Goal: Task Accomplishment & Management: Manage account settings

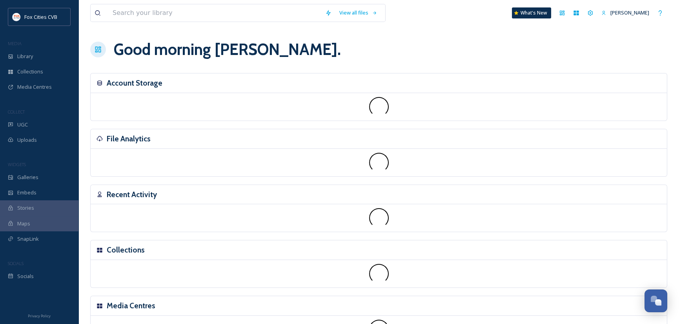
scroll to position [544, 0]
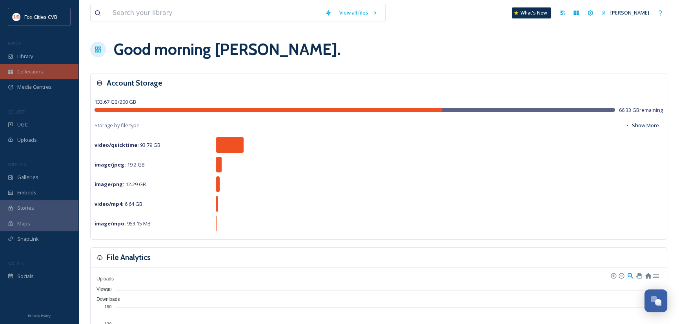
click at [35, 72] on span "Collections" at bounding box center [30, 71] width 26 height 7
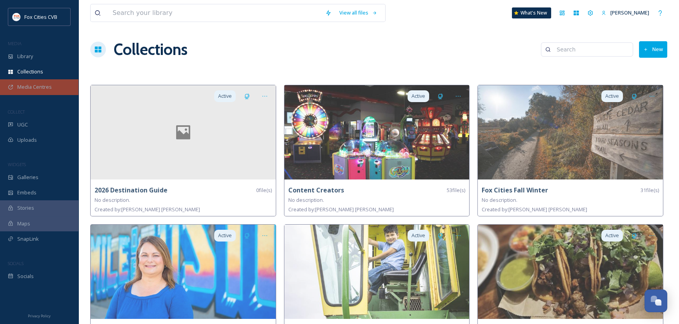
click at [42, 89] on span "Media Centres" at bounding box center [34, 86] width 35 height 7
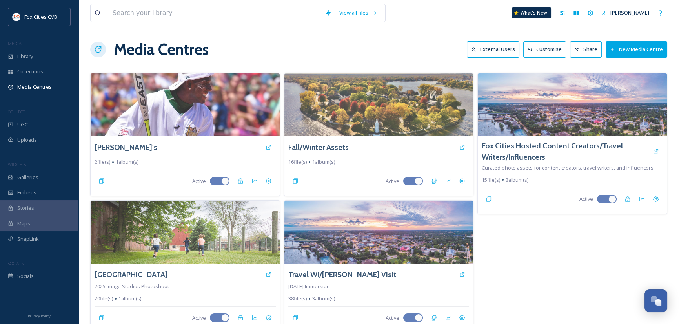
click at [645, 48] on button "New Media Centre" at bounding box center [637, 49] width 62 height 16
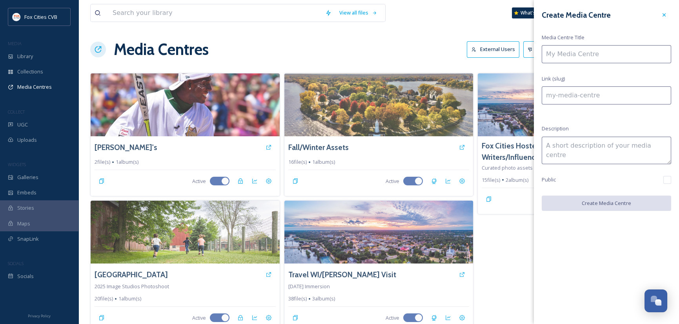
click at [513, 255] on div "Fox Cities Hosted Content Creators/Travel Writers/Influencers Curated photo ass…" at bounding box center [572, 203] width 190 height 260
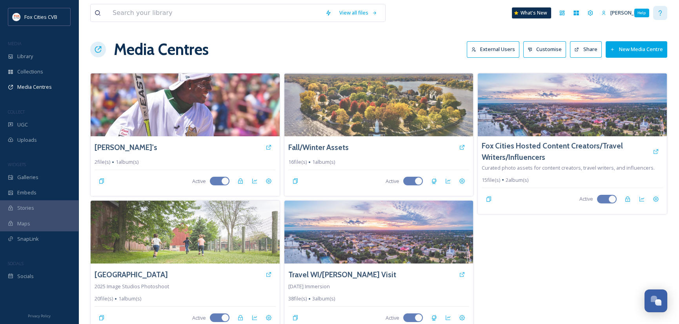
click at [665, 14] on div "Help" at bounding box center [660, 13] width 14 height 14
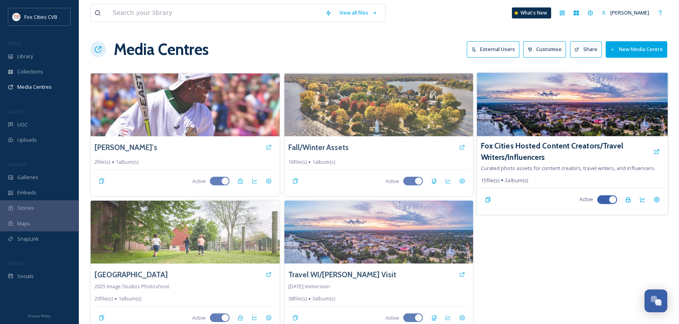
click at [569, 108] on img at bounding box center [572, 105] width 191 height 64
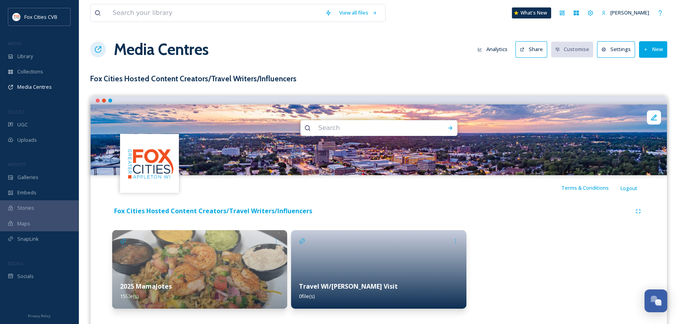
scroll to position [16, 0]
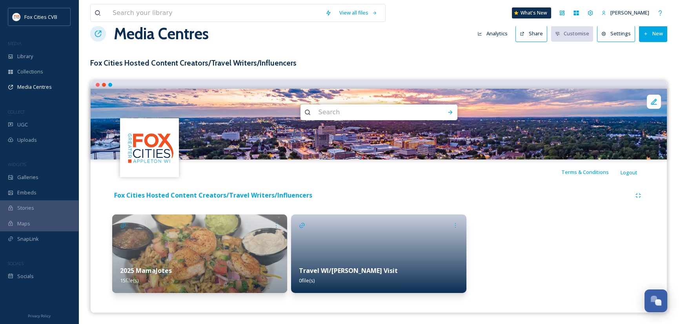
click at [659, 35] on button "New" at bounding box center [653, 33] width 28 height 16
click at [650, 66] on span "Add Album" at bounding box center [649, 67] width 25 height 7
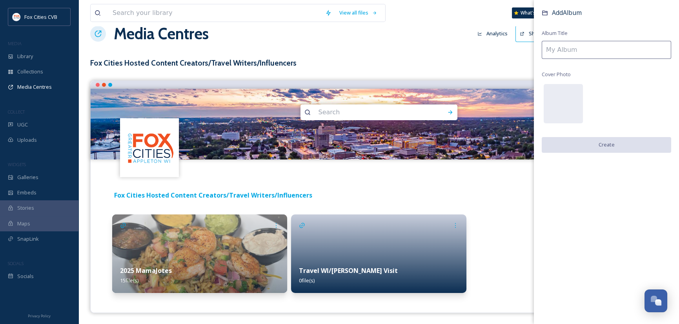
click at [578, 53] on input at bounding box center [606, 50] width 129 height 18
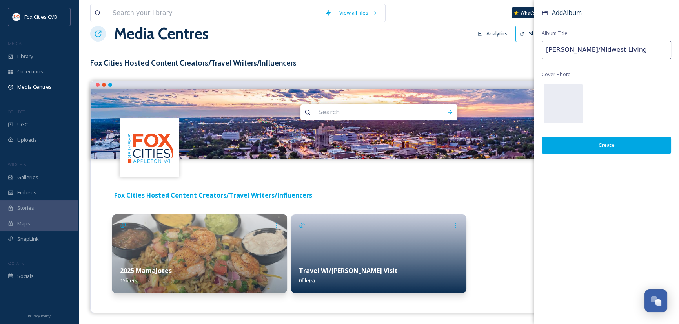
type input "[PERSON_NAME]/Midwest Living"
click at [610, 144] on button "Create" at bounding box center [606, 145] width 129 height 16
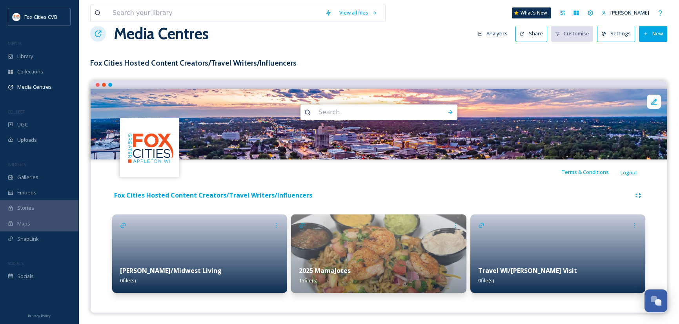
click at [534, 262] on div "Travel WI/[PERSON_NAME] Visit 0 file(s)" at bounding box center [557, 275] width 175 height 35
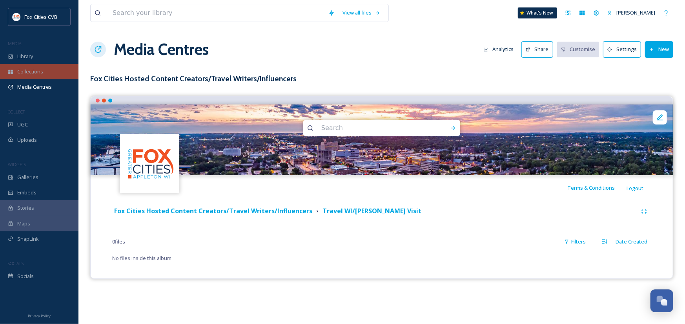
click at [25, 69] on span "Collections" at bounding box center [30, 71] width 26 height 7
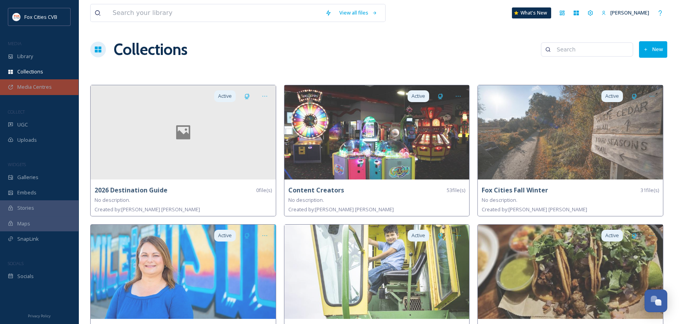
click at [30, 85] on span "Media Centres" at bounding box center [34, 86] width 35 height 7
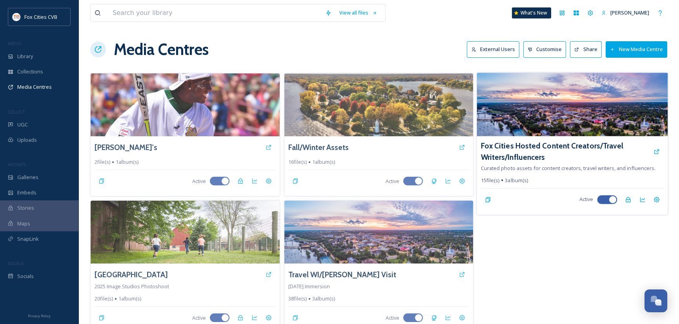
click at [549, 105] on img at bounding box center [572, 105] width 191 height 64
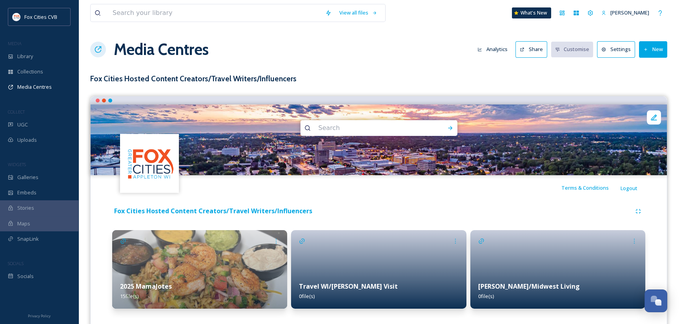
scroll to position [16, 0]
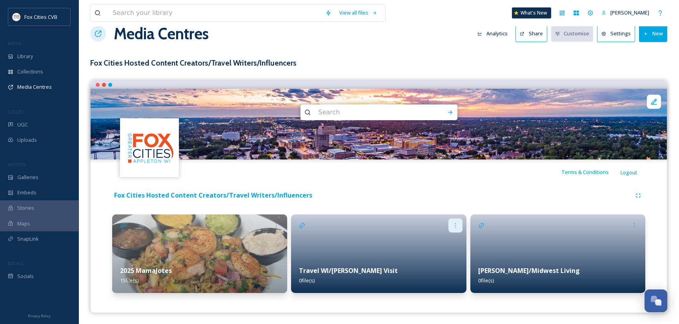
click at [453, 222] on icon at bounding box center [455, 225] width 6 height 6
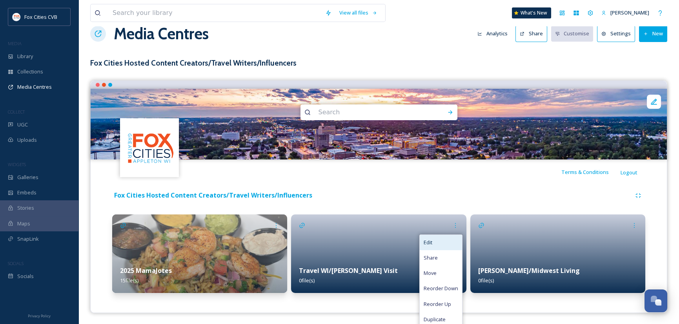
click at [436, 242] on div "Edit" at bounding box center [441, 242] width 42 height 15
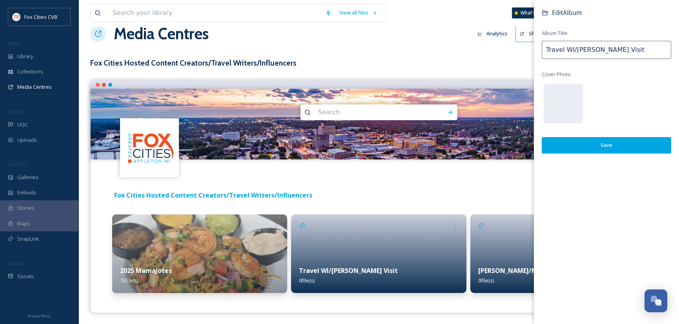
click at [568, 196] on div "Edit Album Album Title Travel WI/[PERSON_NAME] Visit Cover Photo Save" at bounding box center [606, 162] width 145 height 324
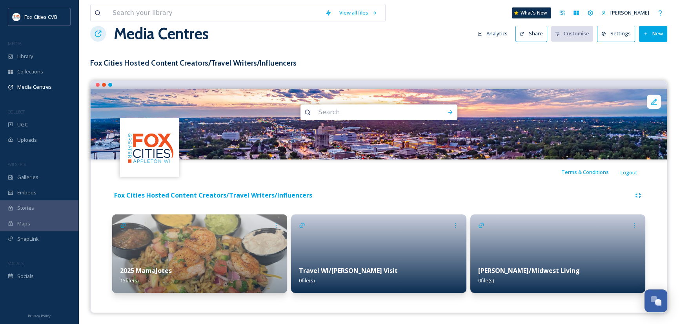
click at [388, 207] on div "Fox Cities Hosted Content Creators/Travel Writers/Influencers 2025 MamaJotes 15…" at bounding box center [378, 242] width 564 height 116
click at [436, 224] on div at bounding box center [378, 253] width 175 height 78
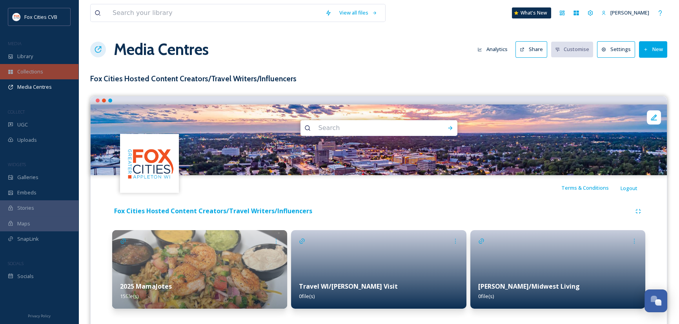
click at [36, 74] on span "Collections" at bounding box center [30, 71] width 26 height 7
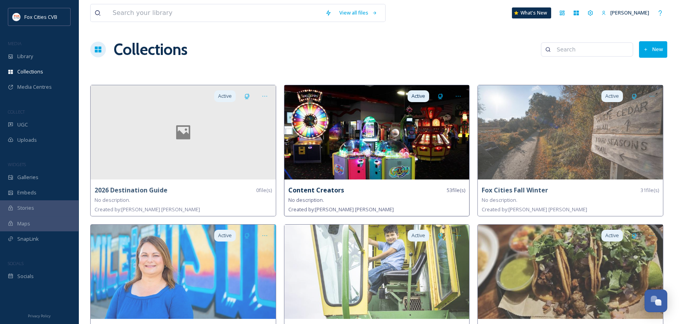
click at [370, 135] on img at bounding box center [376, 132] width 185 height 94
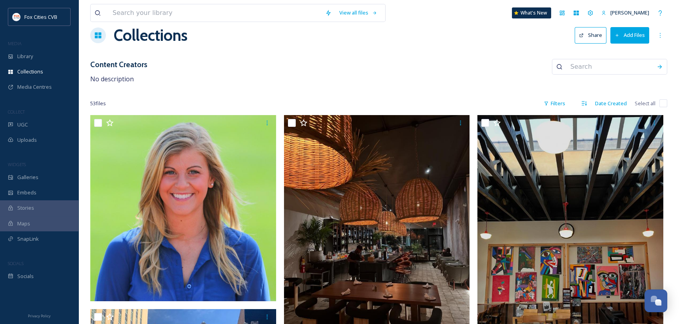
scroll to position [39, 0]
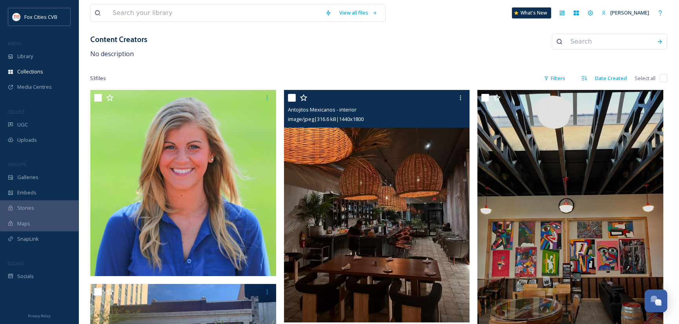
click at [292, 96] on input "checkbox" at bounding box center [292, 98] width 8 height 8
checkbox input "true"
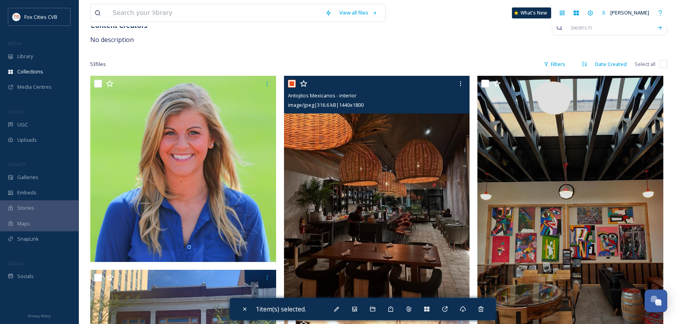
scroll to position [78, 0]
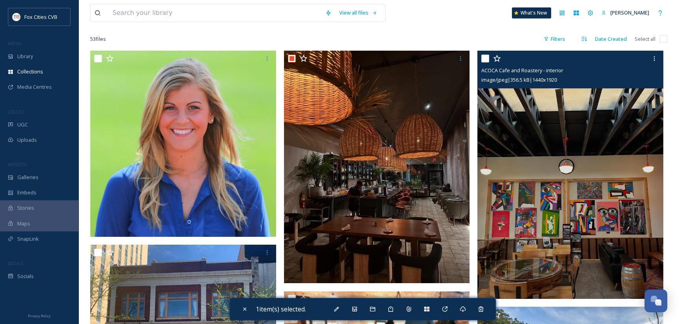
click at [487, 56] on input "checkbox" at bounding box center [485, 59] width 8 height 8
checkbox input "true"
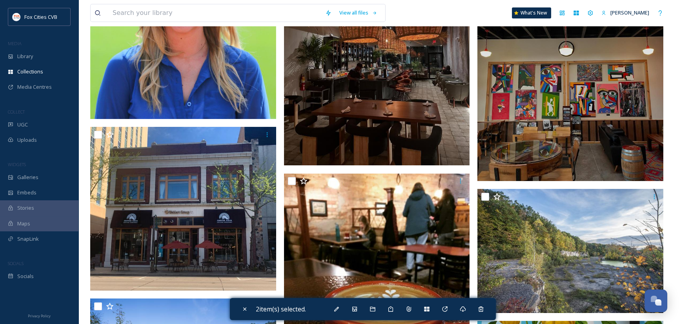
scroll to position [235, 0]
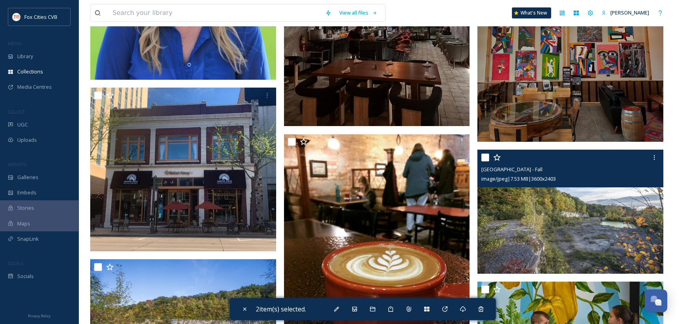
click at [487, 156] on input "checkbox" at bounding box center [485, 157] width 8 height 8
checkbox input "true"
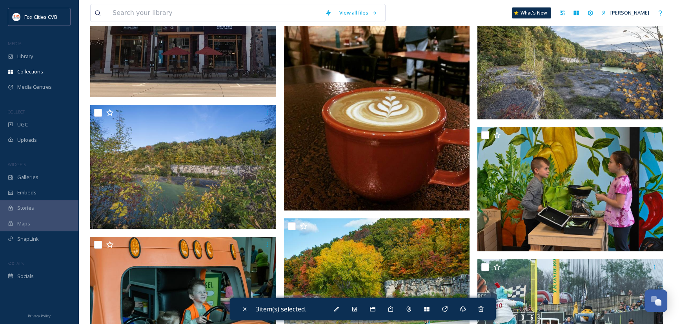
scroll to position [431, 0]
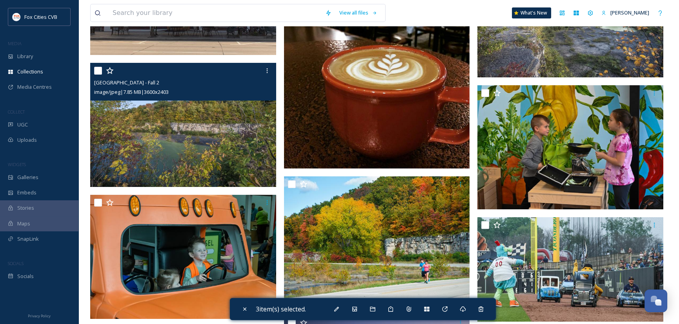
click at [98, 70] on input "checkbox" at bounding box center [98, 71] width 8 height 8
checkbox input "true"
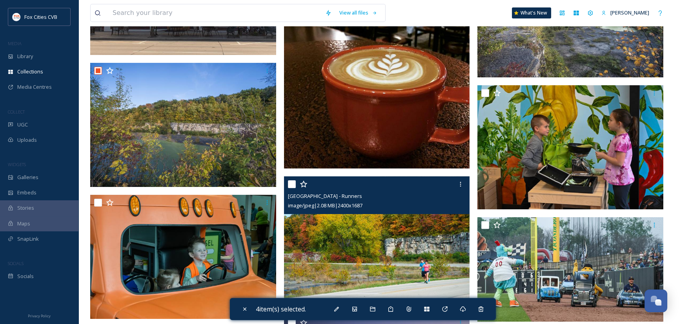
scroll to position [510, 0]
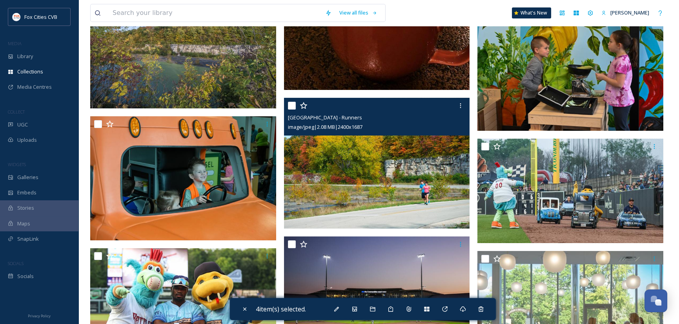
click at [291, 105] on input "checkbox" at bounding box center [292, 106] width 8 height 8
checkbox input "true"
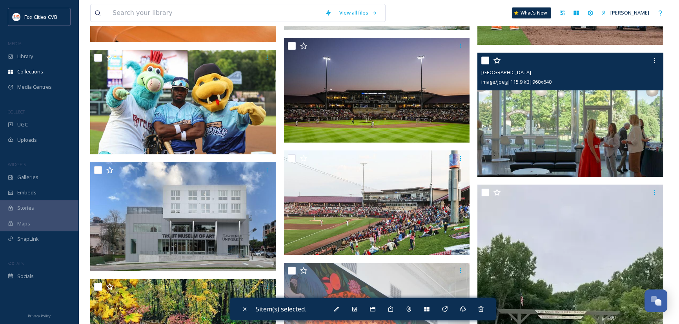
scroll to position [706, 0]
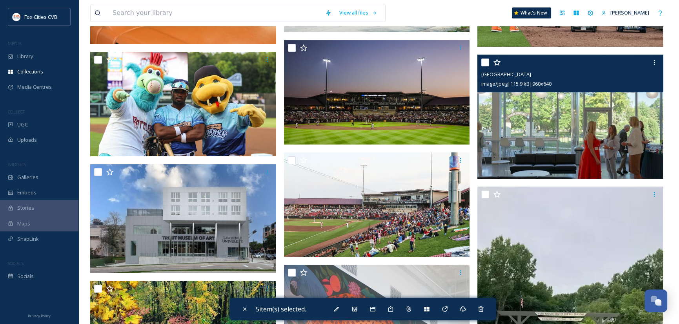
click at [486, 62] on input "checkbox" at bounding box center [485, 62] width 8 height 8
checkbox input "true"
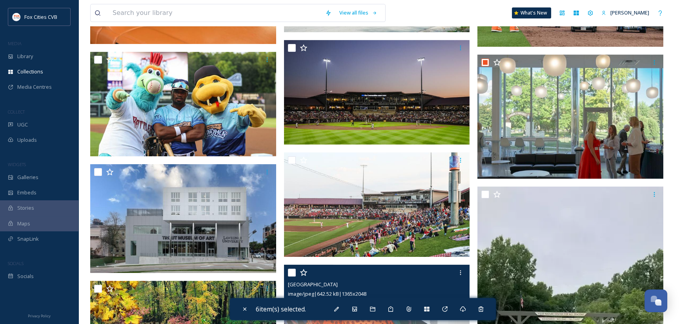
scroll to position [824, 0]
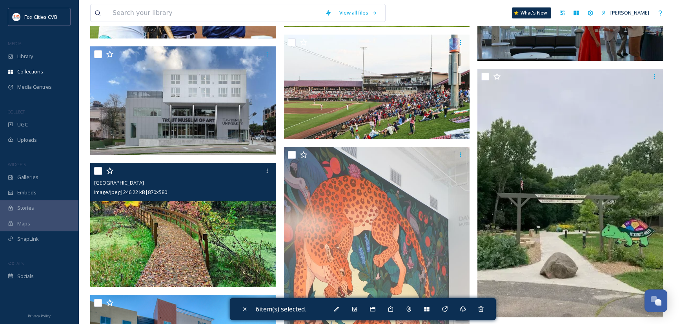
click at [99, 168] on input "checkbox" at bounding box center [98, 171] width 8 height 8
checkbox input "true"
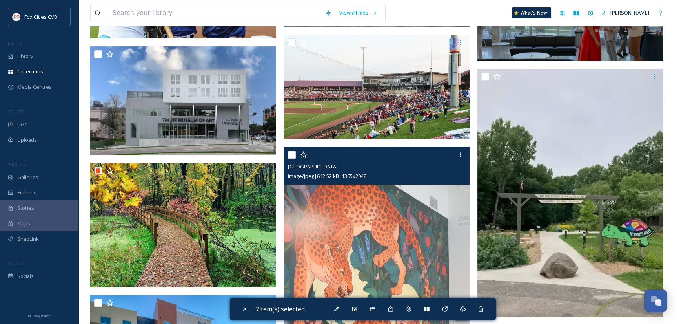
click at [290, 155] on input "checkbox" at bounding box center [292, 155] width 8 height 8
checkbox input "true"
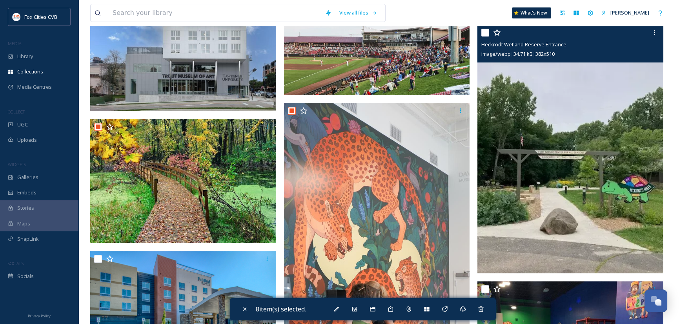
scroll to position [863, 0]
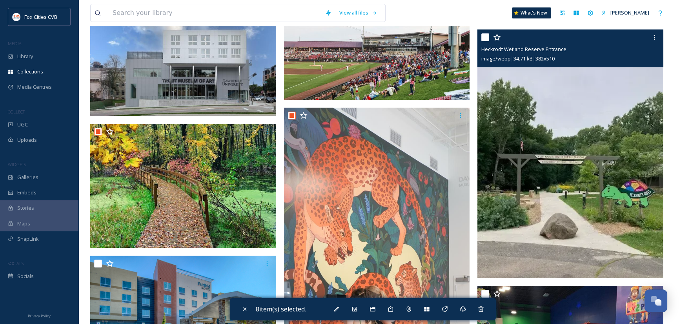
click at [487, 34] on input "checkbox" at bounding box center [485, 37] width 8 height 8
checkbox input "true"
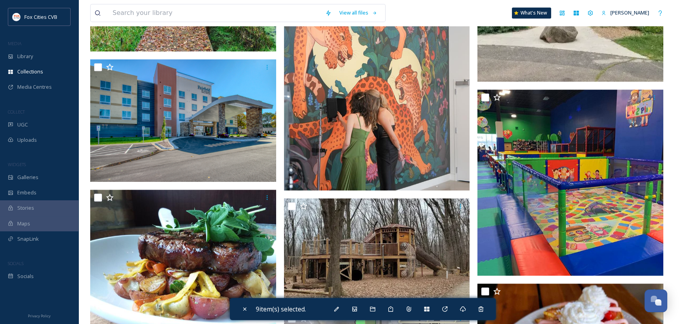
scroll to position [1137, 0]
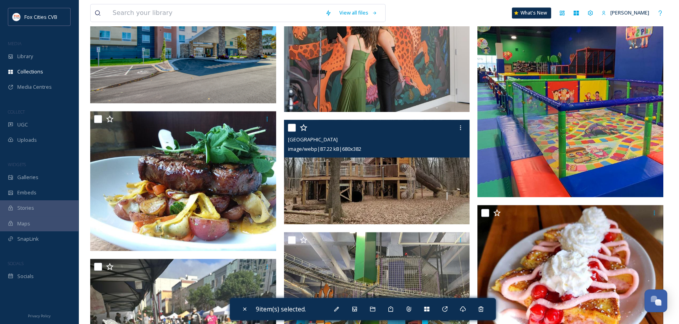
click at [291, 128] on input "checkbox" at bounding box center [292, 128] width 8 height 8
checkbox input "true"
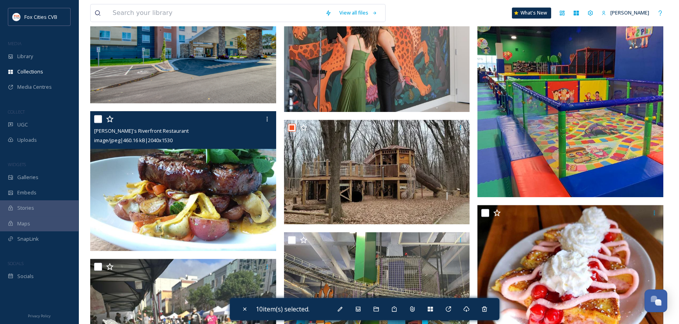
click at [96, 120] on input "checkbox" at bounding box center [98, 119] width 8 height 8
checkbox input "true"
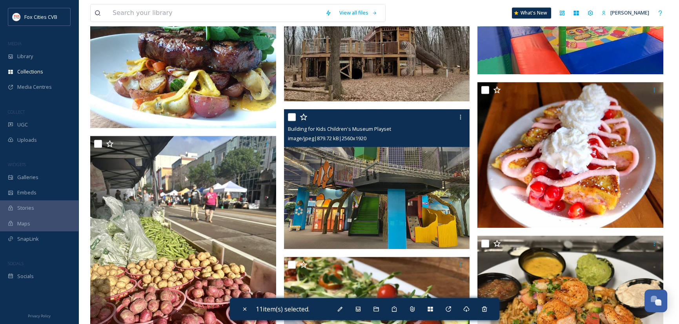
scroll to position [1333, 0]
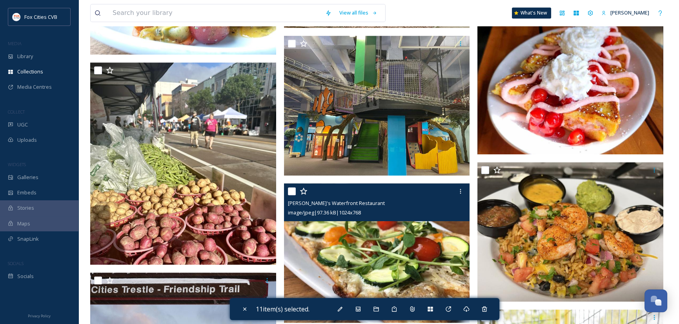
click at [291, 191] on input "checkbox" at bounding box center [292, 191] width 8 height 8
checkbox input "true"
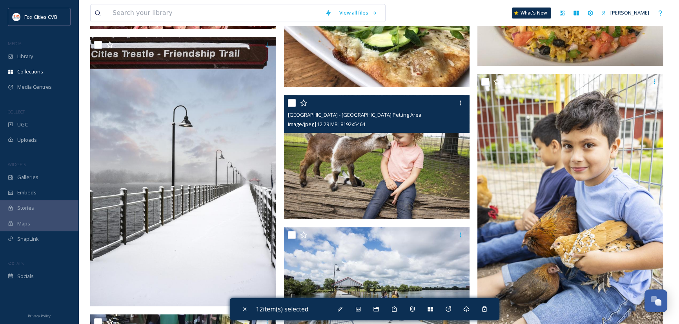
scroll to position [1686, 0]
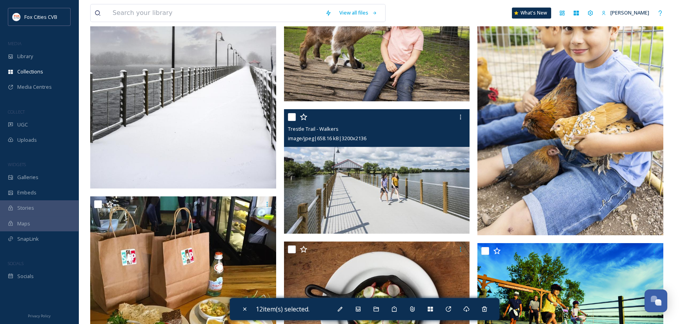
click at [291, 116] on input "checkbox" at bounding box center [292, 117] width 8 height 8
checkbox input "true"
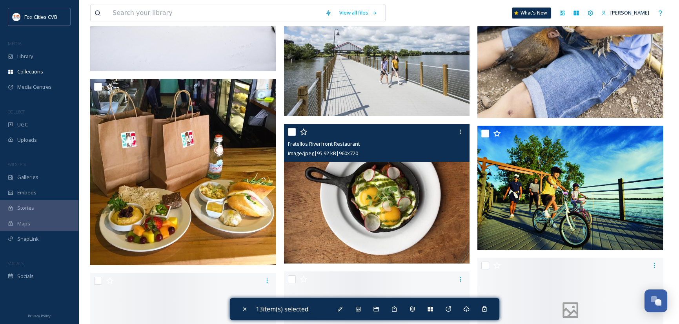
scroll to position [1804, 0]
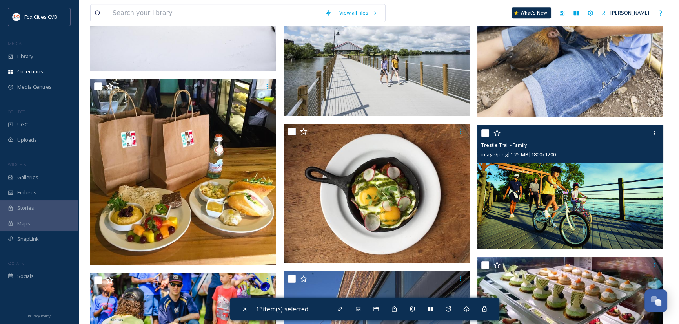
click at [486, 133] on input "checkbox" at bounding box center [485, 133] width 8 height 8
checkbox input "true"
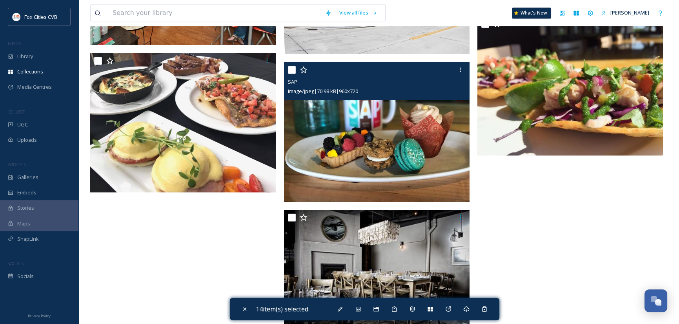
scroll to position [2821, 0]
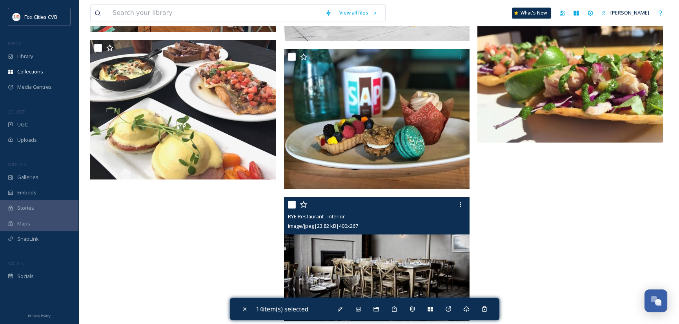
click at [291, 205] on input "checkbox" at bounding box center [292, 204] width 8 height 8
checkbox input "true"
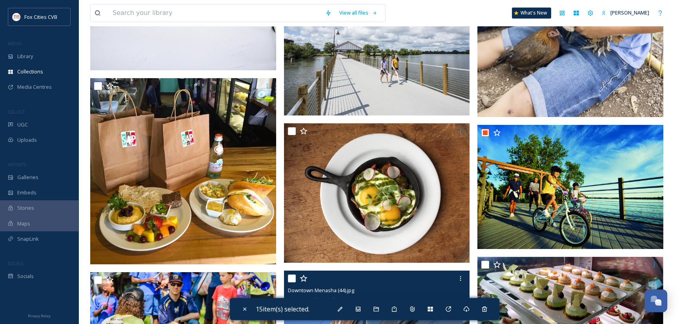
scroll to position [1802, 0]
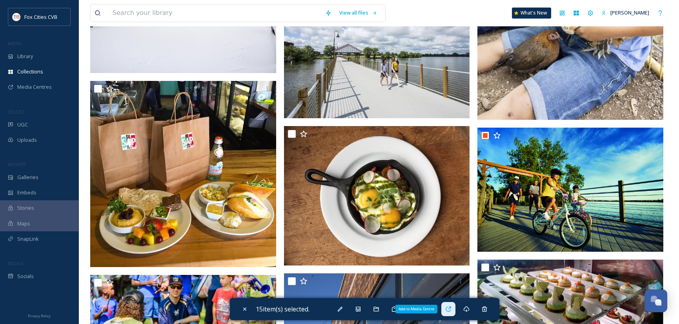
click at [449, 309] on icon at bounding box center [448, 309] width 6 height 6
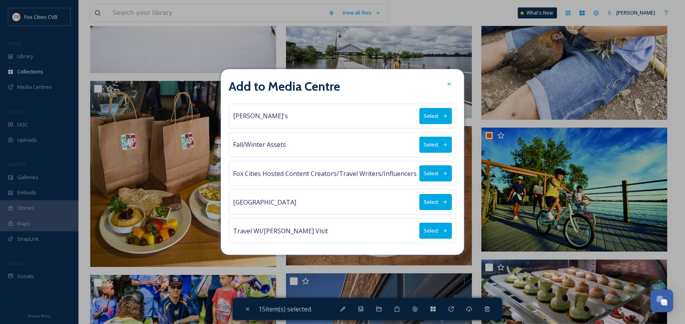
click at [431, 170] on button "Select" at bounding box center [435, 173] width 33 height 16
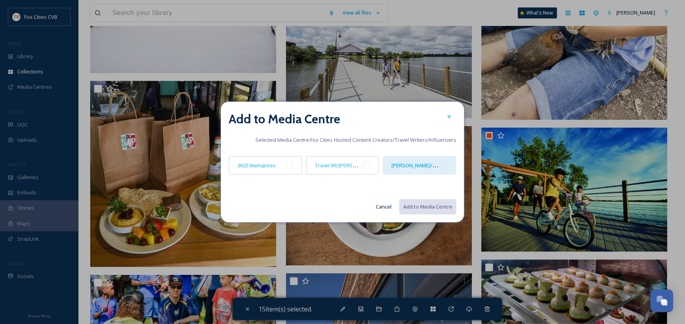
click at [420, 169] on div "[PERSON_NAME]/Midwest Living" at bounding box center [419, 165] width 73 height 19
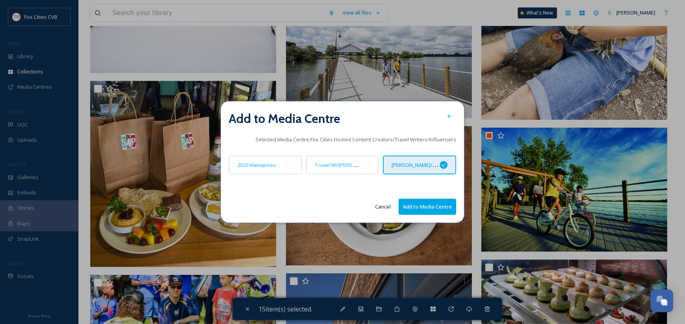
click at [424, 207] on button "Add to Media Centre" at bounding box center [427, 206] width 58 height 16
checkbox input "false"
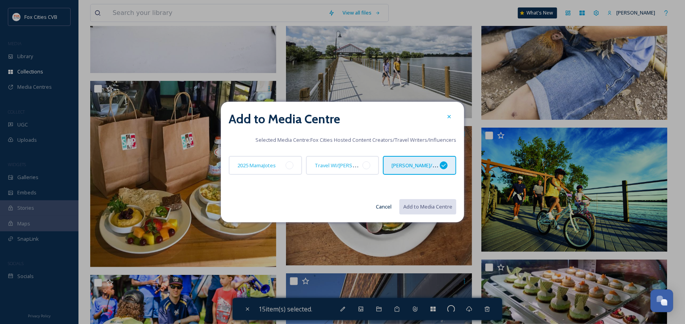
checkbox input "false"
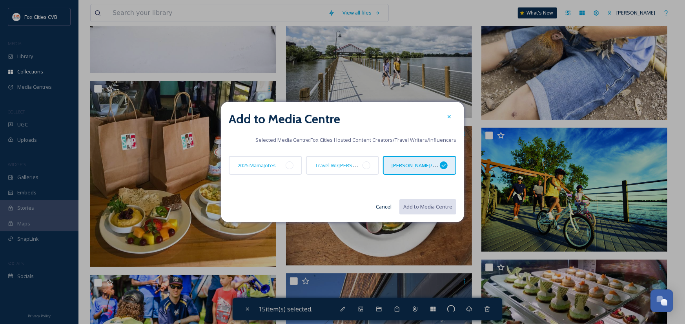
checkbox input "false"
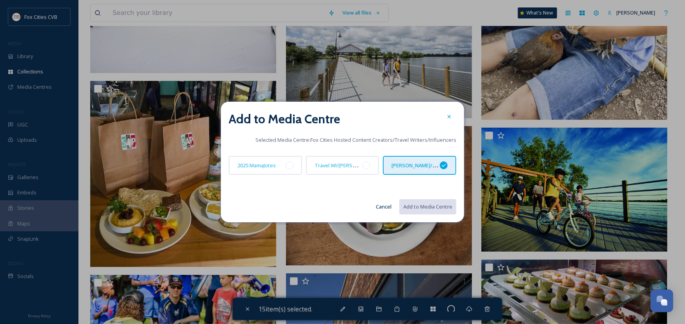
checkbox input "false"
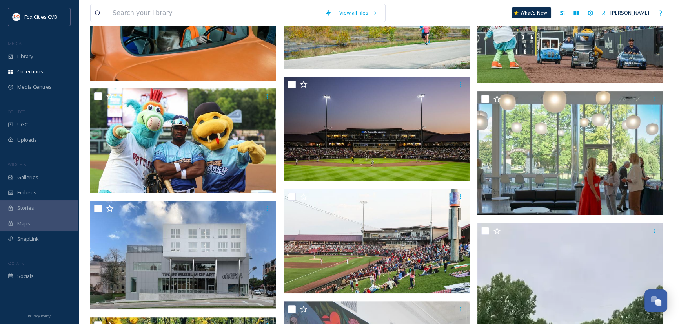
scroll to position [743, 0]
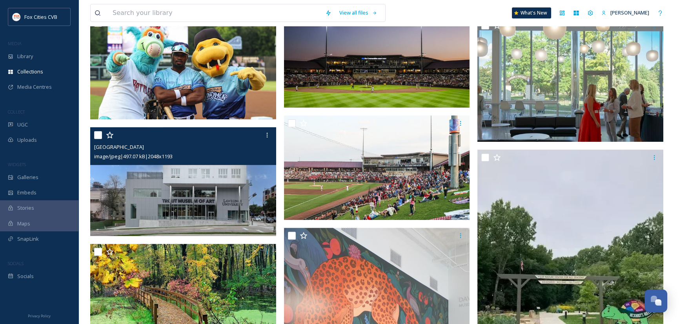
click at [98, 134] on input "checkbox" at bounding box center [98, 135] width 8 height 8
checkbox input "true"
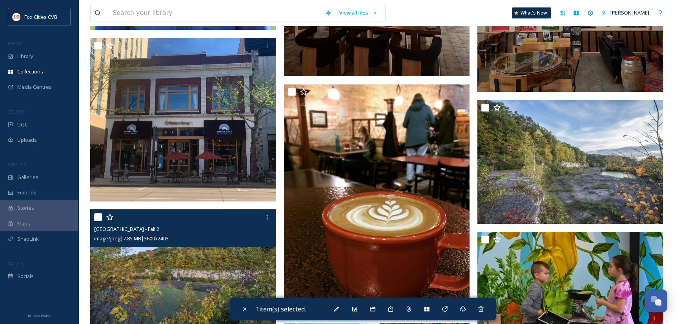
scroll to position [233, 0]
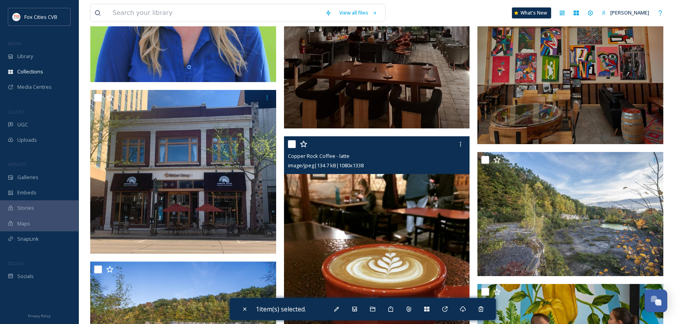
click at [293, 144] on input "checkbox" at bounding box center [292, 144] width 8 height 8
checkbox input "true"
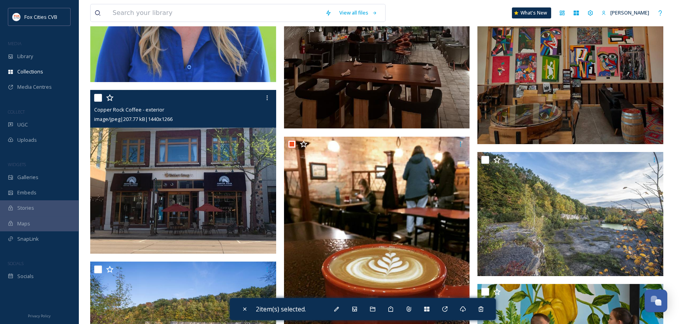
click at [98, 97] on input "checkbox" at bounding box center [98, 98] width 8 height 8
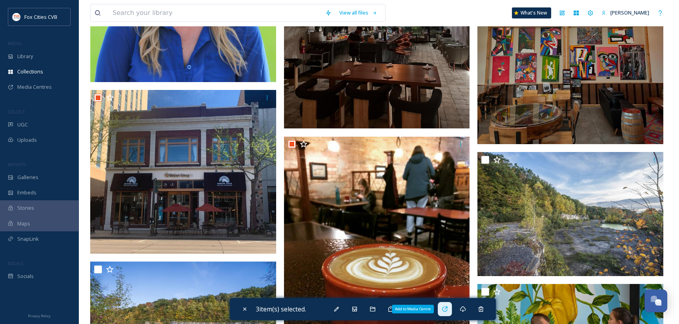
click at [447, 309] on icon at bounding box center [445, 309] width 6 height 6
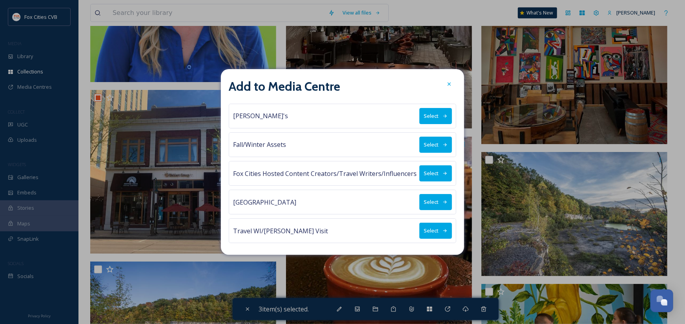
click at [430, 168] on button "Select" at bounding box center [435, 173] width 33 height 16
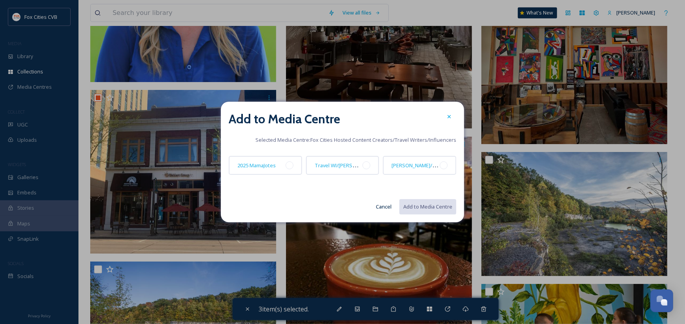
click at [430, 168] on span "[PERSON_NAME]/Midwest Living" at bounding box center [429, 164] width 76 height 7
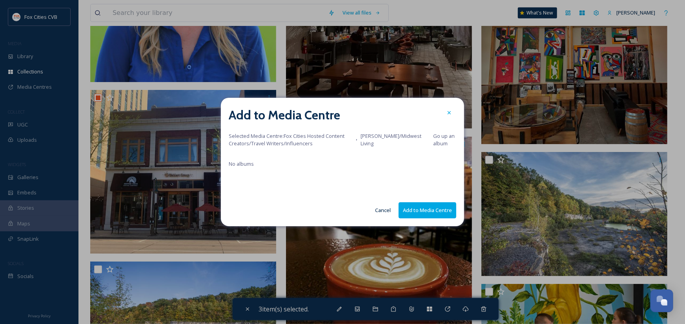
click at [420, 215] on button "Add to Media Centre" at bounding box center [427, 210] width 58 height 16
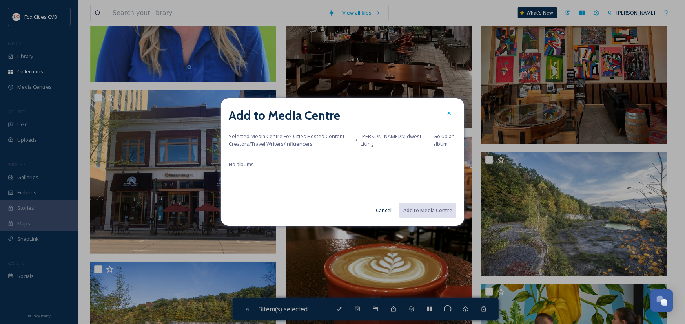
checkbox input "false"
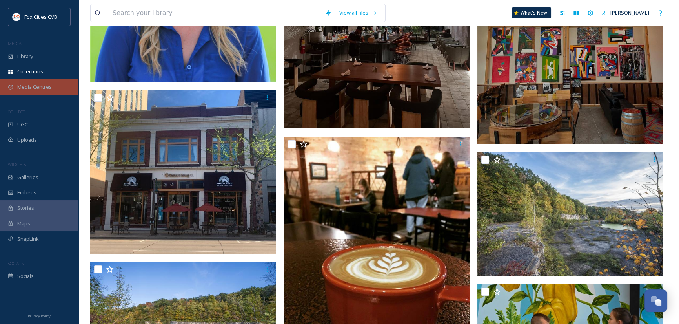
click at [38, 84] on span "Media Centres" at bounding box center [34, 86] width 35 height 7
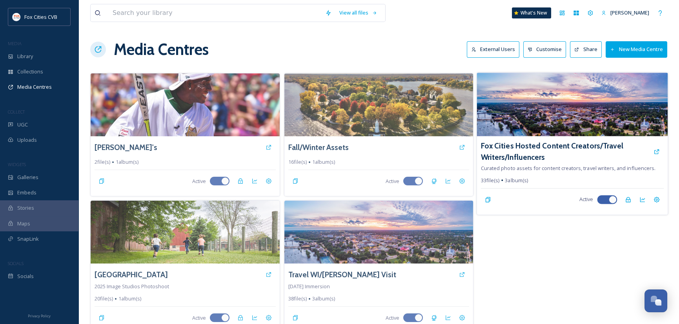
click at [548, 111] on img at bounding box center [572, 105] width 191 height 64
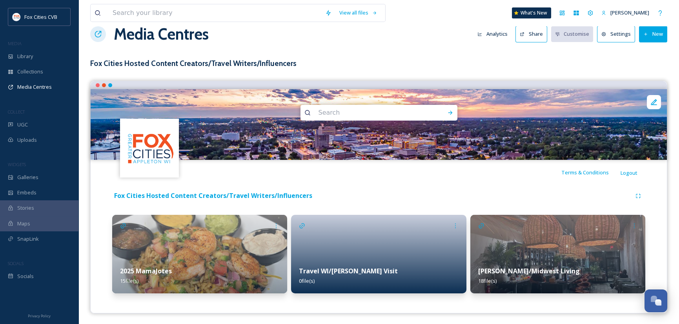
scroll to position [16, 0]
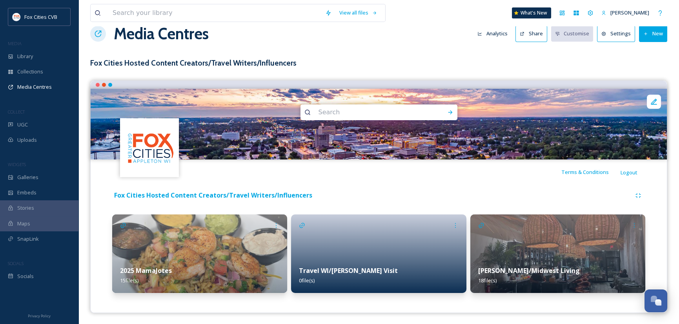
click at [537, 253] on img at bounding box center [557, 253] width 175 height 78
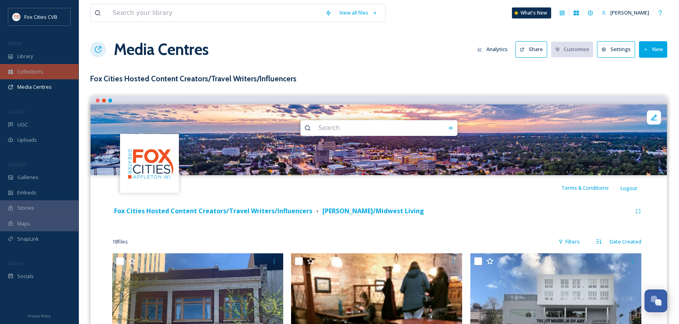
click at [38, 71] on span "Collections" at bounding box center [30, 71] width 26 height 7
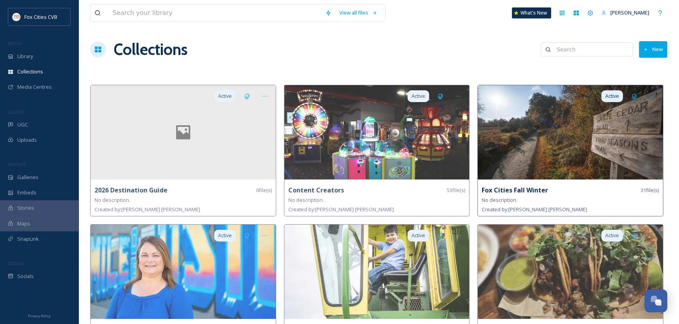
click at [520, 128] on img at bounding box center [570, 132] width 185 height 94
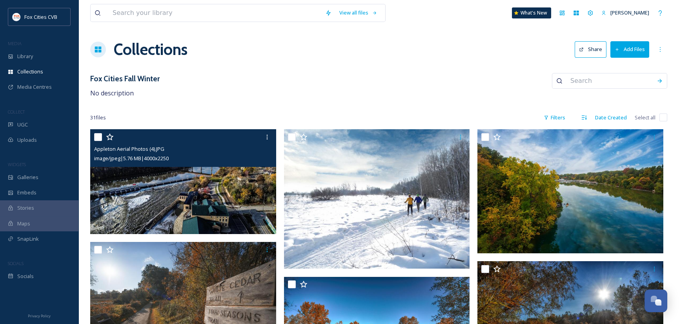
click at [99, 137] on input "checkbox" at bounding box center [98, 137] width 8 height 8
checkbox input "true"
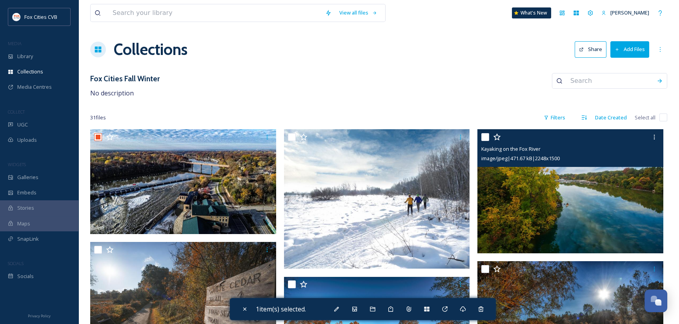
click at [486, 137] on input "checkbox" at bounding box center [485, 137] width 8 height 8
checkbox input "true"
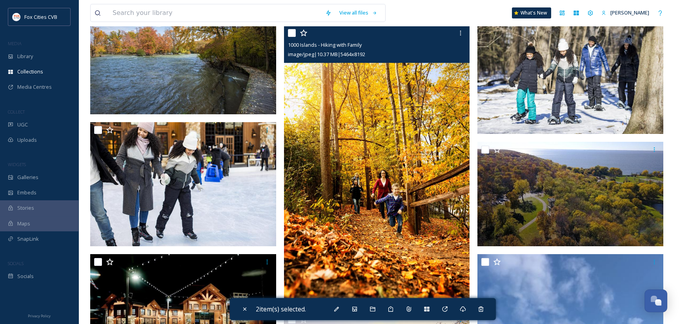
scroll to position [392, 0]
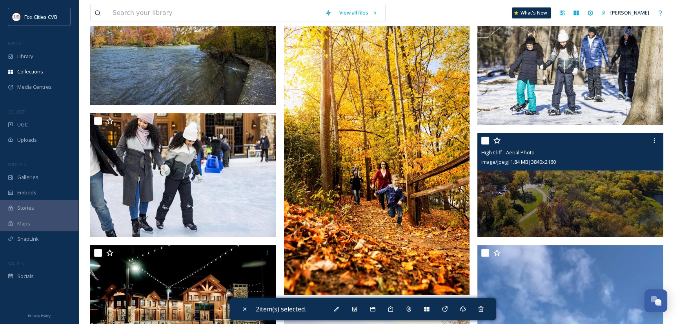
click at [484, 138] on input "checkbox" at bounding box center [485, 140] width 8 height 8
checkbox input "true"
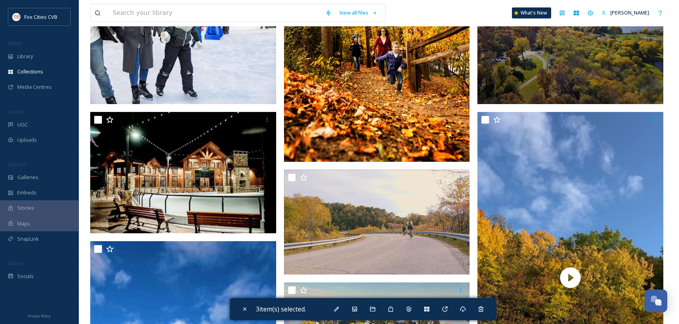
scroll to position [549, 0]
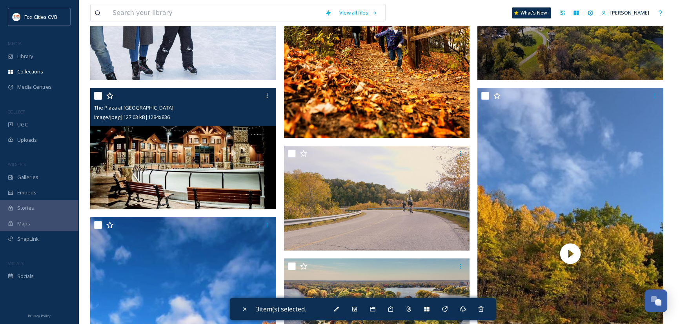
click at [99, 93] on input "checkbox" at bounding box center [98, 96] width 8 height 8
checkbox input "true"
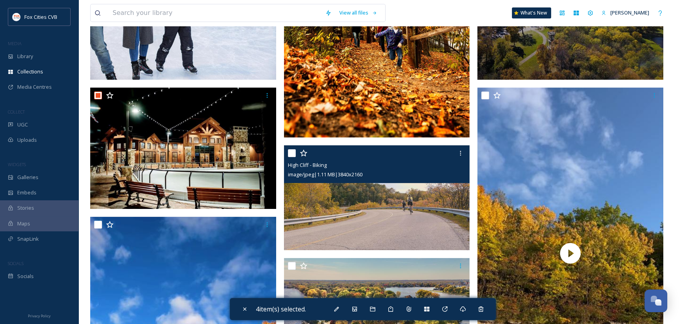
scroll to position [706, 0]
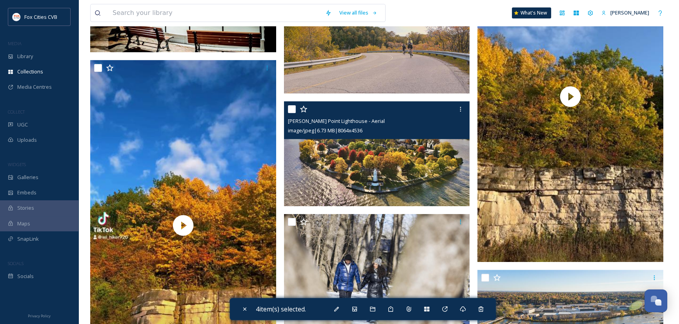
click at [292, 108] on input "checkbox" at bounding box center [292, 109] width 8 height 8
checkbox input "true"
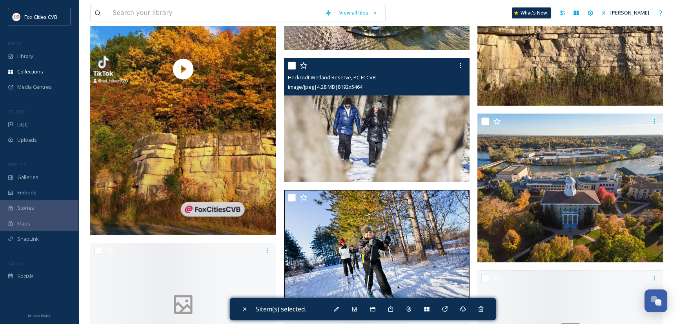
scroll to position [863, 0]
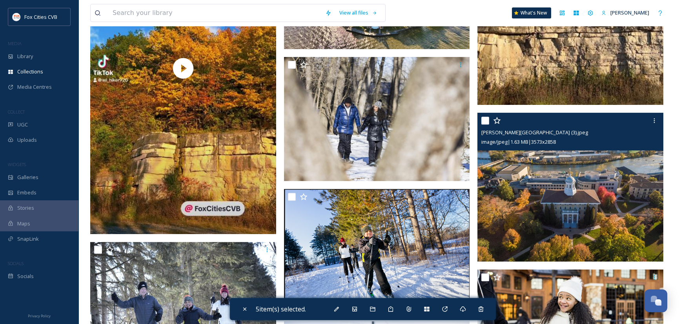
click at [486, 120] on input "checkbox" at bounding box center [485, 120] width 8 height 8
checkbox input "true"
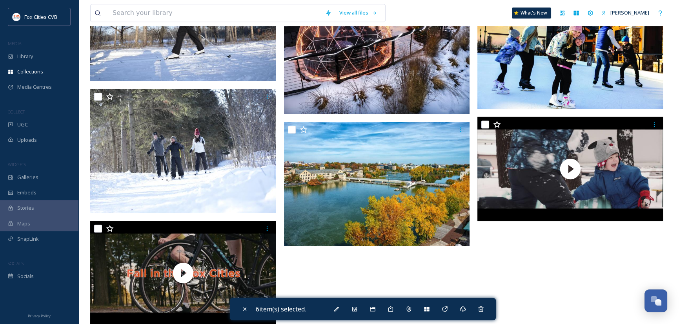
scroll to position [1416, 0]
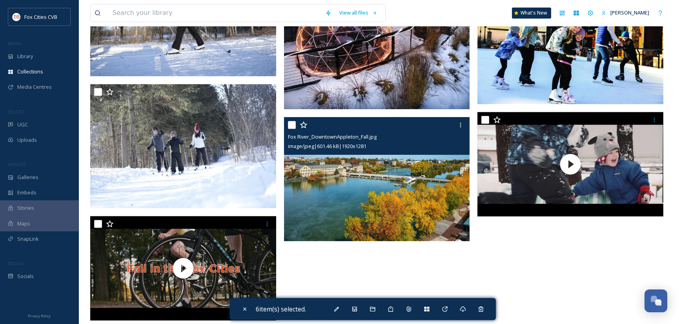
click at [293, 125] on input "checkbox" at bounding box center [292, 125] width 8 height 8
checkbox input "true"
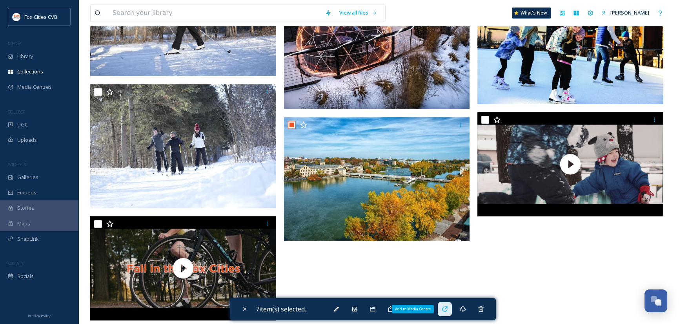
click at [443, 309] on icon at bounding box center [445, 309] width 6 height 6
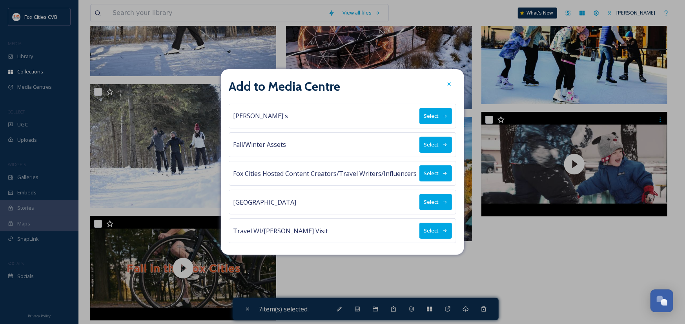
click at [434, 169] on button "Select" at bounding box center [435, 173] width 33 height 16
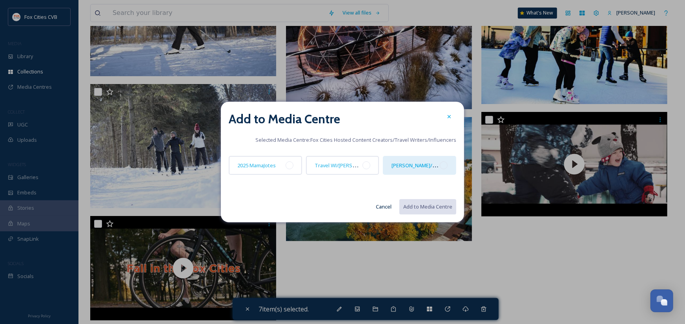
click at [433, 170] on div "[PERSON_NAME]/Midwest Living" at bounding box center [419, 165] width 73 height 19
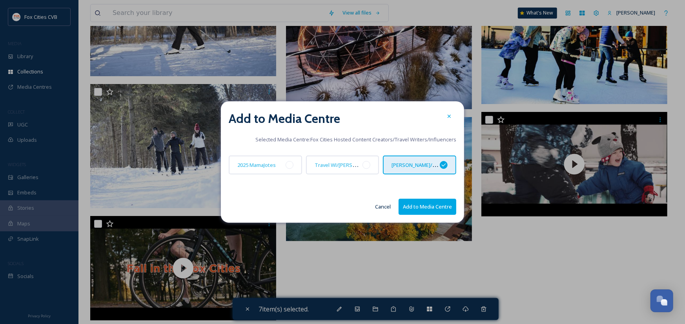
click at [419, 202] on button "Add to Media Centre" at bounding box center [427, 206] width 58 height 16
checkbox input "false"
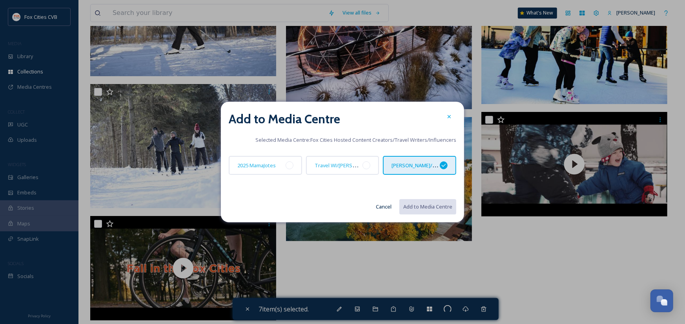
checkbox input "false"
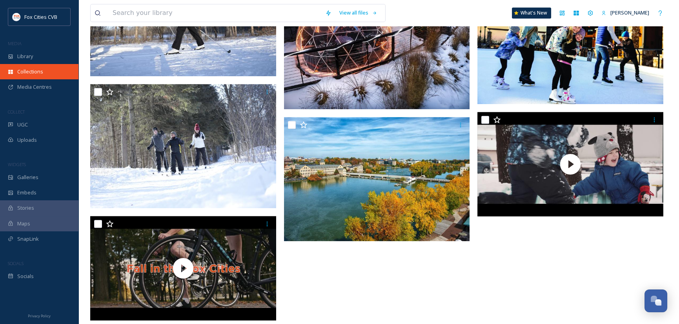
click at [20, 70] on span "Collections" at bounding box center [30, 71] width 26 height 7
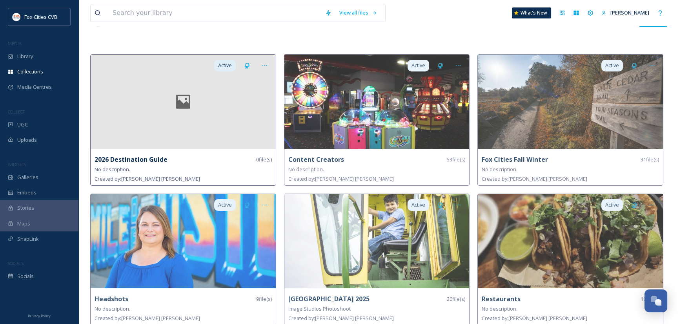
scroll to position [35, 0]
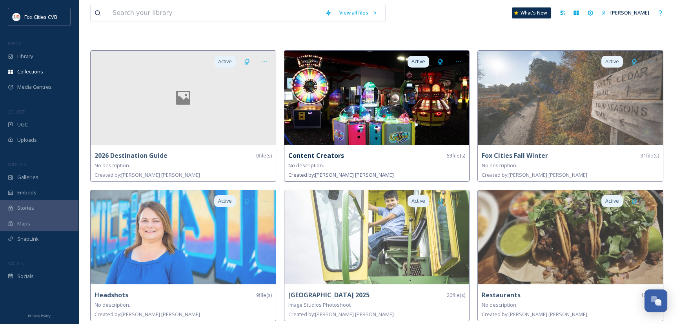
click at [368, 102] on img at bounding box center [376, 98] width 185 height 94
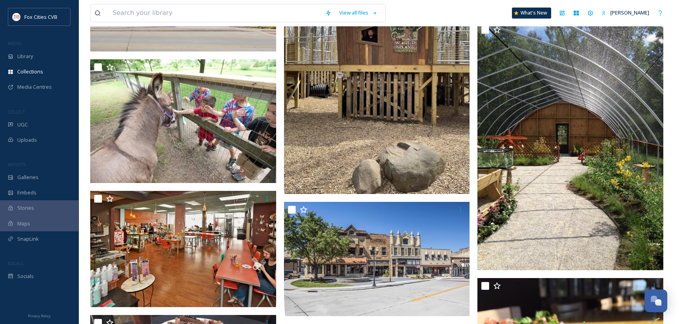
scroll to position [2390, 0]
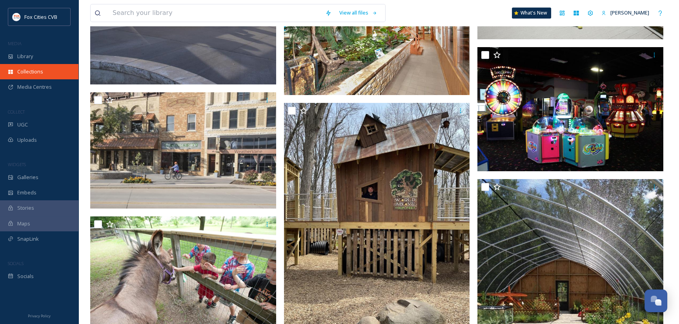
click at [31, 71] on span "Collections" at bounding box center [30, 71] width 26 height 7
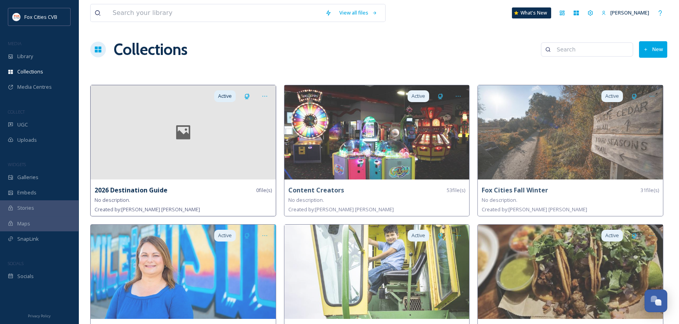
scroll to position [35, 0]
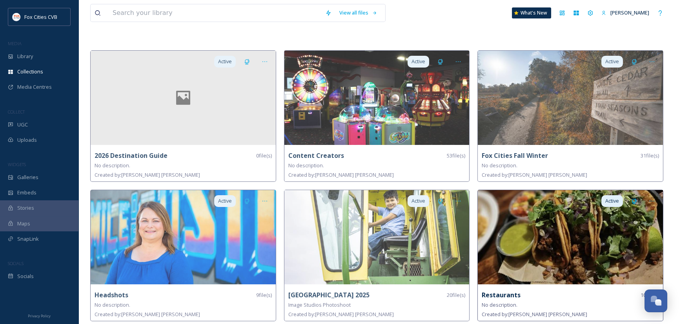
click at [533, 244] on img at bounding box center [570, 237] width 185 height 94
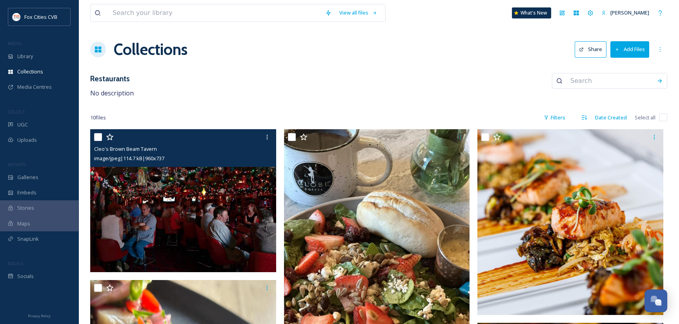
click at [95, 135] on input "checkbox" at bounding box center [98, 137] width 8 height 8
checkbox input "true"
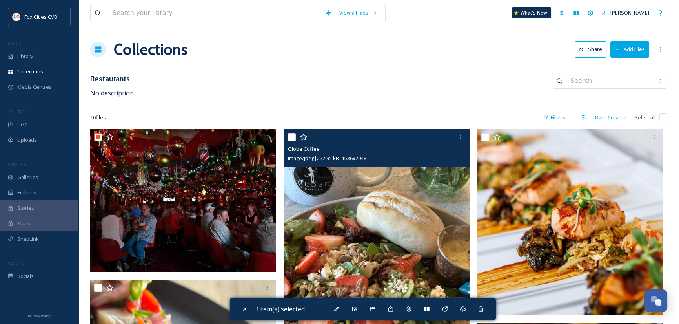
click at [293, 135] on input "checkbox" at bounding box center [292, 137] width 8 height 8
checkbox input "true"
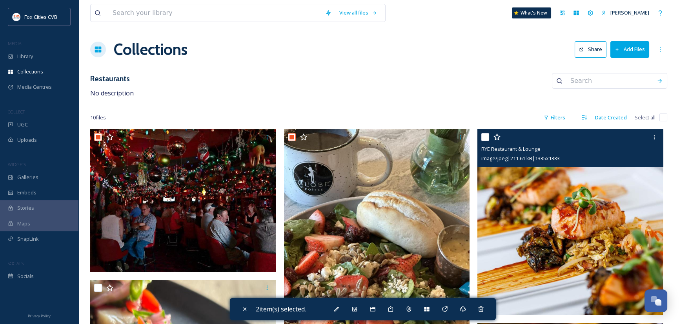
click at [486, 139] on input "checkbox" at bounding box center [485, 137] width 8 height 8
checkbox input "true"
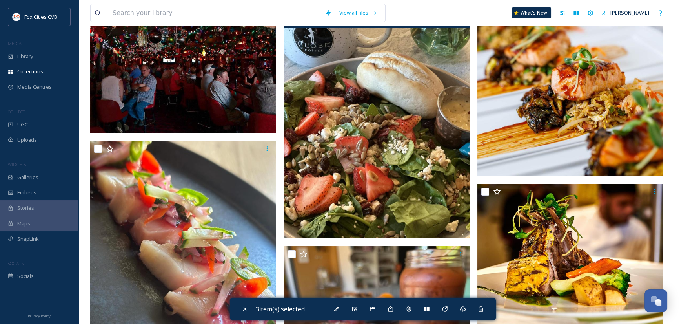
scroll to position [157, 0]
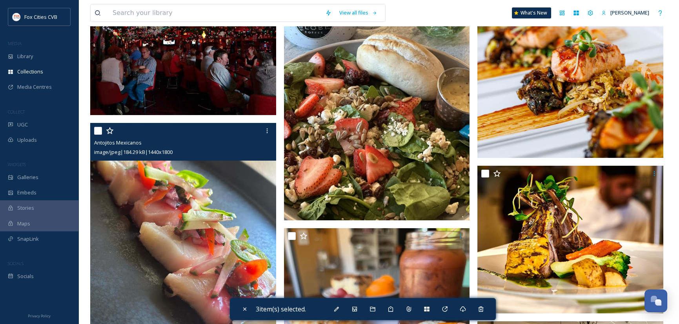
click at [96, 129] on input "checkbox" at bounding box center [98, 131] width 8 height 8
checkbox input "true"
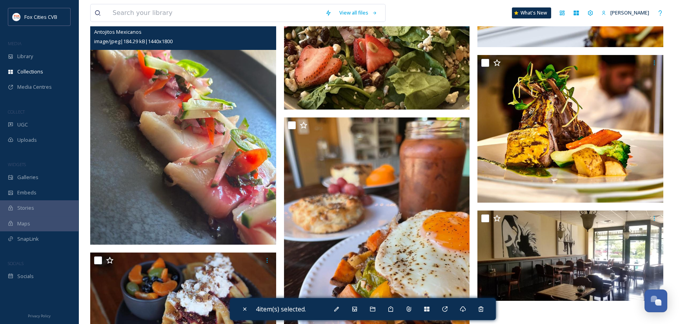
scroll to position [275, 0]
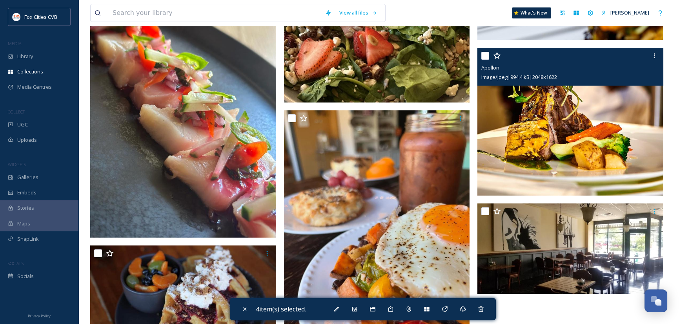
click at [484, 51] on div at bounding box center [571, 56] width 180 height 14
click at [488, 55] on input "checkbox" at bounding box center [485, 56] width 8 height 8
checkbox input "true"
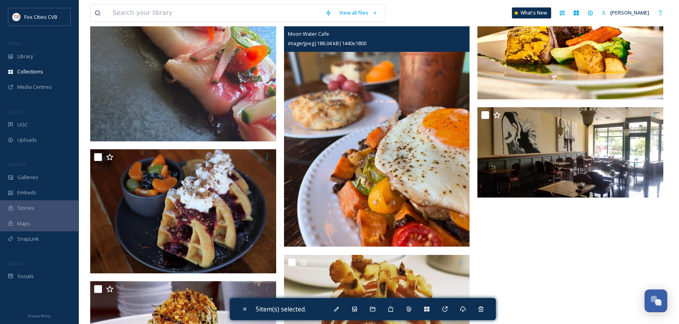
scroll to position [392, 0]
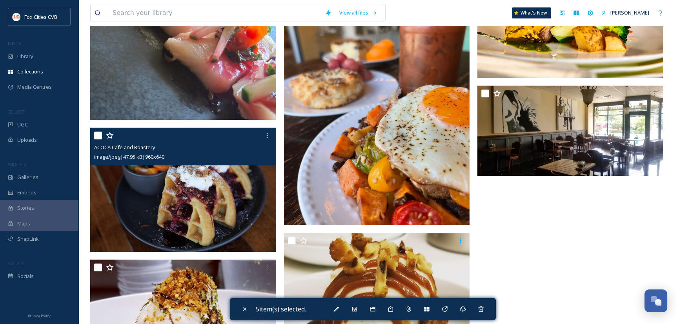
click at [98, 134] on input "checkbox" at bounding box center [98, 135] width 8 height 8
checkbox input "true"
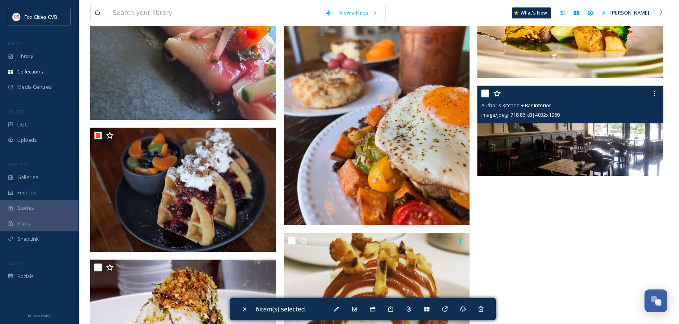
click at [485, 93] on input "checkbox" at bounding box center [485, 93] width 8 height 8
checkbox input "true"
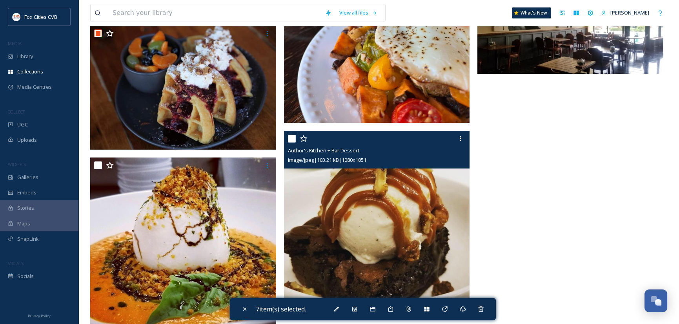
scroll to position [517, 0]
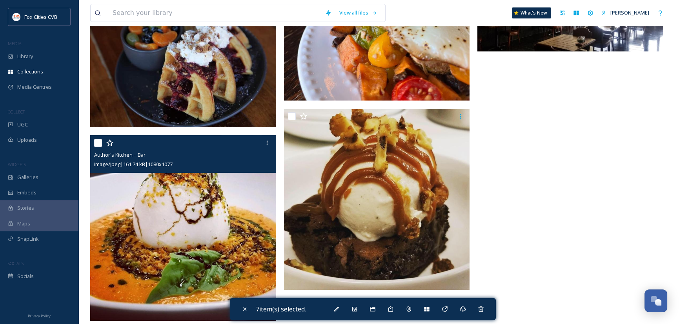
click at [99, 143] on input "checkbox" at bounding box center [98, 143] width 8 height 8
checkbox input "true"
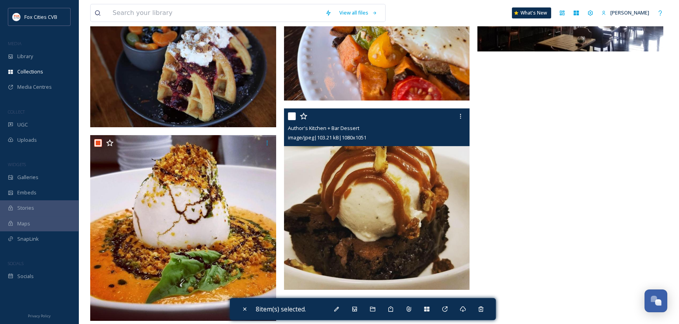
click at [289, 116] on input "checkbox" at bounding box center [292, 116] width 8 height 8
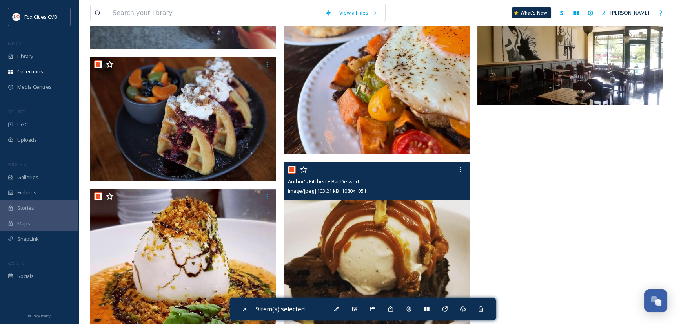
scroll to position [477, 0]
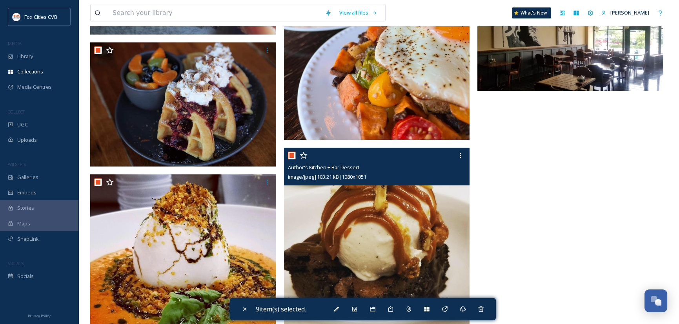
click at [290, 155] on input "checkbox" at bounding box center [292, 155] width 8 height 8
checkbox input "false"
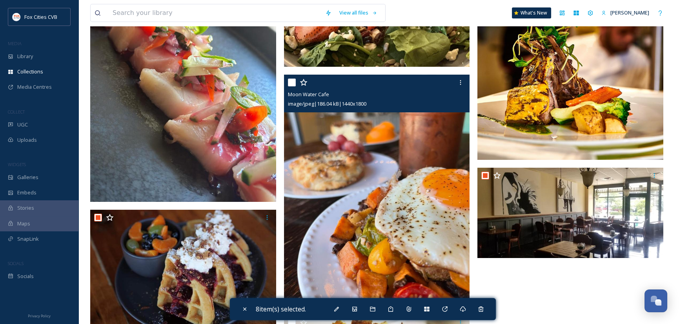
scroll to position [399, 0]
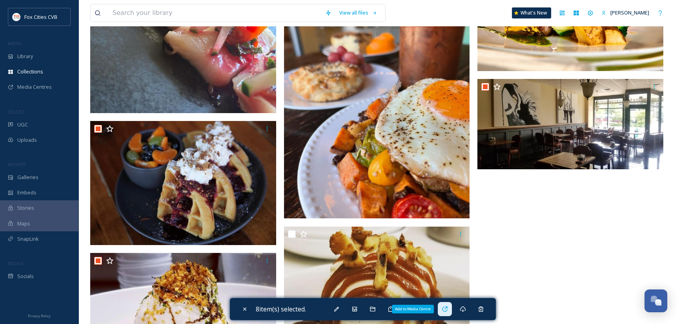
click at [447, 307] on icon at bounding box center [444, 308] width 5 height 5
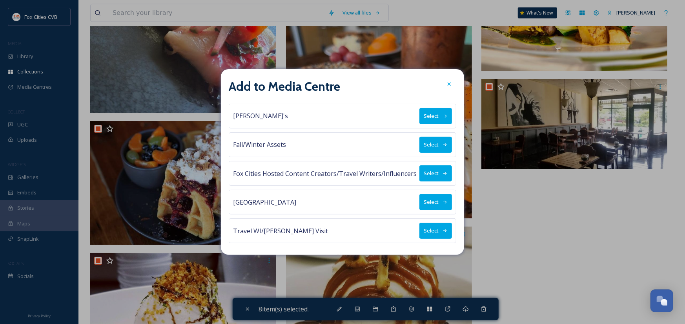
click at [427, 171] on button "Select" at bounding box center [435, 173] width 33 height 16
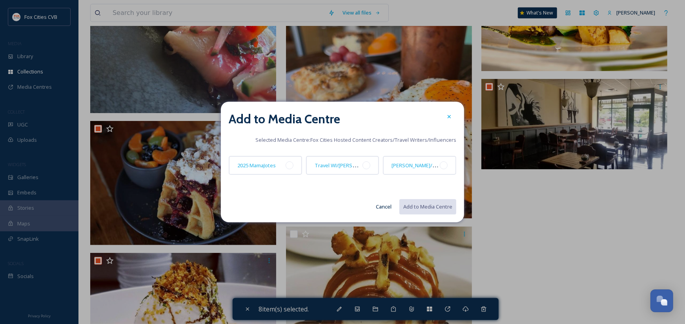
click at [427, 171] on div "[PERSON_NAME]/Midwest Living" at bounding box center [419, 165] width 73 height 19
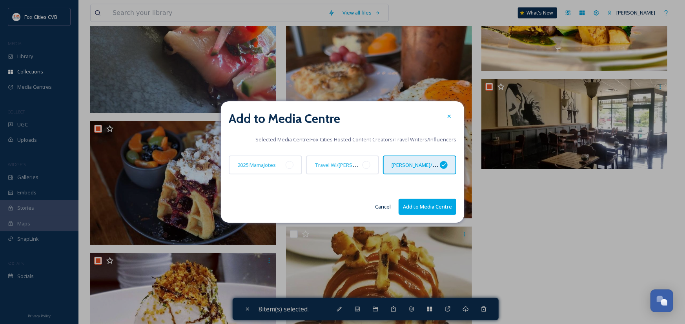
click at [418, 205] on button "Add to Media Centre" at bounding box center [427, 206] width 58 height 16
checkbox input "false"
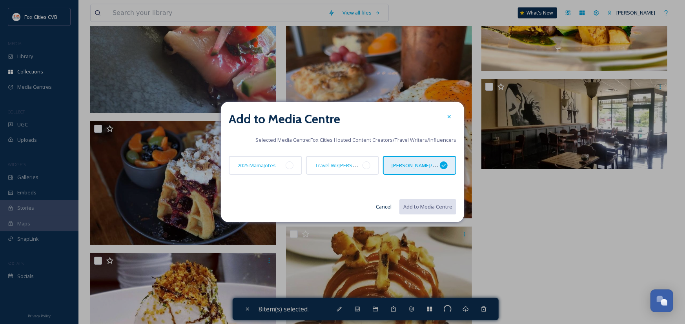
checkbox input "false"
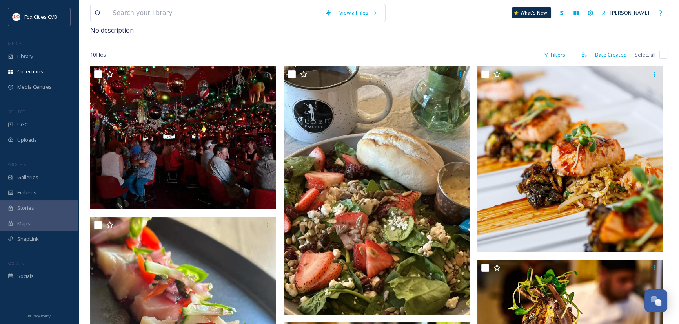
scroll to position [0, 0]
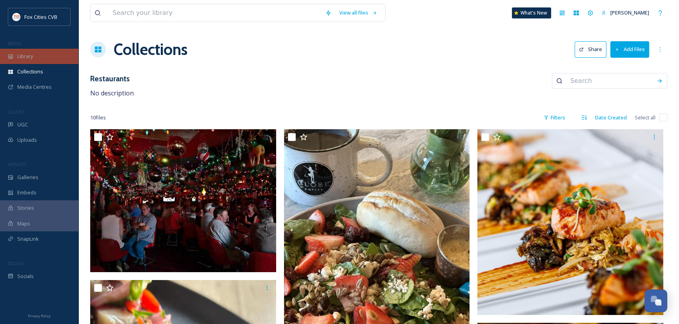
click at [28, 54] on span "Library" at bounding box center [25, 56] width 16 height 7
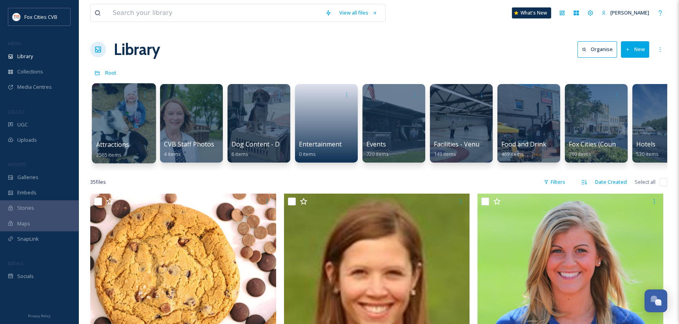
click at [118, 142] on span "Attractions" at bounding box center [112, 144] width 33 height 9
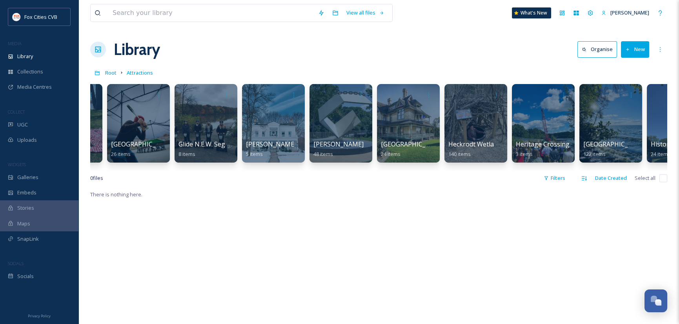
scroll to position [0, 1409]
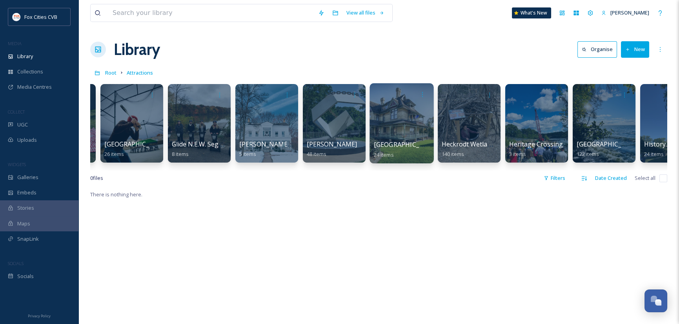
click at [396, 128] on div at bounding box center [401, 123] width 64 height 80
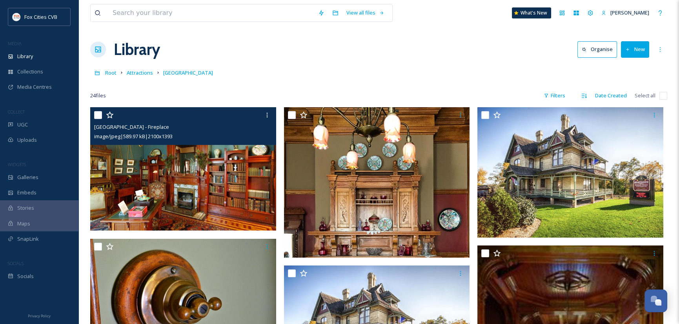
click at [100, 116] on input "checkbox" at bounding box center [98, 115] width 8 height 8
checkbox input "true"
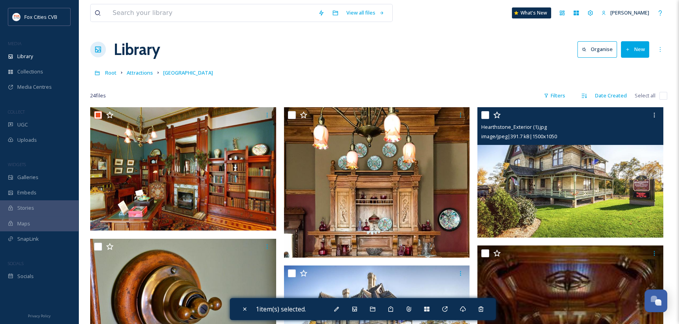
click at [485, 114] on input "checkbox" at bounding box center [485, 115] width 8 height 8
checkbox input "true"
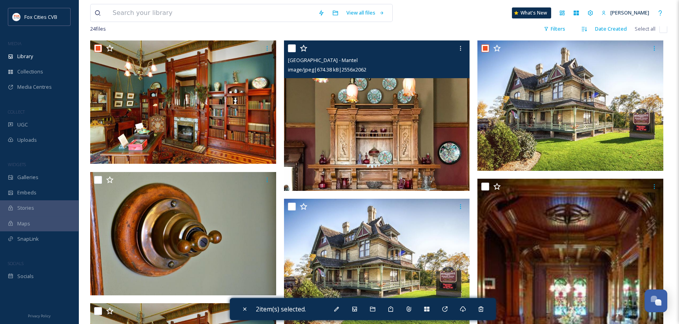
scroll to position [39, 0]
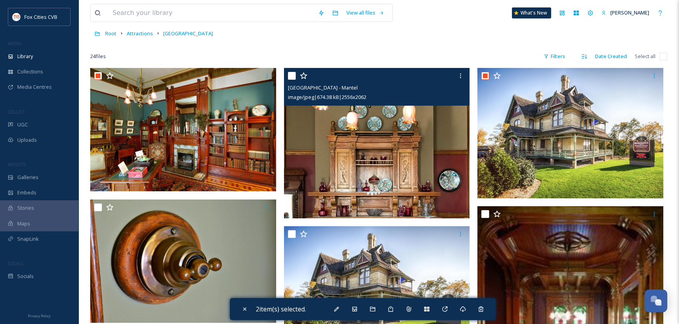
click at [293, 76] on input "checkbox" at bounding box center [292, 76] width 8 height 8
checkbox input "true"
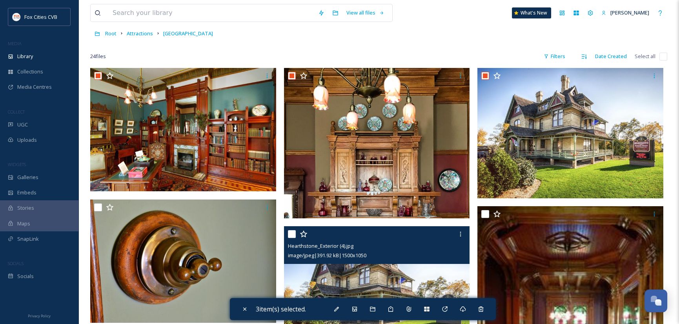
scroll to position [0, 0]
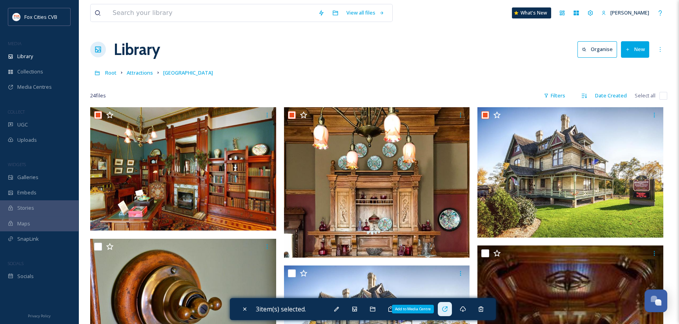
click at [447, 307] on icon at bounding box center [445, 309] width 6 height 6
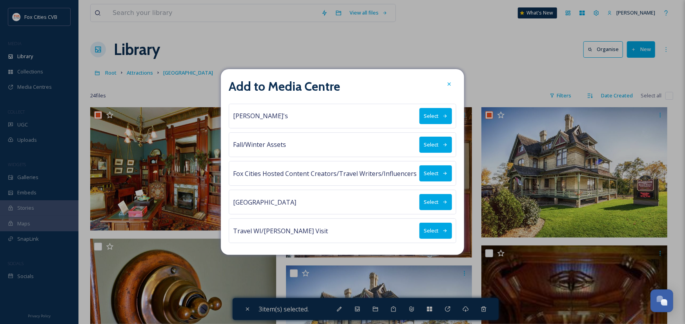
click at [427, 168] on button "Select" at bounding box center [435, 173] width 33 height 16
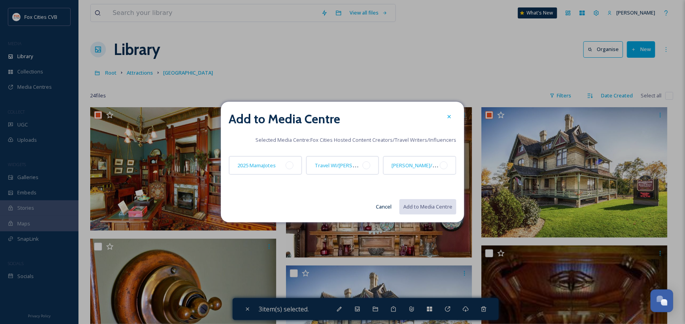
click at [427, 168] on span "[PERSON_NAME]/Midwest Living" at bounding box center [429, 164] width 76 height 7
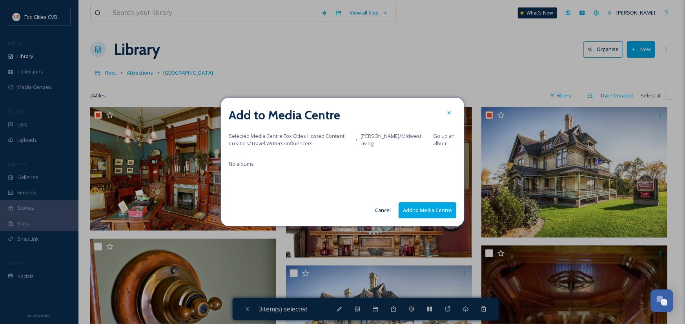
click at [434, 216] on button "Add to Media Centre" at bounding box center [427, 210] width 58 height 16
checkbox input "false"
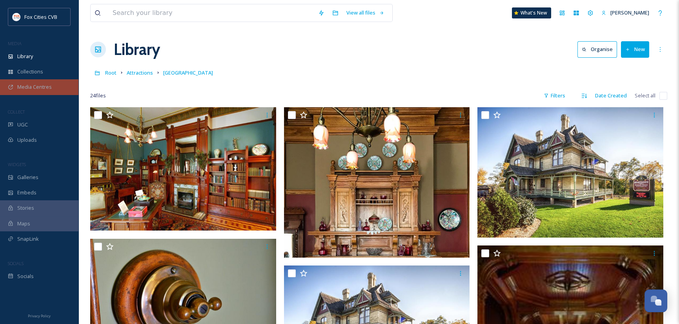
click at [31, 86] on span "Media Centres" at bounding box center [34, 86] width 35 height 7
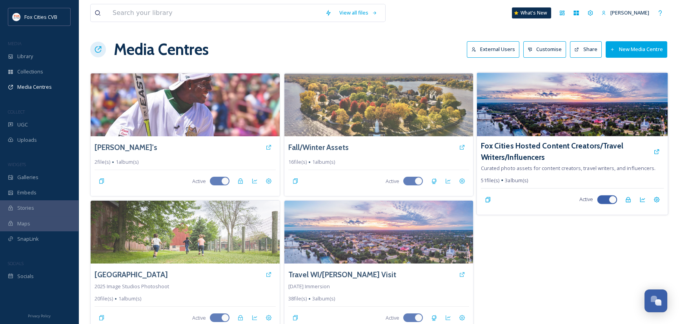
click at [540, 104] on img at bounding box center [572, 105] width 191 height 64
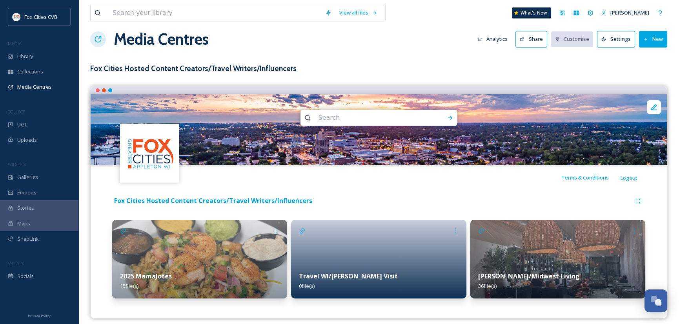
scroll to position [16, 0]
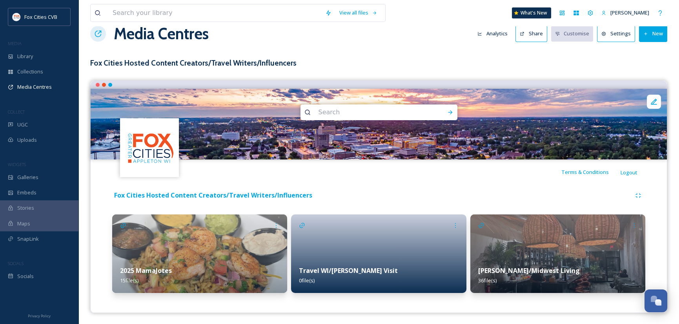
click at [562, 233] on img at bounding box center [557, 253] width 175 height 78
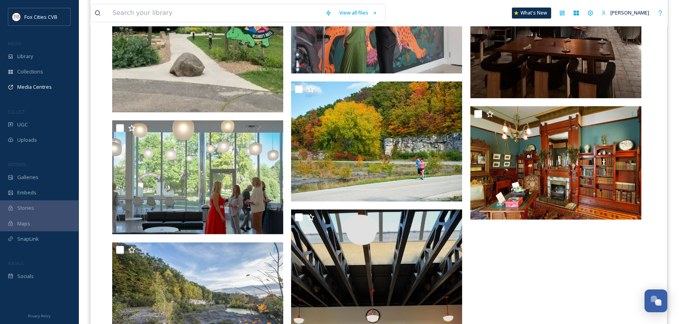
scroll to position [1382, 0]
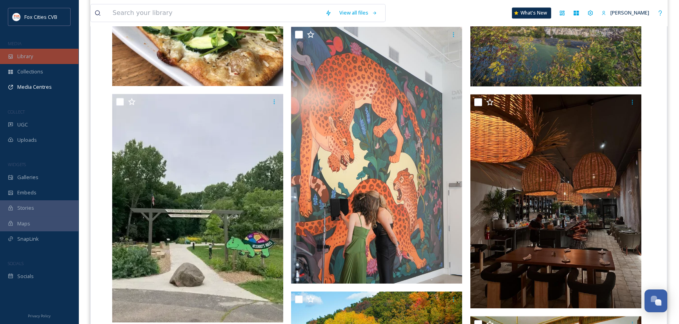
click at [25, 55] on span "Library" at bounding box center [25, 56] width 16 height 7
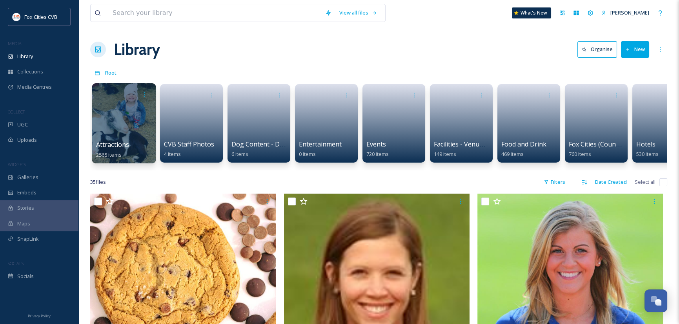
click at [113, 122] on div at bounding box center [124, 123] width 64 height 80
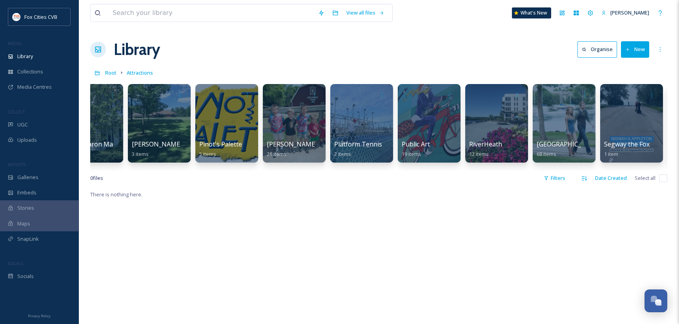
scroll to position [0, 3585]
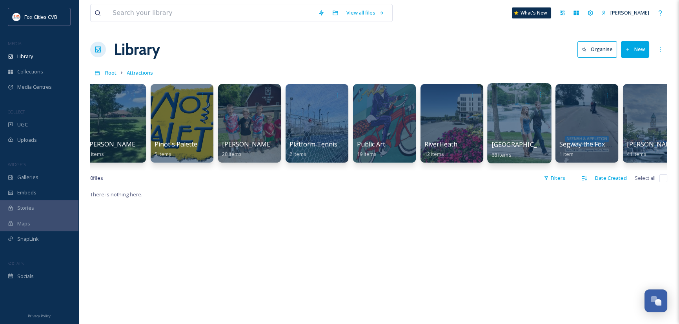
click at [533, 123] on div at bounding box center [519, 123] width 64 height 80
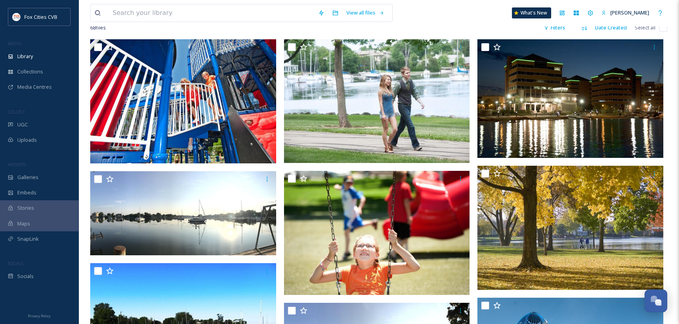
scroll to position [118, 0]
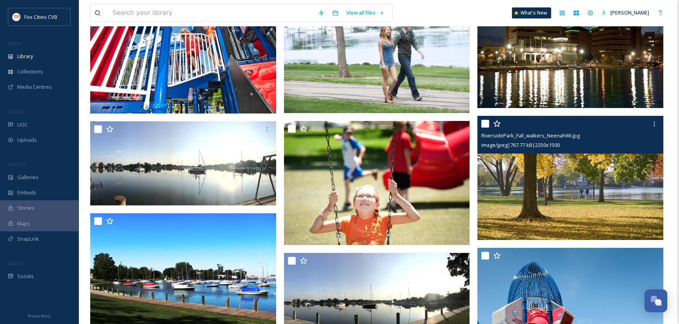
click at [484, 123] on input "checkbox" at bounding box center [485, 124] width 8 height 8
checkbox input "true"
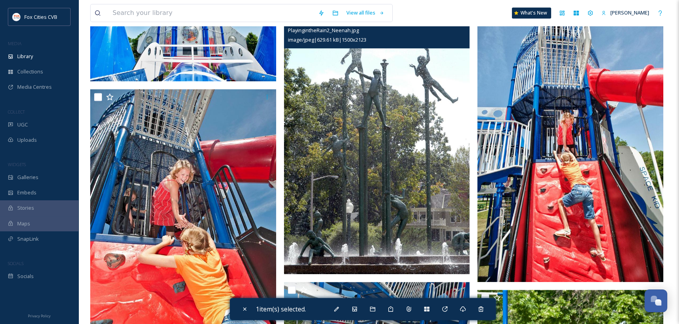
scroll to position [1255, 0]
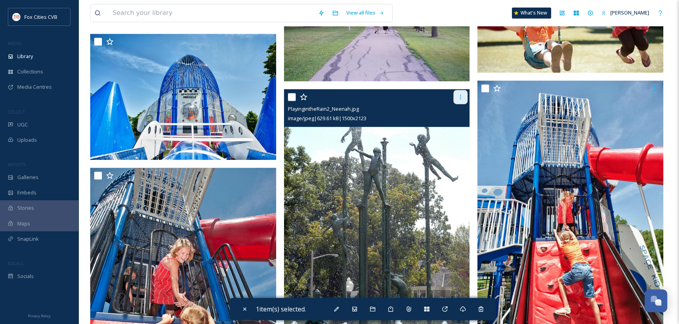
click at [461, 96] on icon at bounding box center [460, 97] width 1 height 5
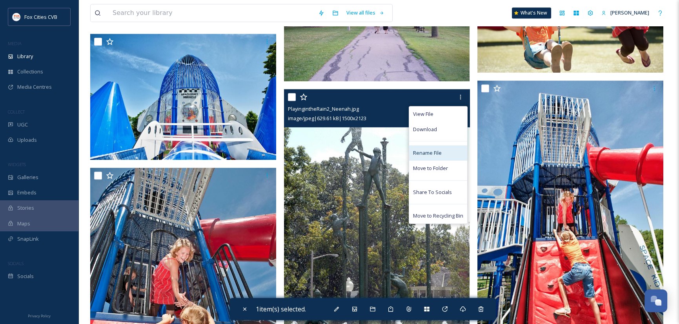
click at [435, 150] on span "Rename File" at bounding box center [427, 152] width 29 height 7
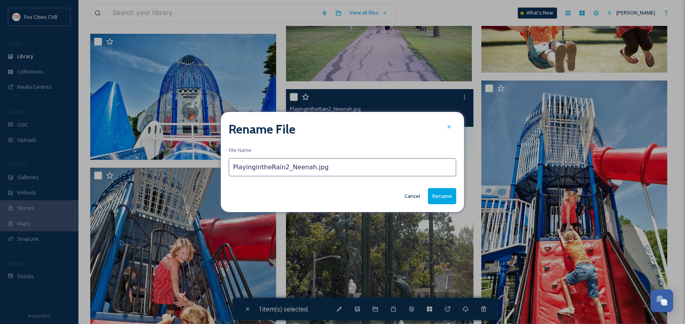
click at [287, 167] on input "PlayingintheRain2_Neenah.jpg" at bounding box center [342, 167] width 227 height 18
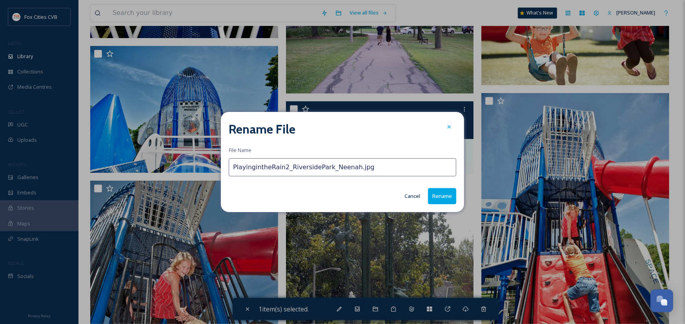
type input "PlayingintheRain2_RiversidePark_Neenah.jpg"
click at [439, 200] on button "Rename" at bounding box center [442, 196] width 28 height 16
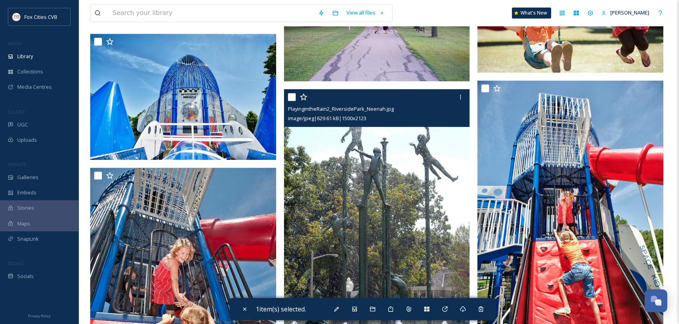
click at [291, 93] on input "checkbox" at bounding box center [292, 97] width 8 height 8
checkbox input "true"
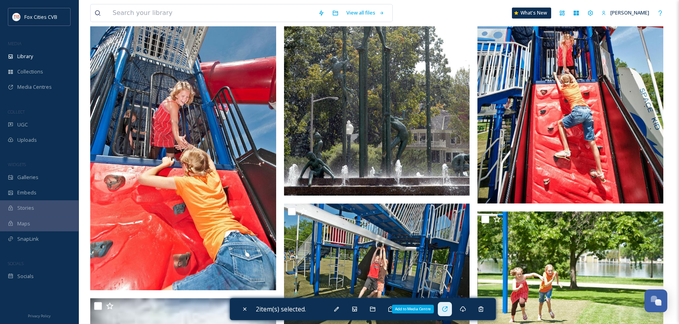
click at [447, 307] on icon at bounding box center [444, 308] width 5 height 5
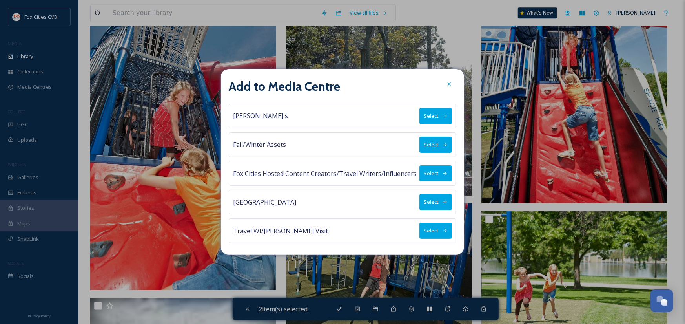
click at [435, 176] on button "Select" at bounding box center [435, 173] width 33 height 16
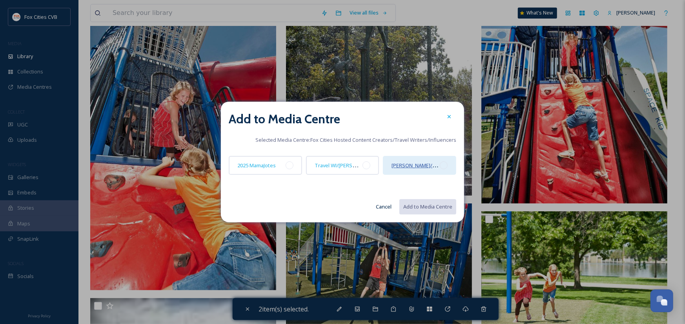
click at [418, 168] on span "[PERSON_NAME]/Midwest Living" at bounding box center [429, 164] width 76 height 7
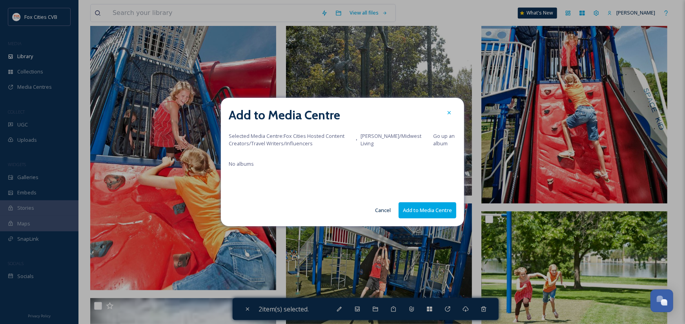
click at [427, 215] on button "Add to Media Centre" at bounding box center [427, 210] width 58 height 16
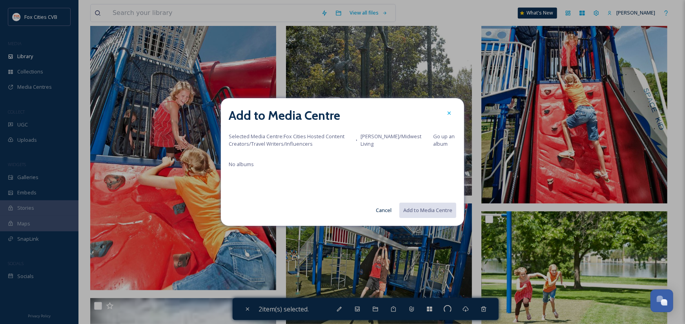
checkbox input "false"
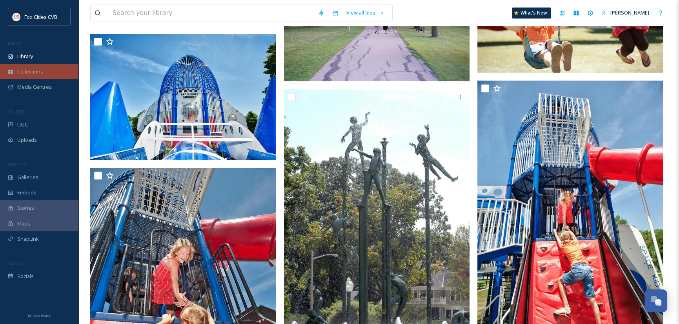
scroll to position [1020, 0]
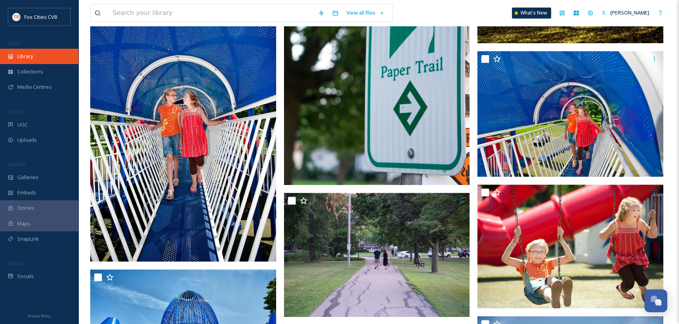
click at [17, 58] on span "Library" at bounding box center [25, 56] width 16 height 7
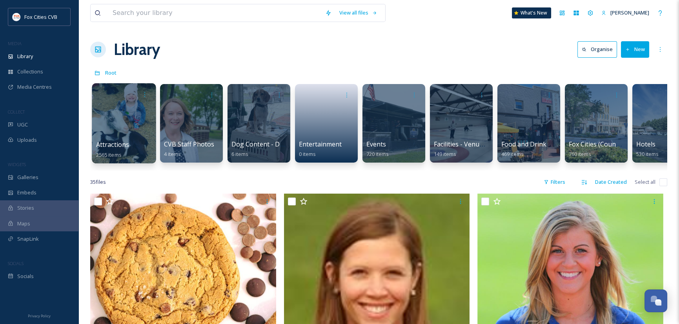
click at [138, 125] on div at bounding box center [124, 123] width 64 height 80
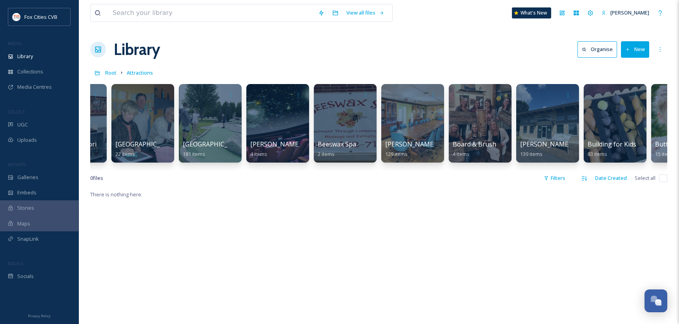
scroll to position [0, 174]
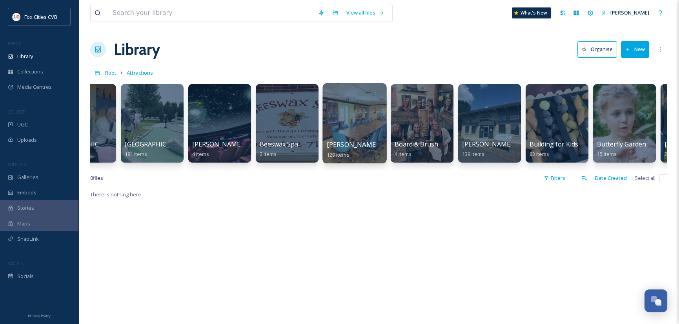
click at [338, 115] on div at bounding box center [354, 123] width 64 height 80
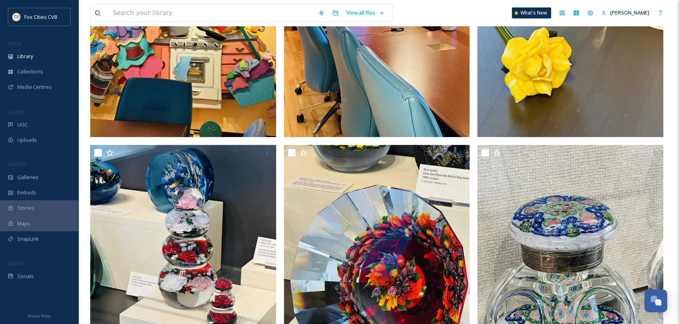
scroll to position [627, 0]
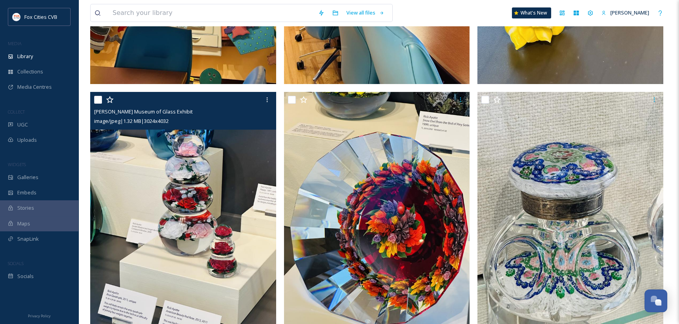
click at [98, 100] on input "checkbox" at bounding box center [98, 100] width 8 height 8
checkbox input "true"
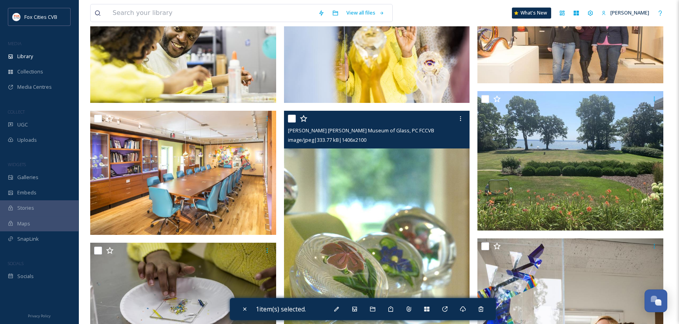
scroll to position [2392, 0]
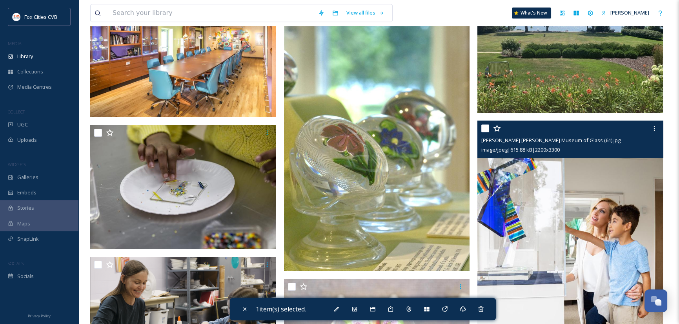
click at [486, 127] on input "checkbox" at bounding box center [485, 128] width 8 height 8
checkbox input "true"
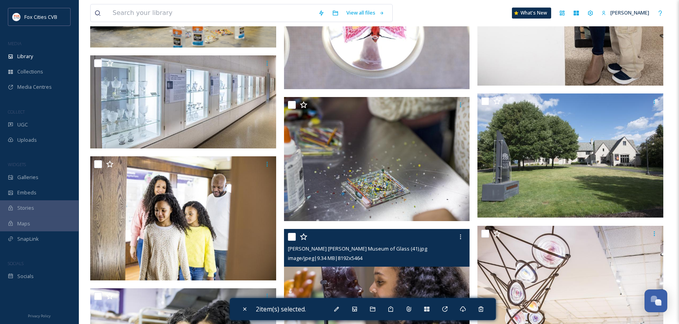
scroll to position [2824, 0]
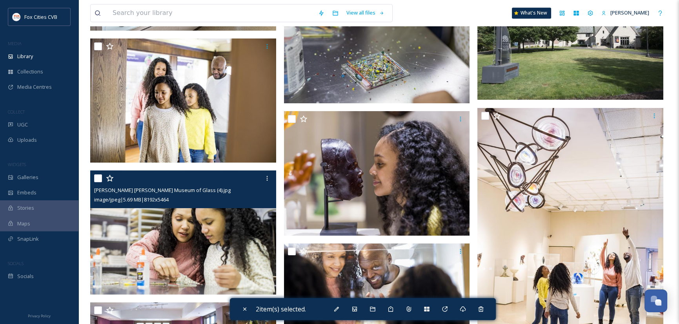
click at [96, 178] on input "checkbox" at bounding box center [98, 178] width 8 height 8
checkbox input "true"
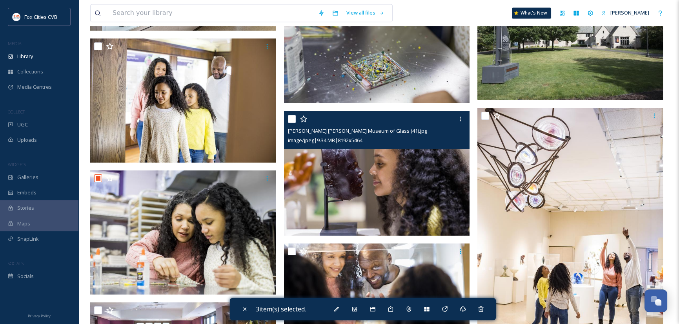
click at [290, 117] on input "checkbox" at bounding box center [292, 119] width 8 height 8
click at [293, 119] on input "checkbox" at bounding box center [292, 119] width 8 height 8
checkbox input "false"
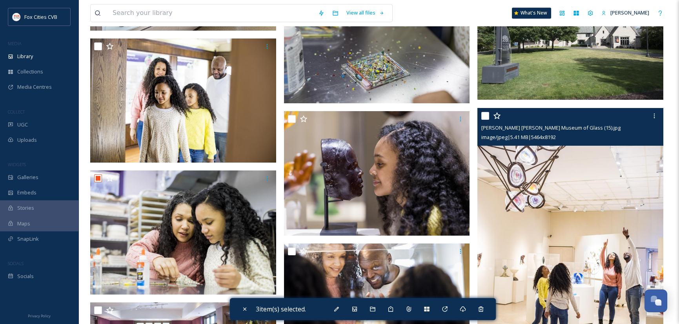
click at [485, 116] on input "checkbox" at bounding box center [485, 116] width 8 height 8
checkbox input "true"
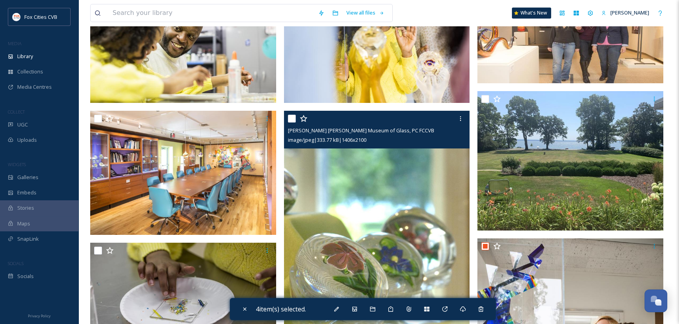
scroll to position [2392, 0]
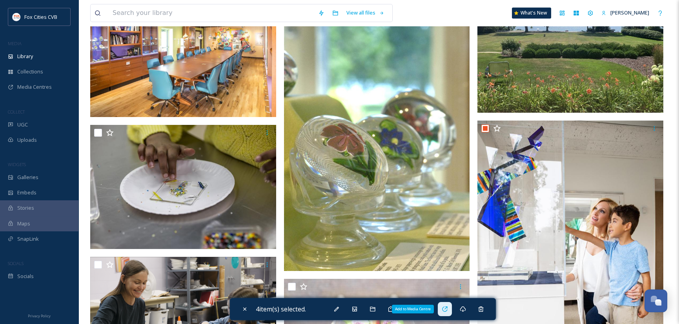
click at [447, 309] on icon at bounding box center [445, 309] width 6 height 6
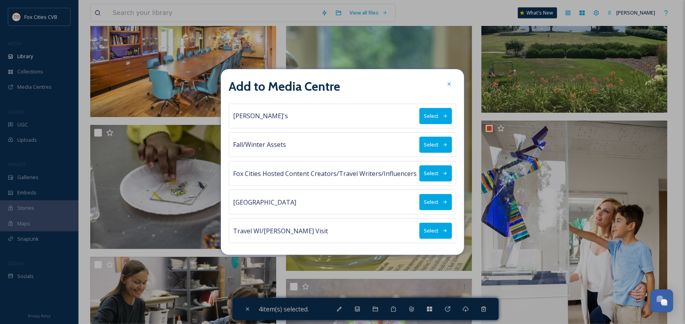
click at [435, 172] on button "Select" at bounding box center [435, 173] width 33 height 16
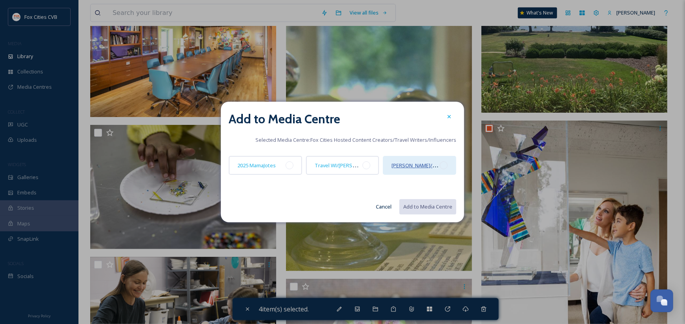
click at [424, 164] on span "[PERSON_NAME]/Midwest Living" at bounding box center [429, 164] width 76 height 7
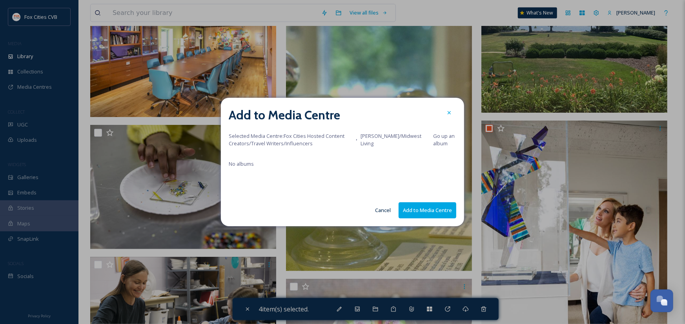
click at [432, 216] on button "Add to Media Centre" at bounding box center [427, 210] width 58 height 16
checkbox input "false"
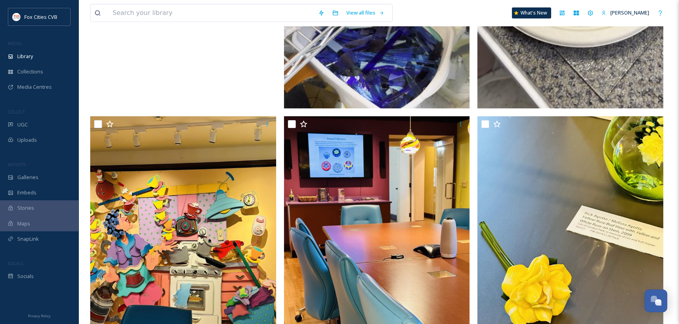
scroll to position [0, 0]
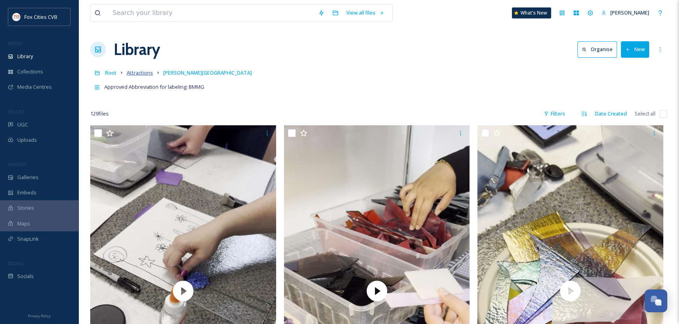
click at [143, 71] on span "Attractions" at bounding box center [140, 72] width 26 height 7
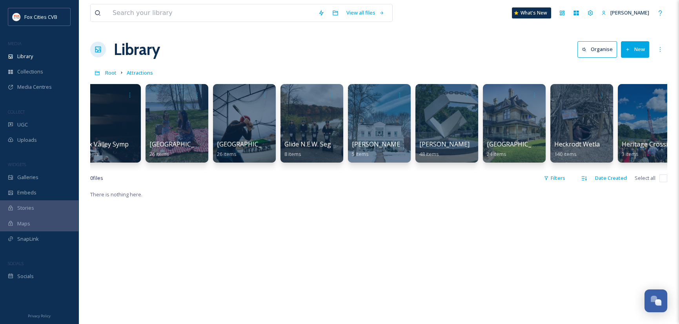
scroll to position [0, 1861]
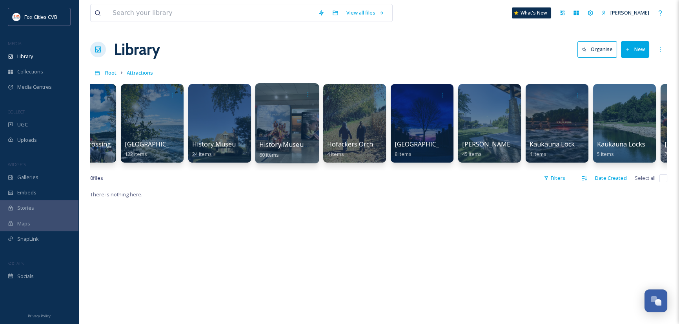
click at [279, 120] on div at bounding box center [287, 123] width 64 height 80
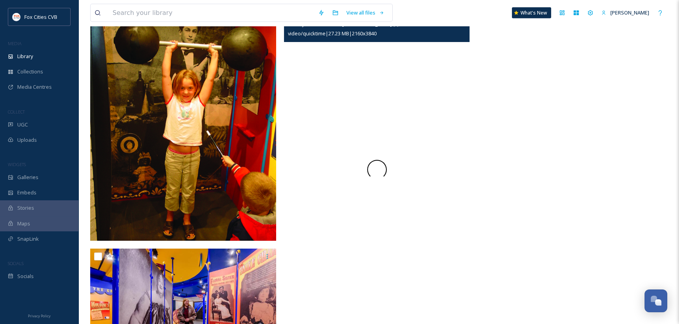
scroll to position [4390, 0]
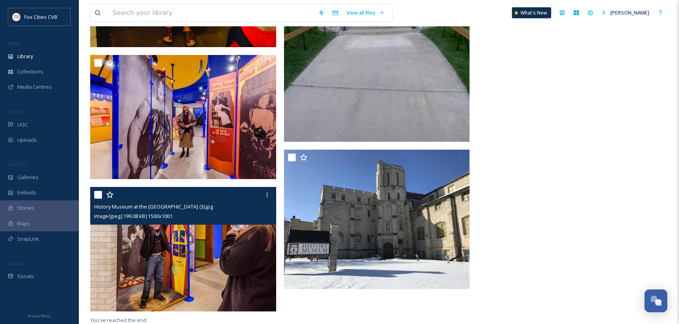
click at [99, 196] on input "checkbox" at bounding box center [98, 195] width 8 height 8
checkbox input "true"
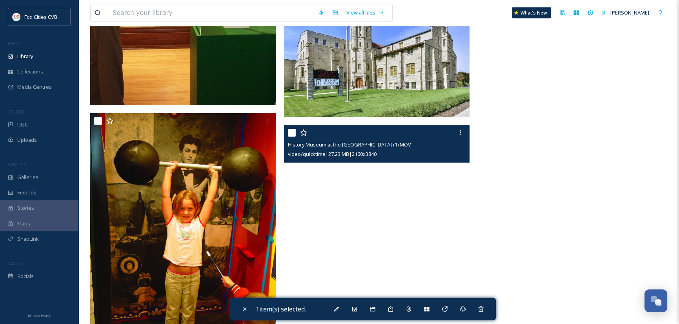
scroll to position [3919, 0]
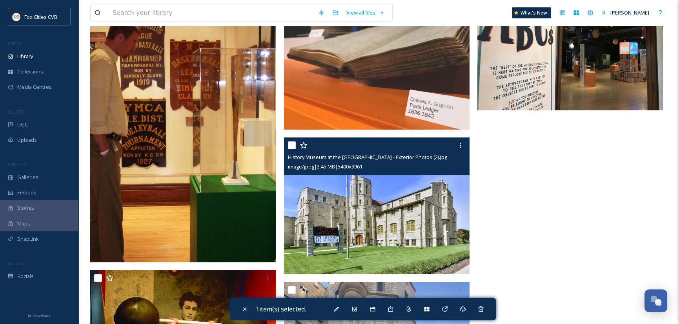
click at [293, 147] on input "checkbox" at bounding box center [292, 145] width 8 height 8
checkbox input "true"
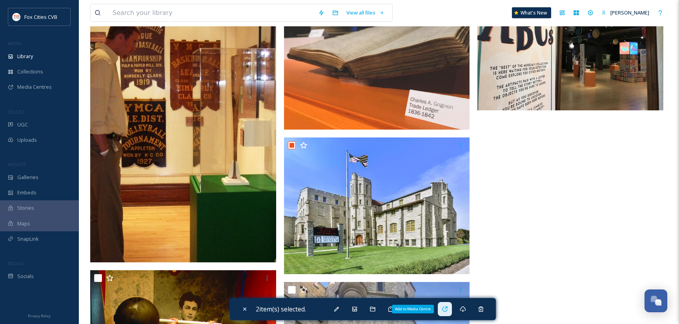
click at [447, 307] on icon at bounding box center [445, 309] width 6 height 6
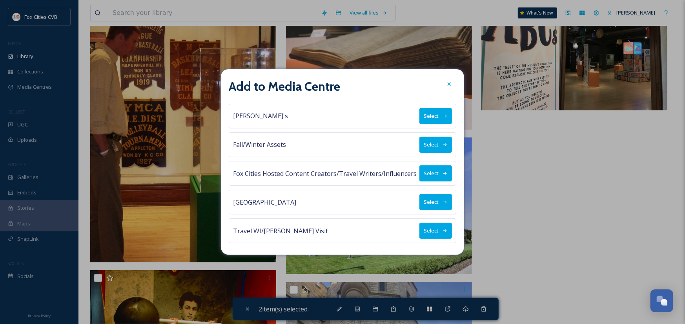
click at [432, 171] on button "Select" at bounding box center [435, 173] width 33 height 16
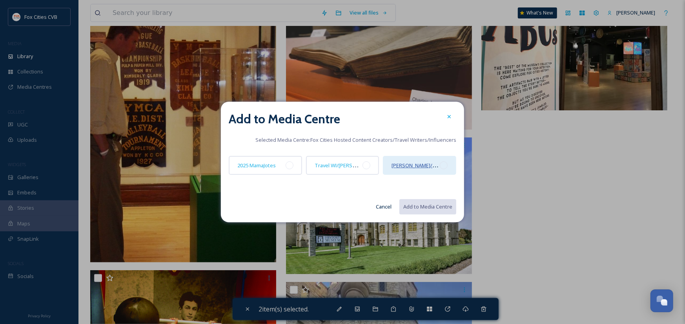
click at [429, 168] on span "[PERSON_NAME]/Midwest Living" at bounding box center [429, 164] width 76 height 7
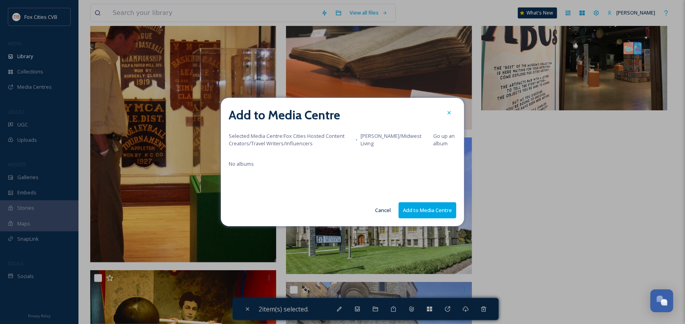
click at [436, 213] on button "Add to Media Centre" at bounding box center [427, 210] width 58 height 16
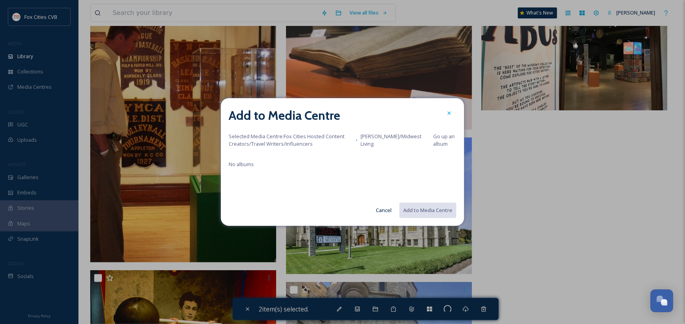
checkbox input "false"
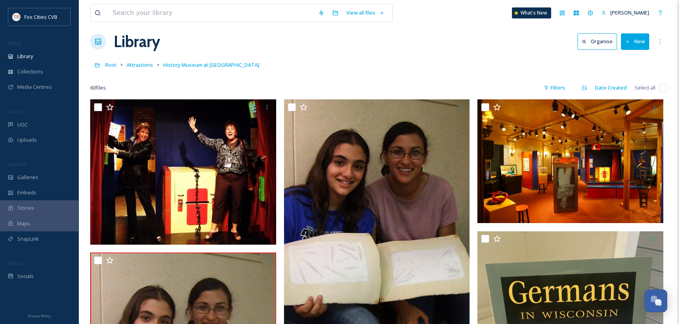
scroll to position [0, 0]
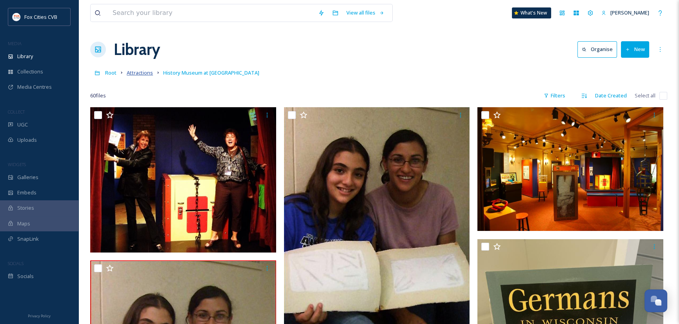
click at [141, 70] on span "Attractions" at bounding box center [140, 72] width 26 height 7
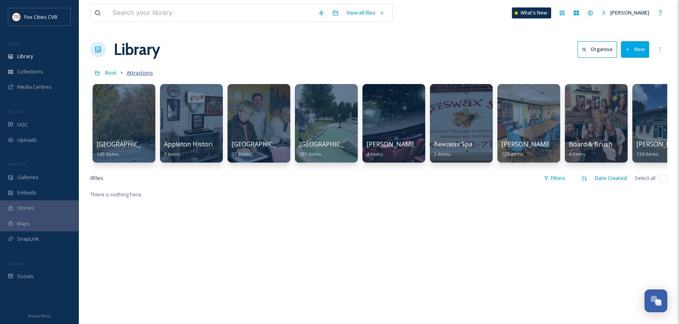
click at [140, 71] on span "Attractions" at bounding box center [140, 72] width 26 height 7
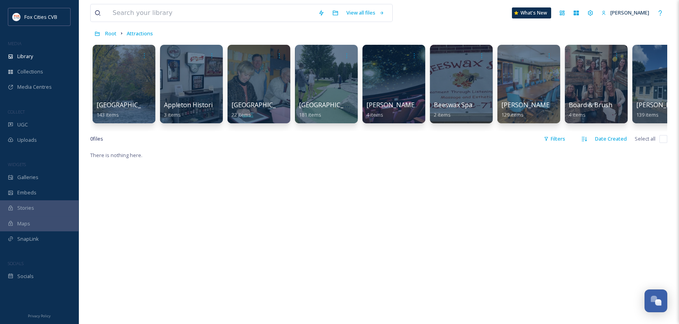
scroll to position [39, 0]
click at [28, 54] on span "Library" at bounding box center [25, 56] width 16 height 7
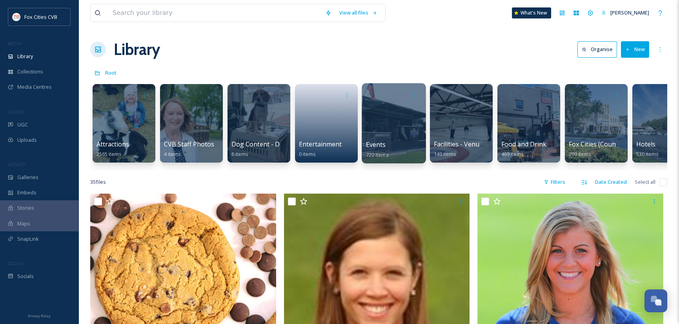
click at [376, 131] on div at bounding box center [394, 123] width 64 height 80
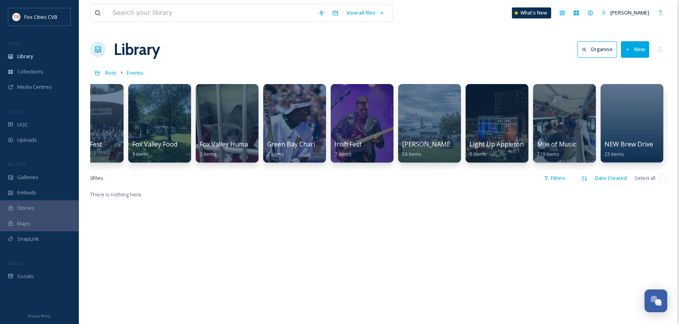
scroll to position [0, 1502]
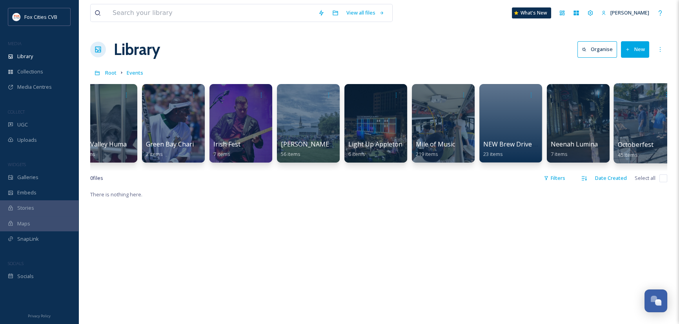
click at [637, 120] on div at bounding box center [645, 123] width 64 height 80
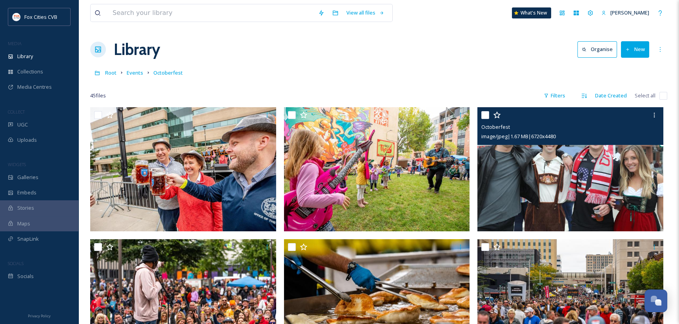
click at [484, 113] on input "checkbox" at bounding box center [485, 115] width 8 height 8
checkbox input "true"
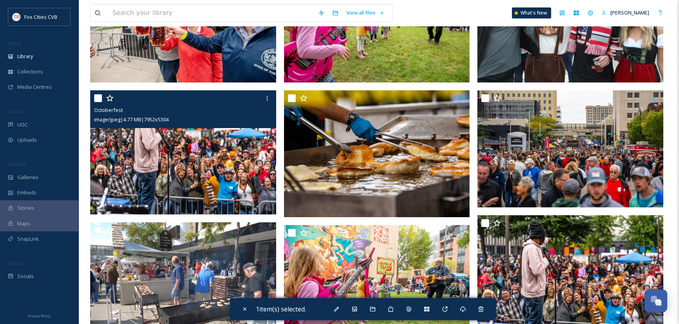
scroll to position [157, 0]
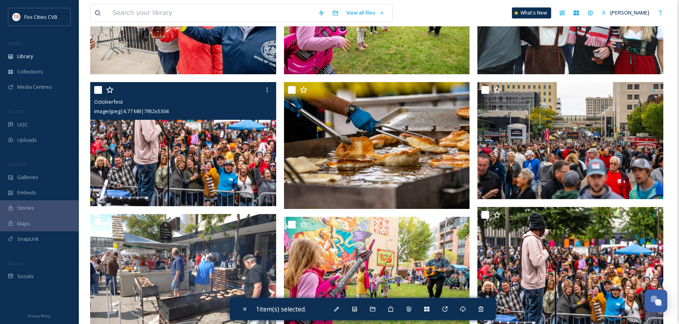
click at [97, 87] on input "checkbox" at bounding box center [98, 90] width 8 height 8
checkbox input "true"
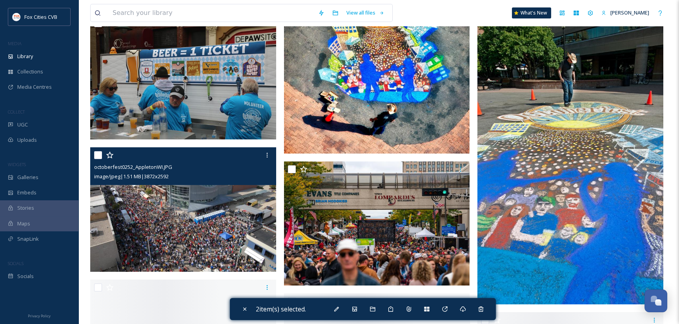
scroll to position [627, 0]
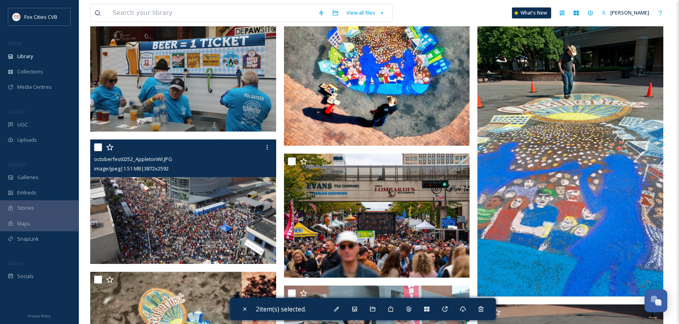
click at [95, 147] on input "checkbox" at bounding box center [98, 147] width 8 height 8
checkbox input "true"
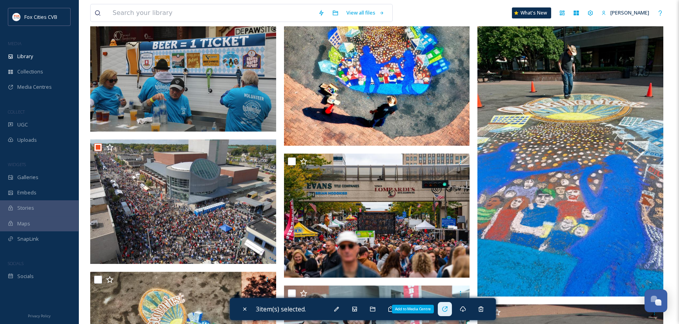
click at [447, 309] on icon at bounding box center [445, 309] width 6 height 6
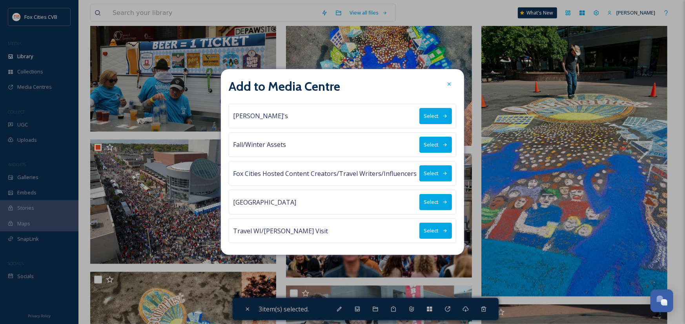
click at [434, 168] on button "Select" at bounding box center [435, 173] width 33 height 16
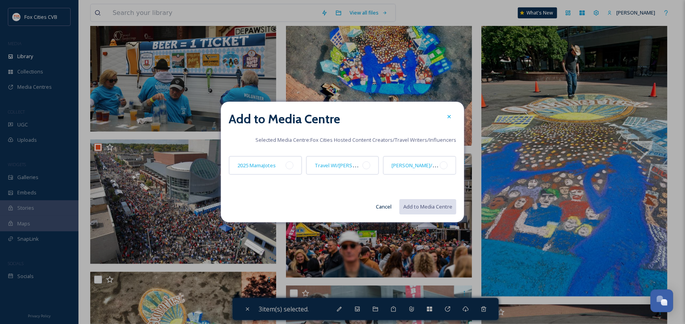
click at [434, 169] on div "[PERSON_NAME]/Midwest Living" at bounding box center [415, 164] width 48 height 9
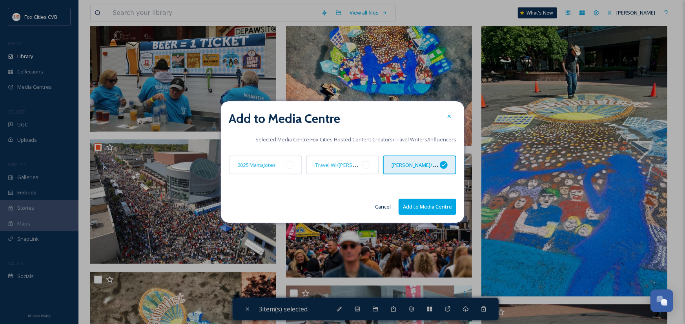
click at [429, 207] on button "Add to Media Centre" at bounding box center [427, 206] width 58 height 16
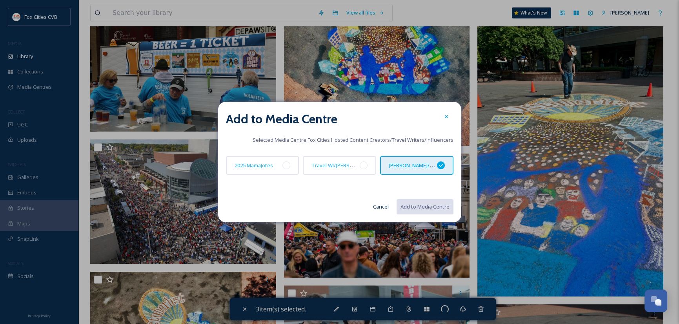
checkbox input "false"
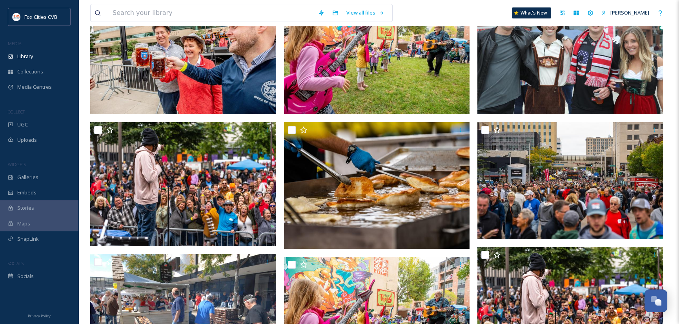
scroll to position [0, 0]
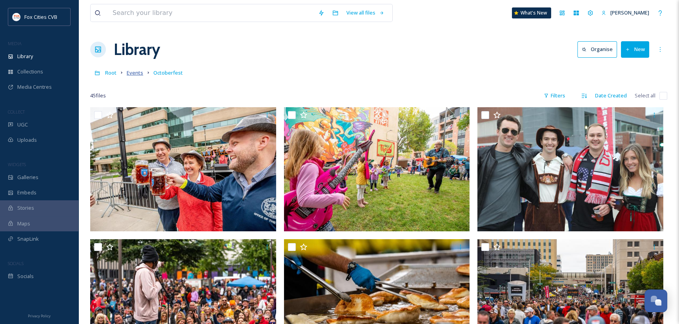
click at [134, 73] on span "Events" at bounding box center [135, 72] width 16 height 7
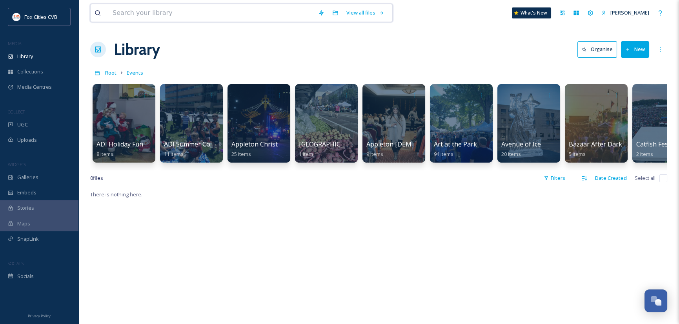
click at [165, 9] on input at bounding box center [212, 12] width 206 height 17
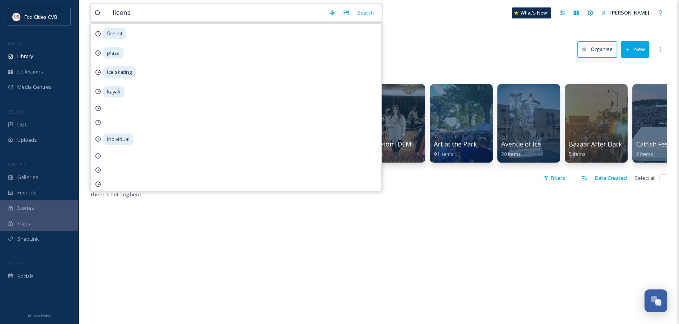
type input "license"
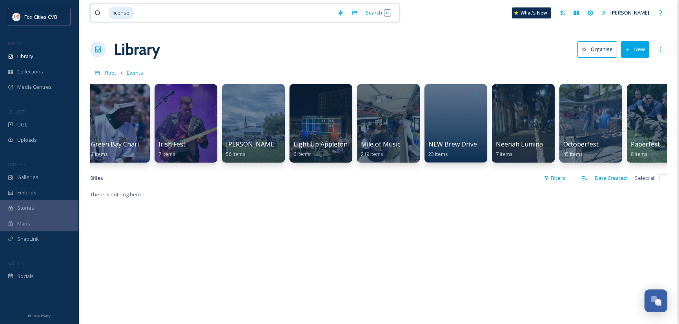
scroll to position [0, 1605]
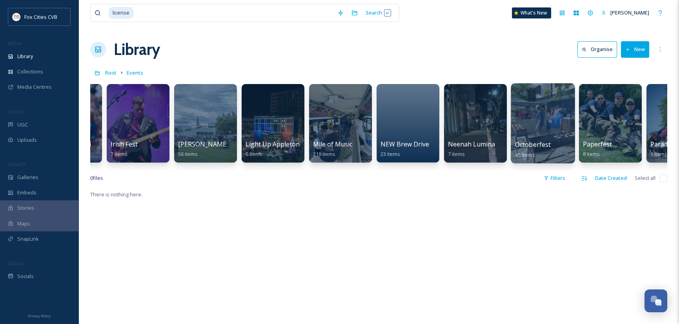
click at [536, 135] on div at bounding box center [543, 123] width 64 height 80
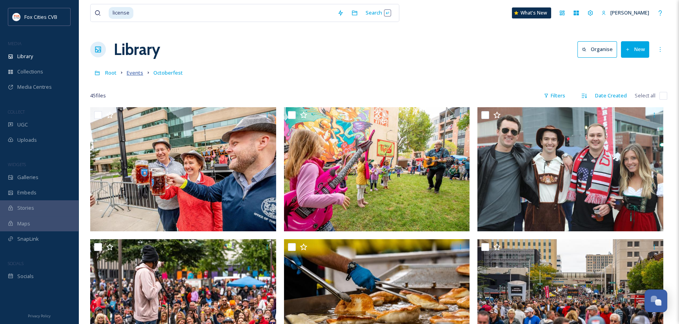
click at [136, 73] on span "Events" at bounding box center [135, 72] width 16 height 7
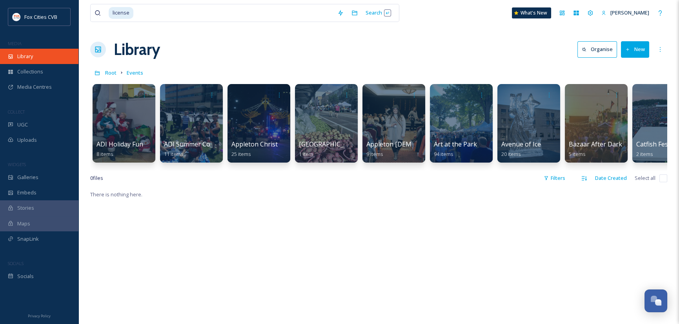
click at [26, 59] on span "Library" at bounding box center [25, 56] width 16 height 7
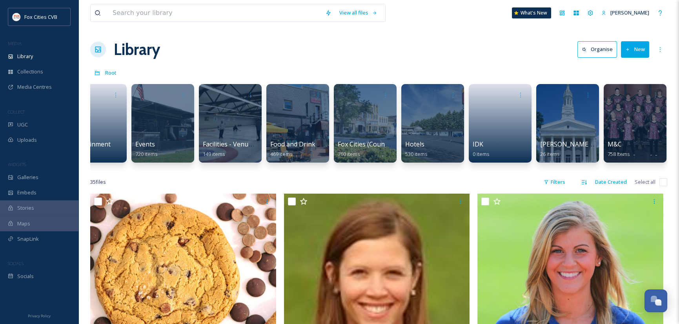
scroll to position [0, 323]
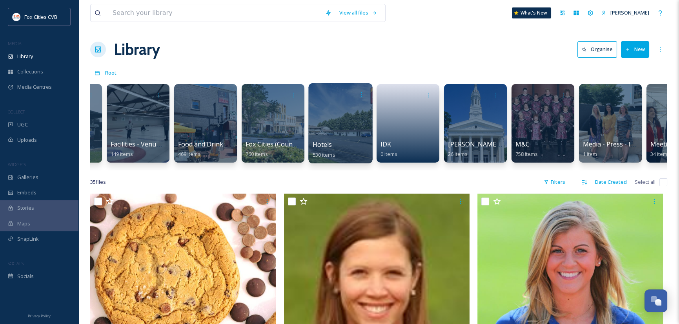
click at [346, 127] on div at bounding box center [340, 123] width 64 height 80
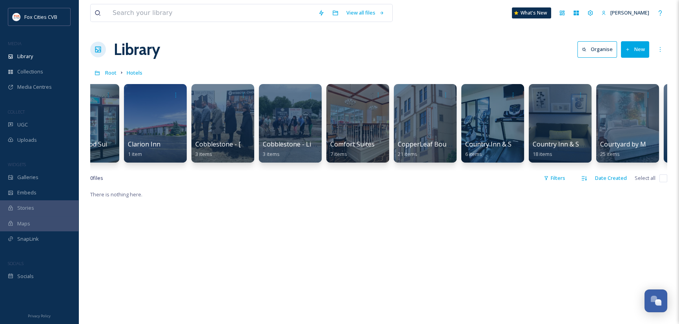
scroll to position [0, 468]
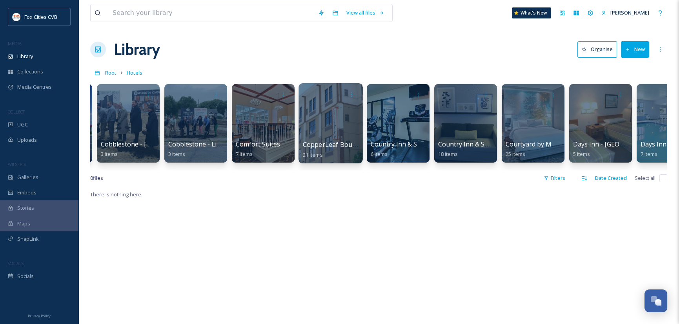
click at [316, 123] on div at bounding box center [330, 123] width 64 height 80
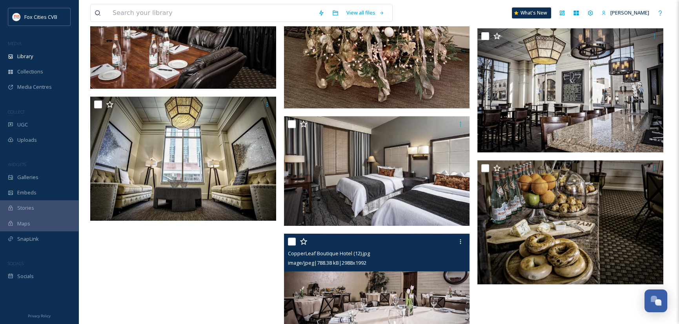
scroll to position [789, 0]
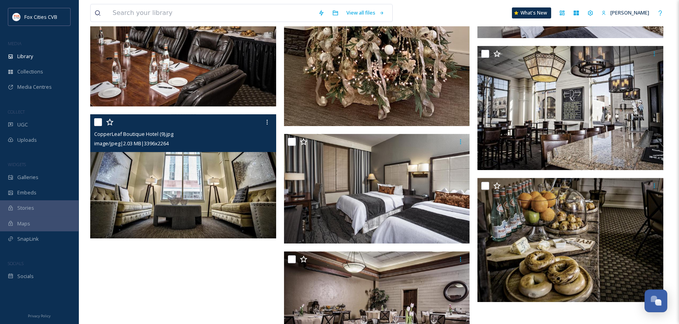
click at [96, 122] on input "checkbox" at bounding box center [98, 122] width 8 height 8
checkbox input "true"
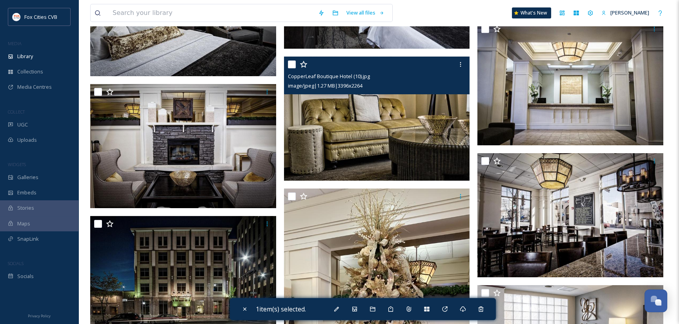
scroll to position [510, 0]
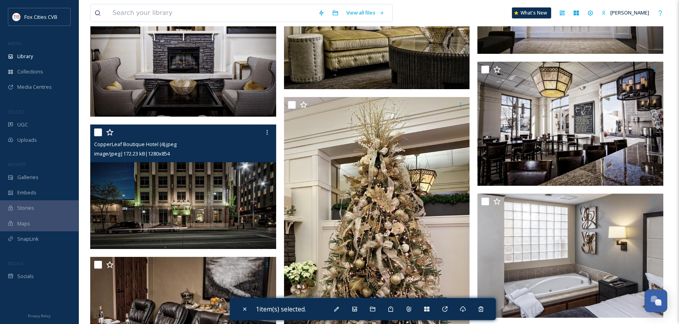
click at [98, 131] on input "checkbox" at bounding box center [98, 132] width 8 height 8
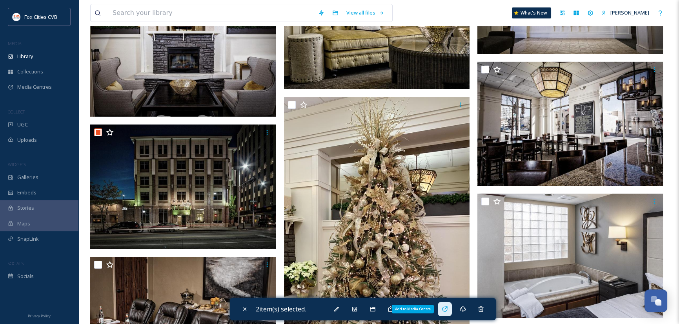
click at [445, 309] on icon at bounding box center [445, 309] width 6 height 6
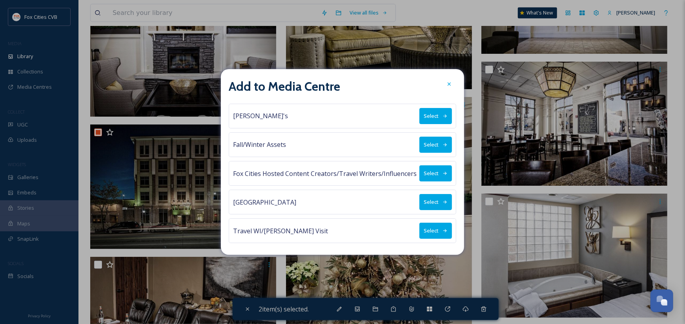
click at [426, 172] on button "Select" at bounding box center [435, 173] width 33 height 16
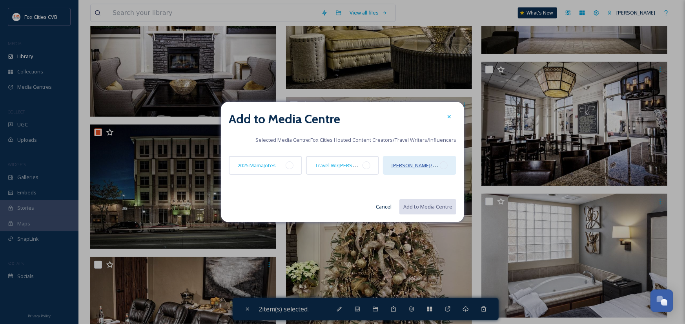
click at [425, 167] on span "[PERSON_NAME]/Midwest Living" at bounding box center [429, 164] width 76 height 7
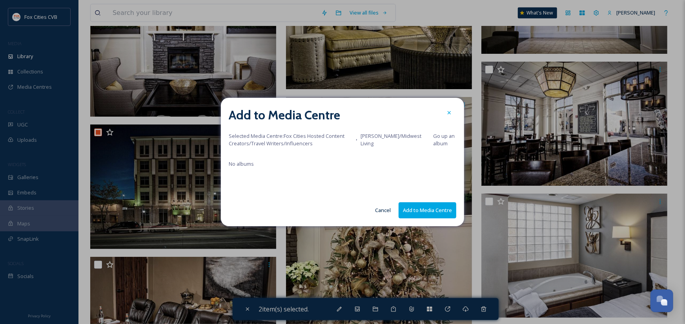
click at [428, 213] on button "Add to Media Centre" at bounding box center [427, 210] width 58 height 16
checkbox input "false"
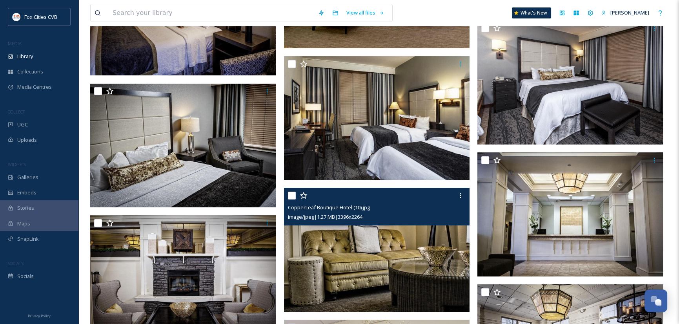
scroll to position [235, 0]
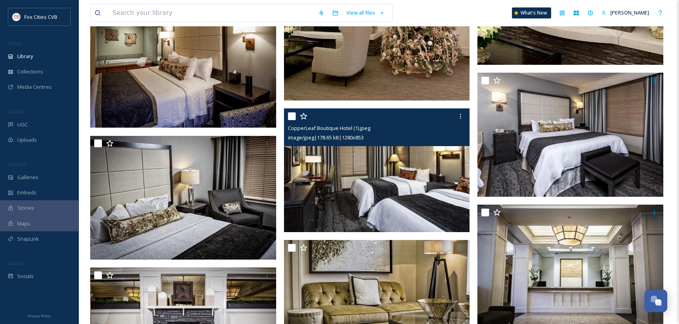
click at [290, 114] on input "checkbox" at bounding box center [292, 116] width 8 height 8
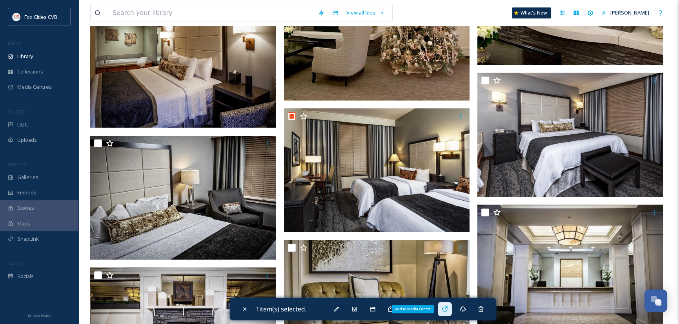
click at [444, 308] on icon at bounding box center [444, 308] width 5 height 5
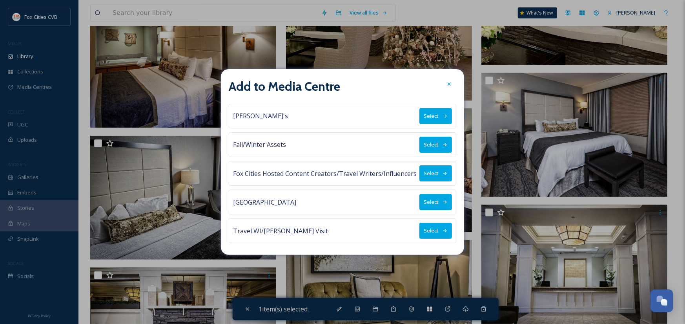
click at [431, 170] on button "Select" at bounding box center [435, 173] width 33 height 16
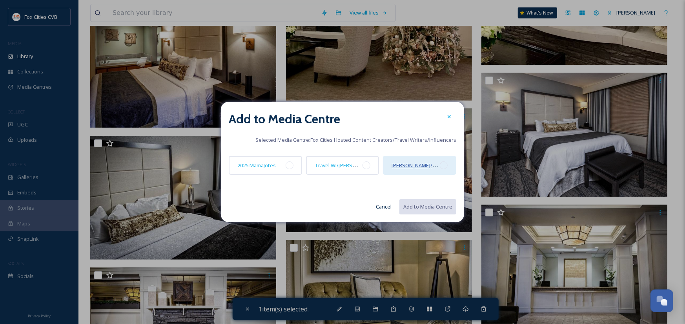
click at [432, 166] on span "[PERSON_NAME]/Midwest Living" at bounding box center [429, 164] width 76 height 7
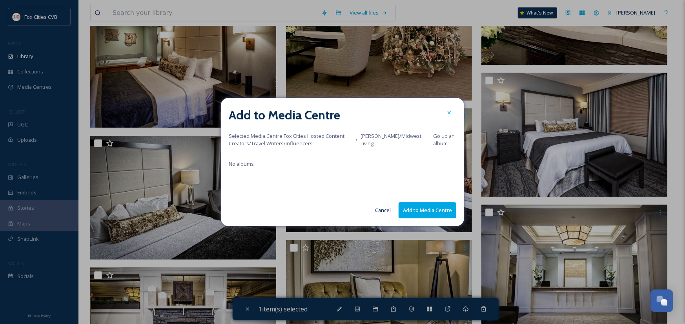
click at [436, 215] on button "Add to Media Centre" at bounding box center [427, 210] width 58 height 16
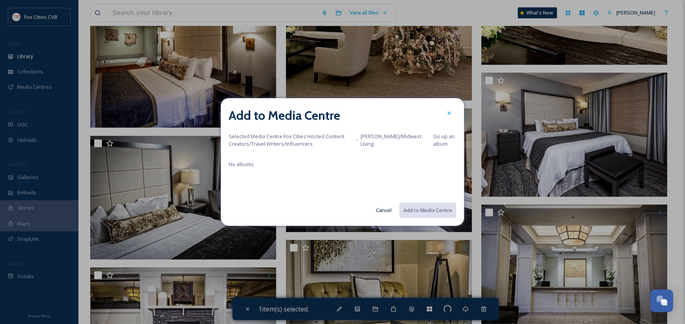
checkbox input "false"
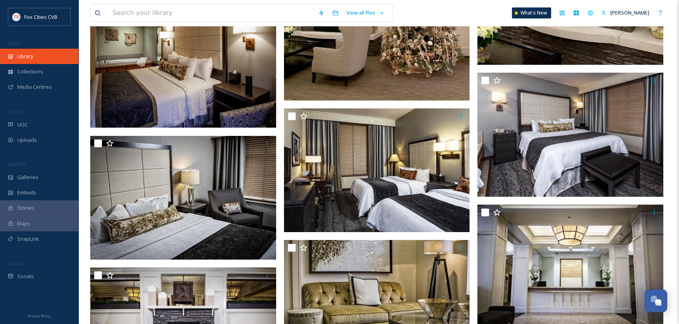
click at [26, 56] on span "Library" at bounding box center [25, 56] width 16 height 7
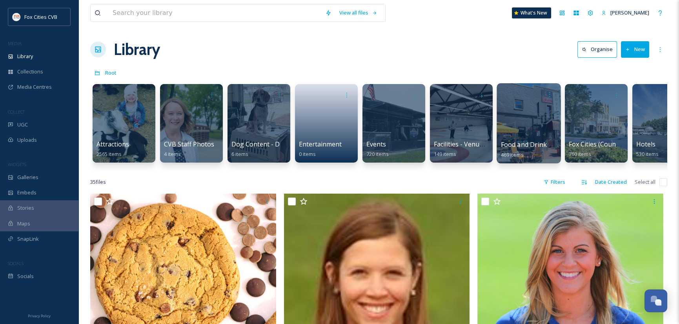
click at [529, 133] on div at bounding box center [528, 123] width 64 height 80
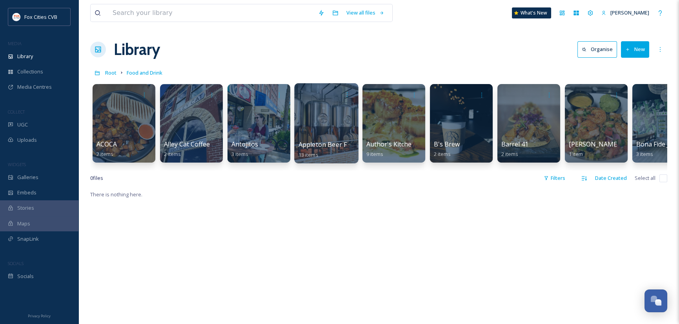
click at [315, 113] on div at bounding box center [326, 123] width 64 height 80
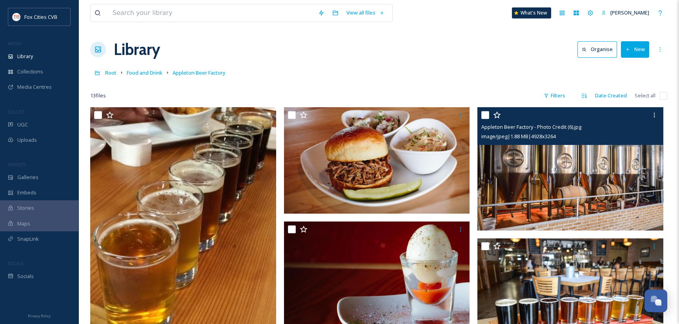
click at [486, 115] on input "checkbox" at bounding box center [485, 115] width 8 height 8
checkbox input "true"
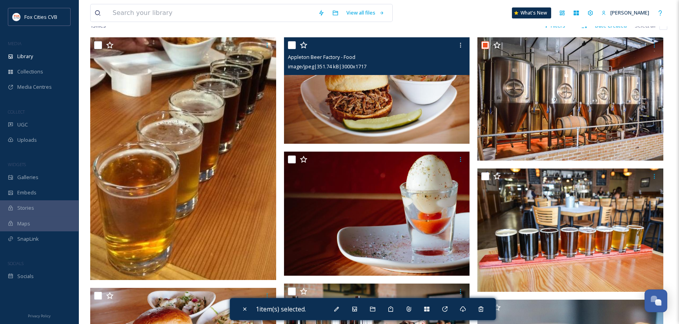
scroll to position [78, 0]
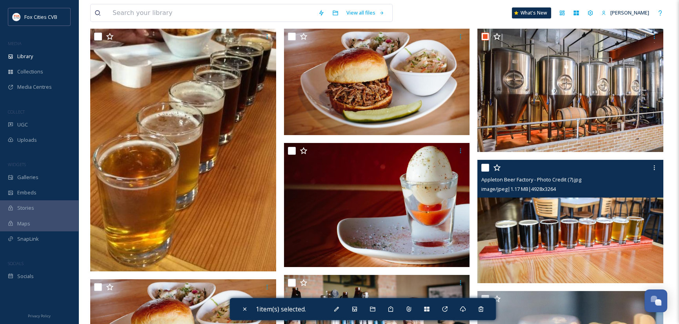
click at [487, 165] on input "checkbox" at bounding box center [485, 168] width 8 height 8
checkbox input "true"
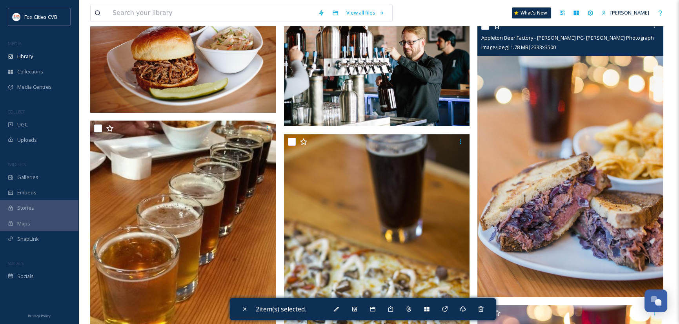
scroll to position [353, 0]
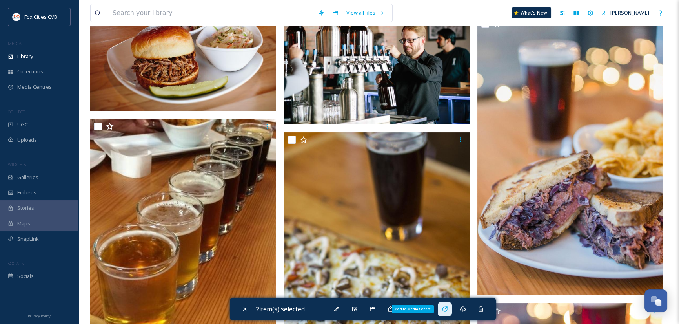
click at [446, 311] on icon at bounding box center [444, 308] width 5 height 5
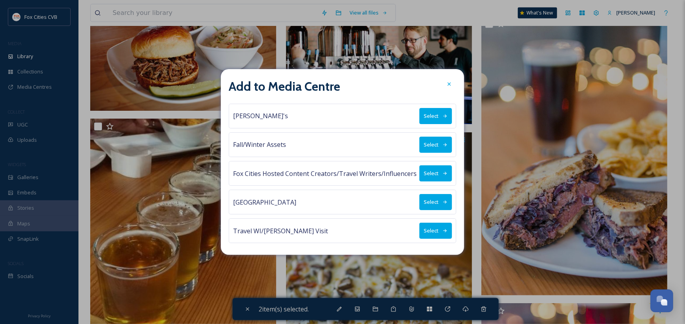
click at [435, 172] on button "Select" at bounding box center [435, 173] width 33 height 16
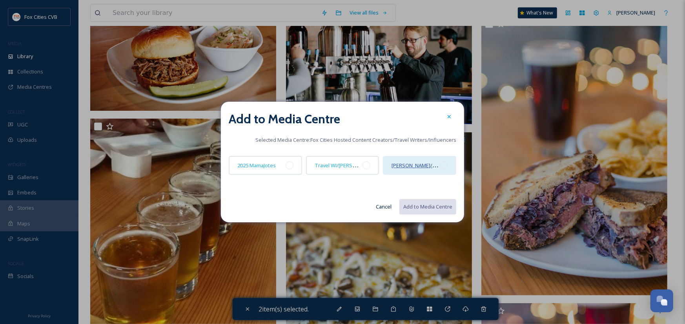
click at [435, 167] on span "[PERSON_NAME]/Midwest Living" at bounding box center [429, 164] width 76 height 7
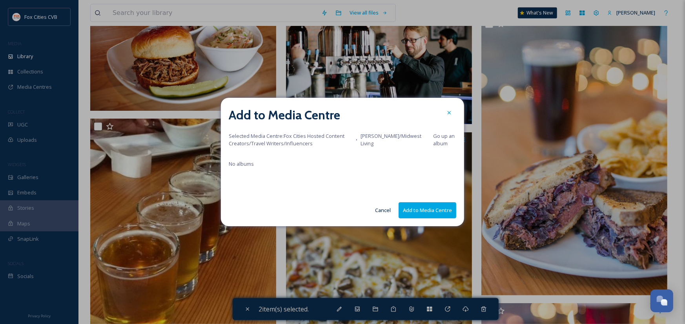
click at [429, 215] on button "Add to Media Centre" at bounding box center [427, 210] width 58 height 16
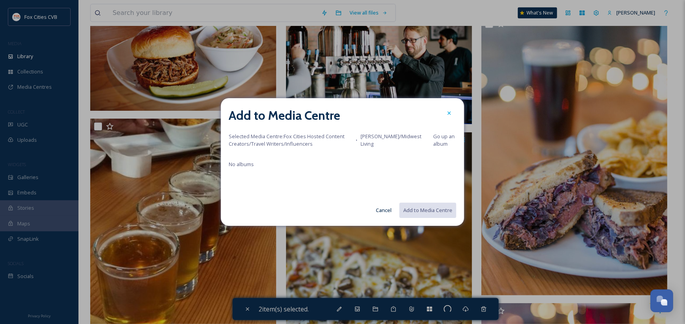
checkbox input "false"
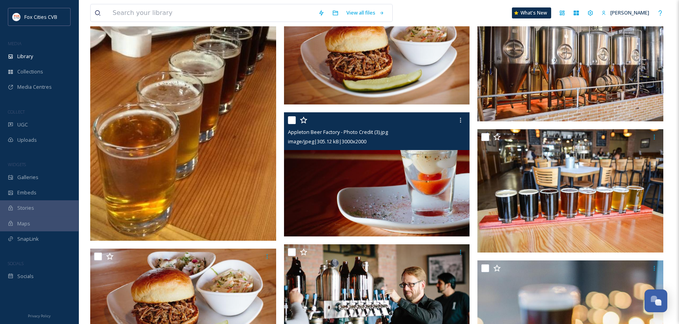
scroll to position [0, 0]
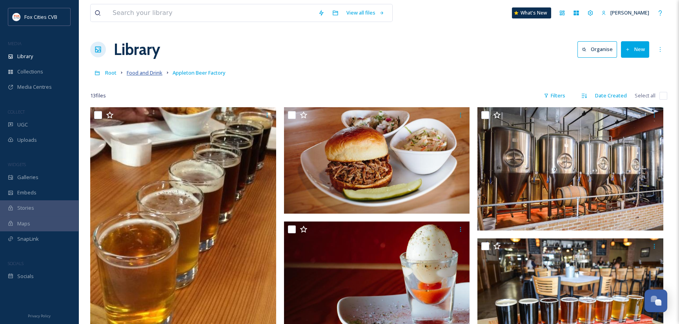
click at [147, 70] on span "Food and Drink" at bounding box center [145, 72] width 36 height 7
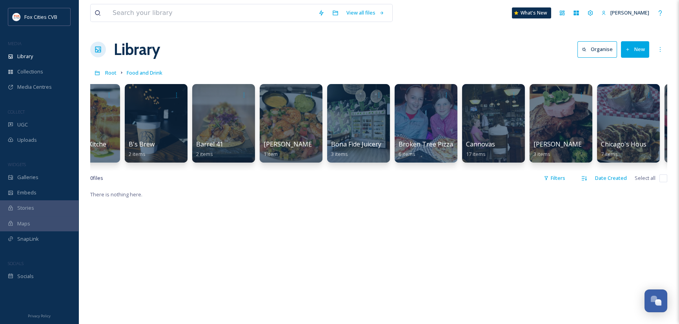
scroll to position [0, 308]
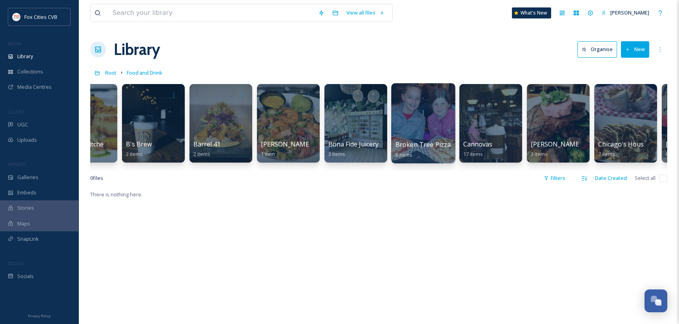
click at [408, 131] on div at bounding box center [423, 123] width 64 height 80
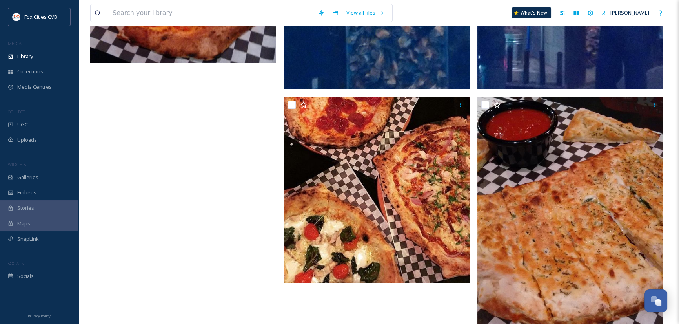
scroll to position [364, 0]
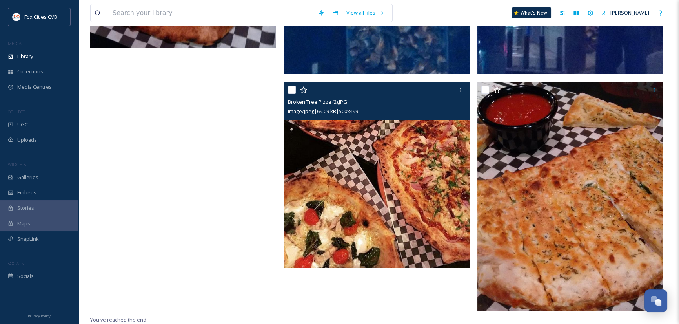
click at [290, 88] on input "checkbox" at bounding box center [292, 90] width 8 height 8
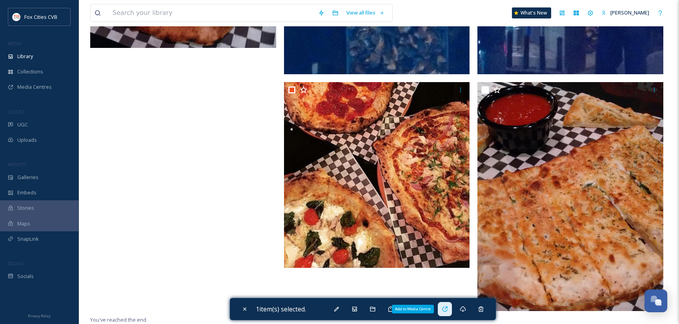
click at [448, 308] on icon at bounding box center [445, 309] width 6 height 6
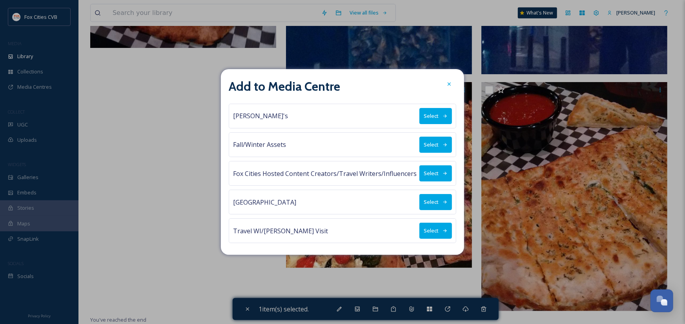
click at [425, 168] on button "Select" at bounding box center [435, 173] width 33 height 16
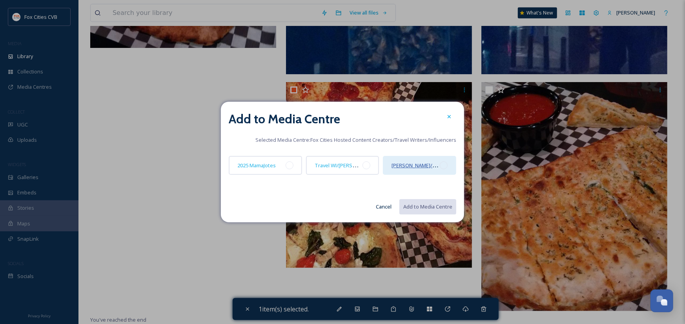
click at [425, 167] on span "[PERSON_NAME]/Midwest Living" at bounding box center [429, 164] width 76 height 7
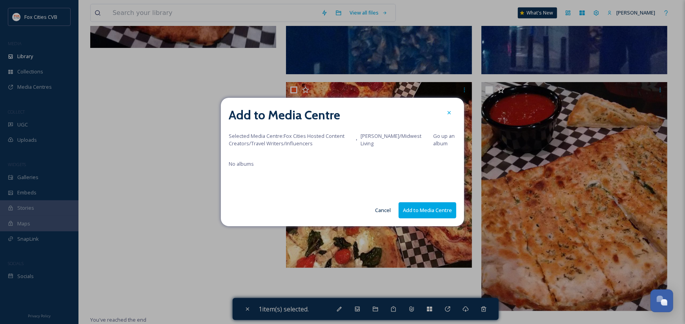
click at [423, 210] on button "Add to Media Centre" at bounding box center [427, 210] width 58 height 16
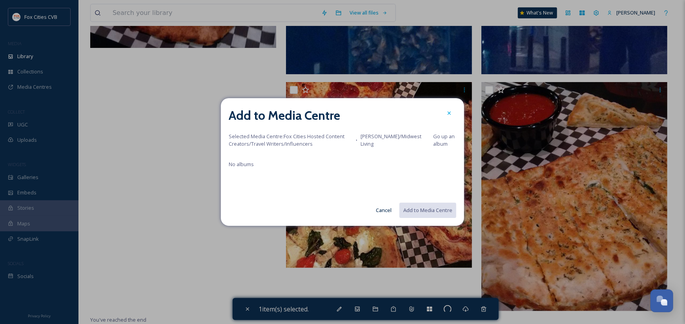
checkbox input "false"
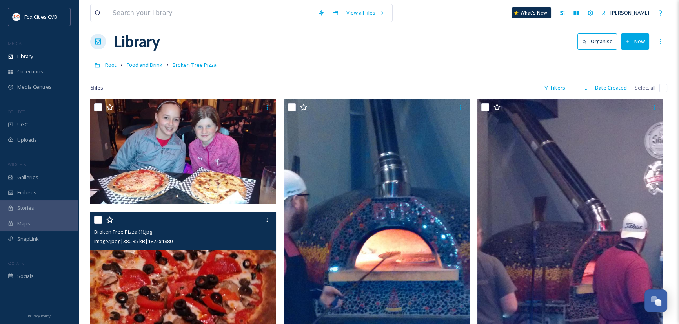
scroll to position [0, 0]
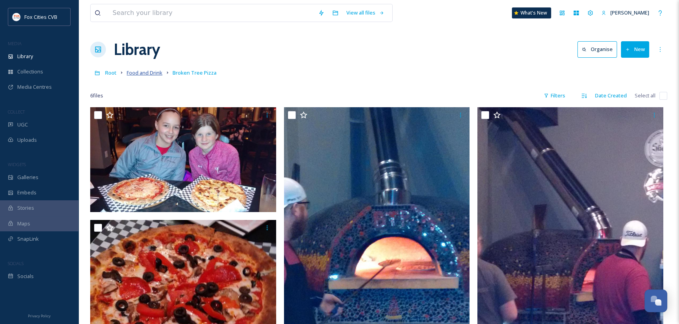
click at [150, 71] on span "Food and Drink" at bounding box center [145, 72] width 36 height 7
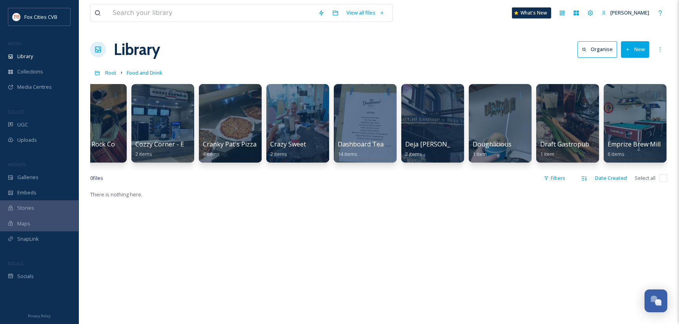
scroll to position [0, 1139]
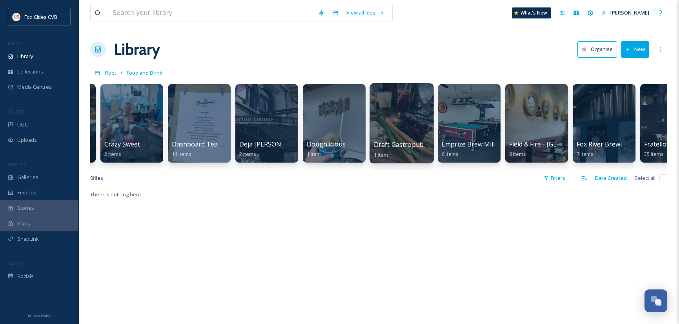
click at [393, 123] on div at bounding box center [401, 123] width 64 height 80
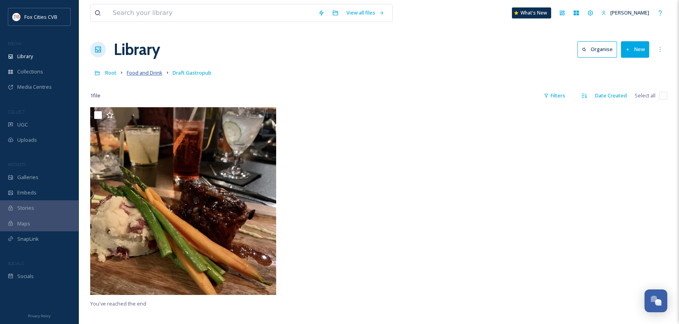
click at [142, 74] on span "Food and Drink" at bounding box center [145, 72] width 36 height 7
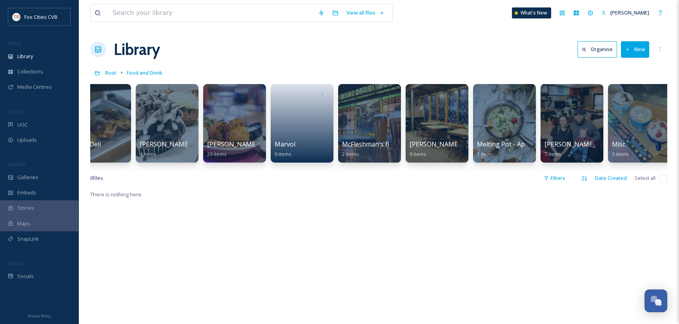
scroll to position [0, 2429]
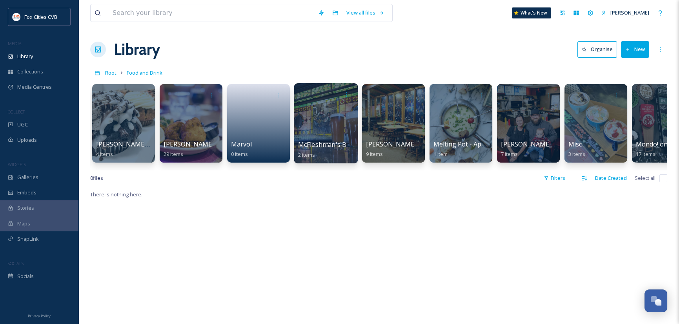
click at [322, 113] on div at bounding box center [326, 123] width 64 height 80
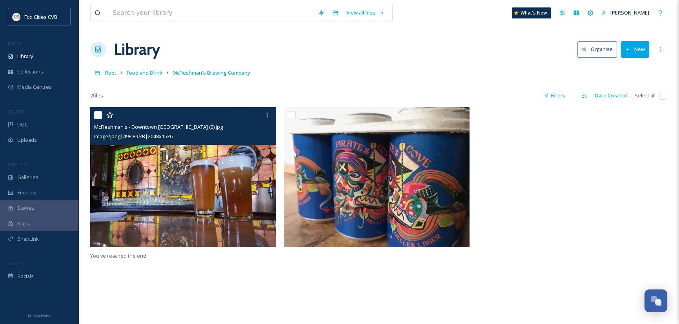
click at [98, 115] on input "checkbox" at bounding box center [98, 115] width 8 height 8
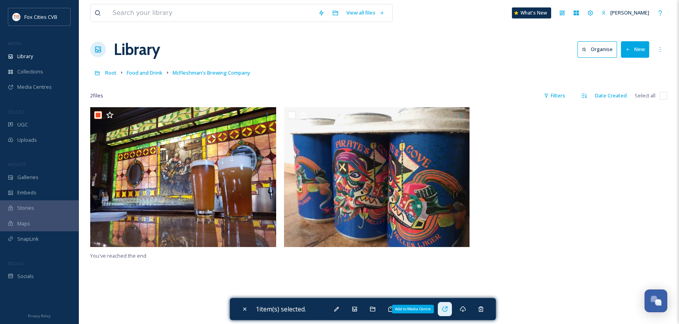
click at [444, 306] on icon at bounding box center [445, 309] width 6 height 6
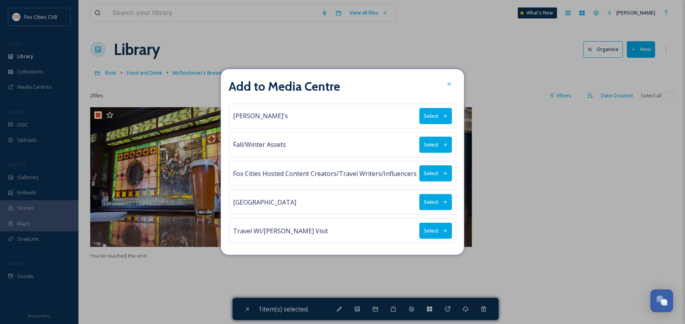
click at [436, 175] on button "Select" at bounding box center [435, 173] width 33 height 16
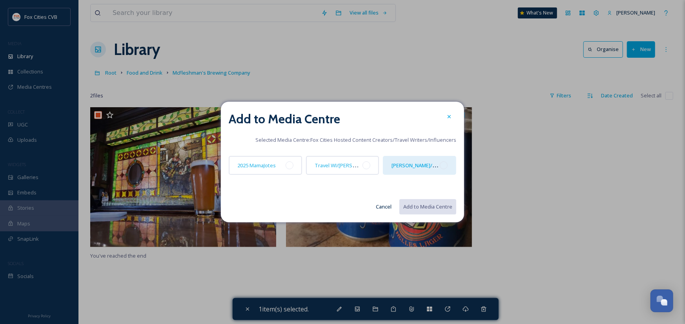
click at [433, 170] on div "[PERSON_NAME]/Midwest Living" at bounding box center [419, 165] width 73 height 19
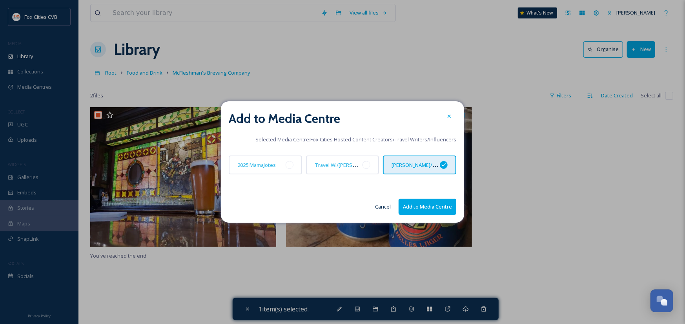
click at [436, 202] on button "Add to Media Centre" at bounding box center [427, 206] width 58 height 16
checkbox input "false"
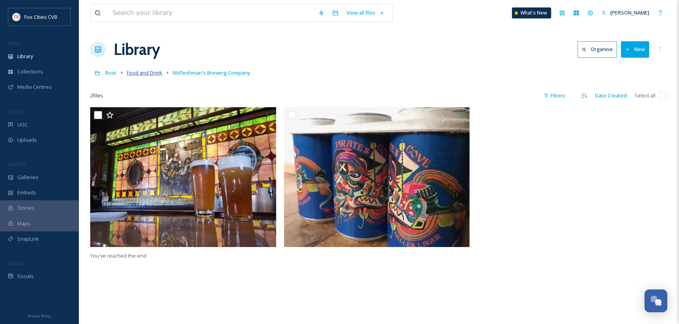
click at [142, 74] on span "Food and Drink" at bounding box center [145, 72] width 36 height 7
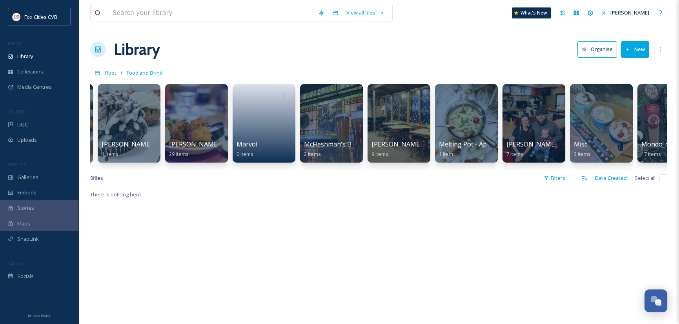
scroll to position [0, 2719]
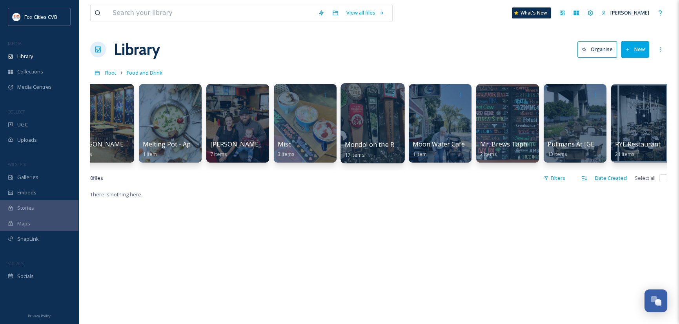
click at [379, 128] on div at bounding box center [372, 123] width 64 height 80
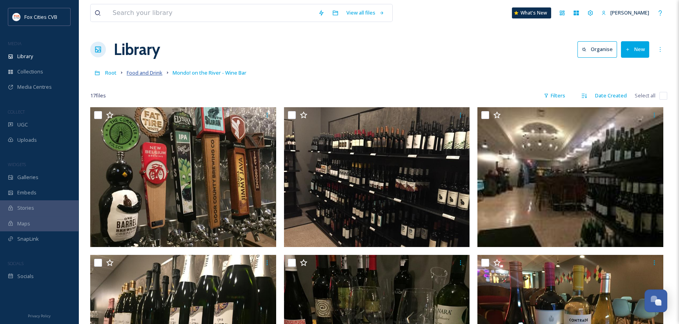
click at [147, 71] on span "Food and Drink" at bounding box center [145, 72] width 36 height 7
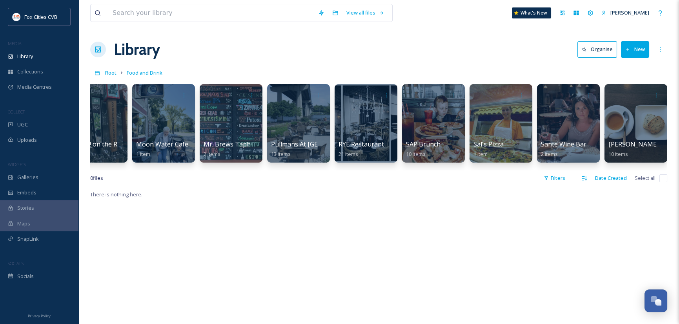
scroll to position [0, 3007]
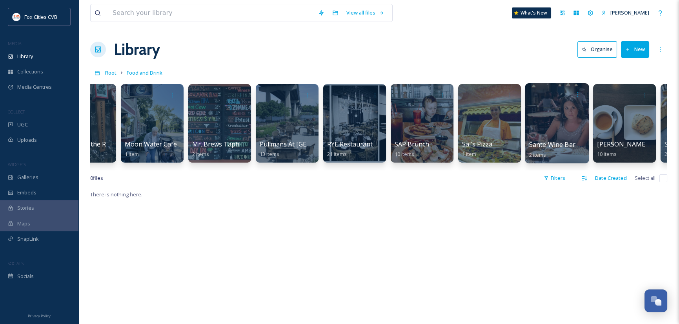
click at [545, 116] on div at bounding box center [557, 123] width 64 height 80
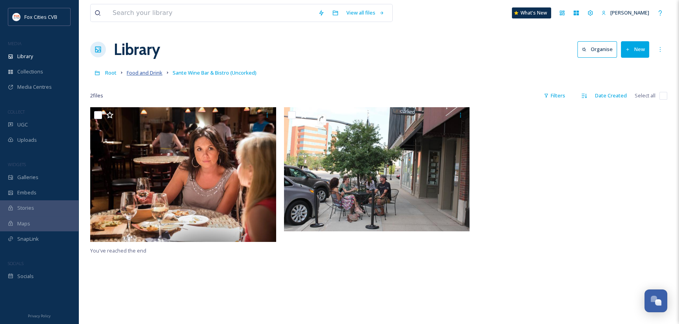
click at [160, 71] on span "Food and Drink" at bounding box center [145, 72] width 36 height 7
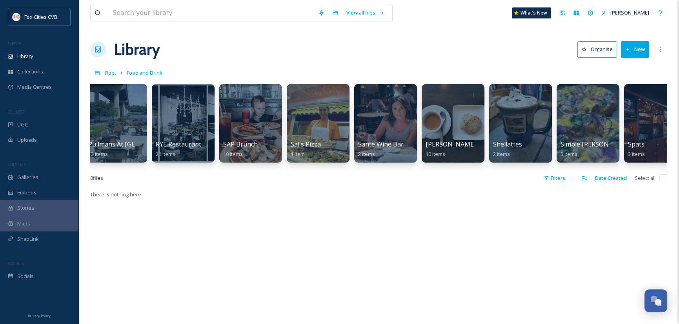
scroll to position [0, 3405]
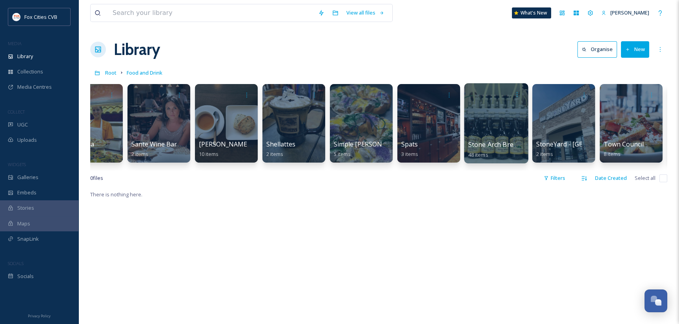
click at [506, 113] on div at bounding box center [496, 123] width 64 height 80
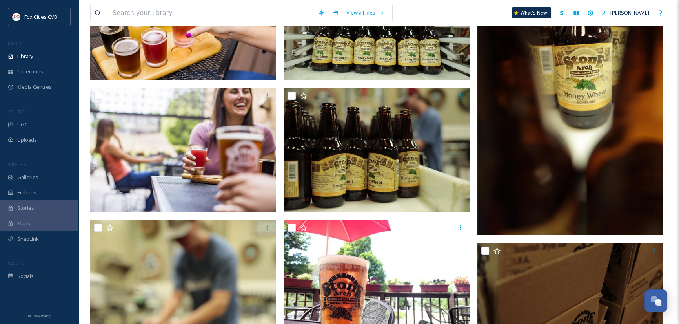
scroll to position [157, 0]
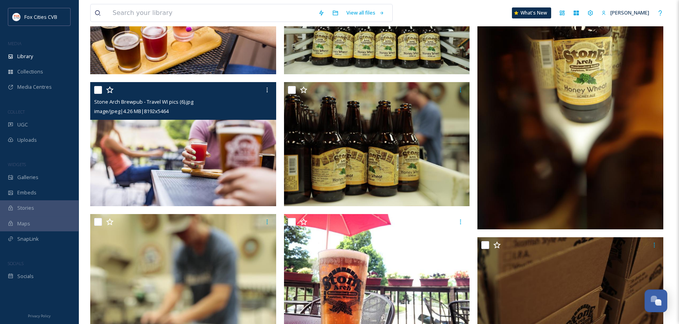
click at [98, 88] on input "checkbox" at bounding box center [98, 90] width 8 height 8
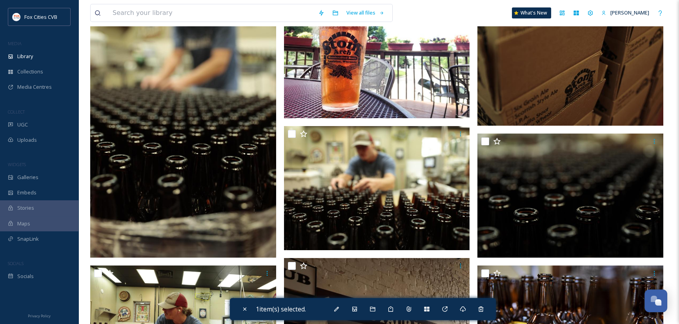
scroll to position [196, 0]
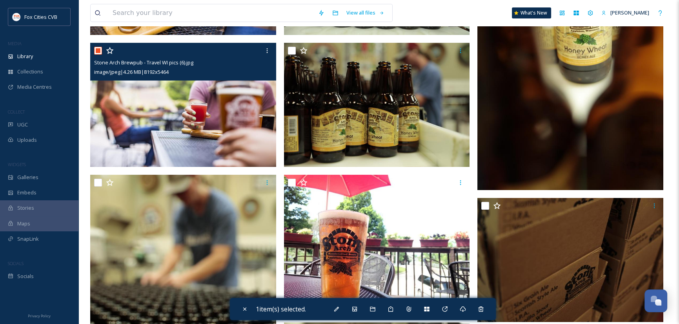
click at [97, 50] on input "checkbox" at bounding box center [98, 51] width 8 height 8
checkbox input "false"
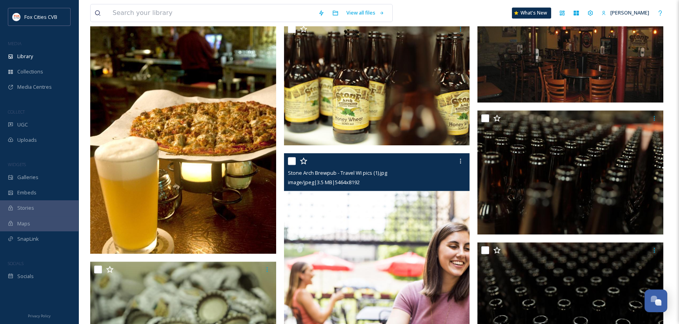
scroll to position [1569, 0]
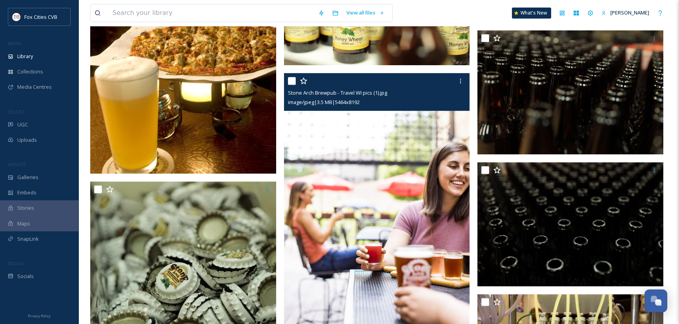
click at [290, 82] on input "checkbox" at bounding box center [292, 81] width 8 height 8
checkbox input "true"
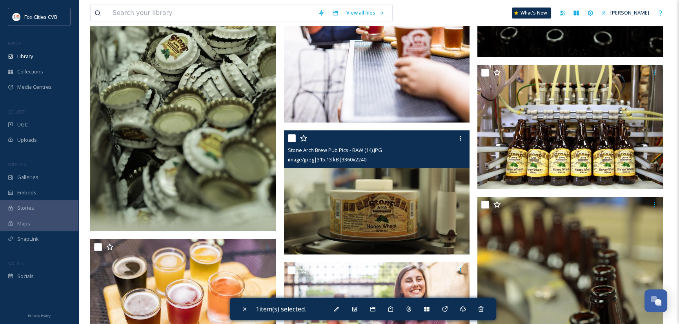
scroll to position [1804, 0]
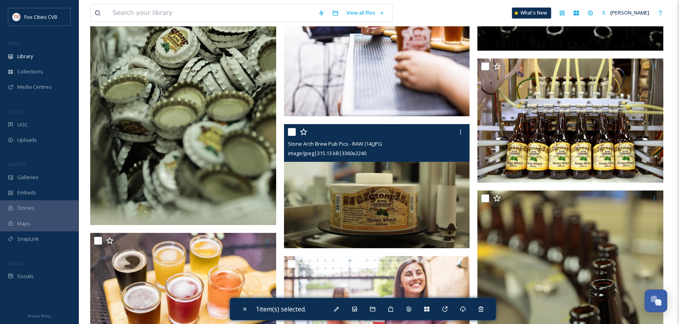
click at [291, 131] on input "checkbox" at bounding box center [292, 132] width 8 height 8
checkbox input "true"
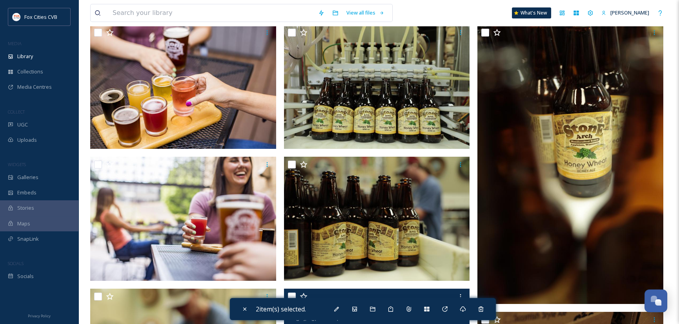
scroll to position [78, 0]
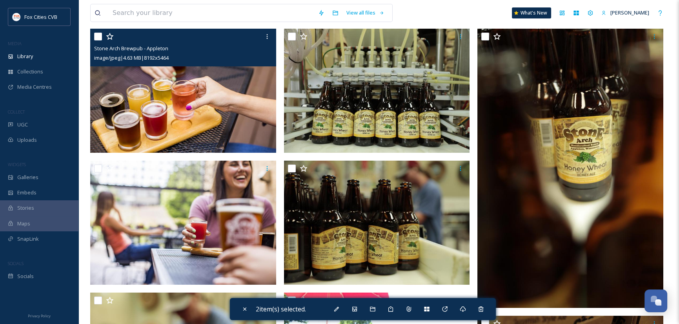
click at [98, 36] on input "checkbox" at bounding box center [98, 37] width 8 height 8
checkbox input "true"
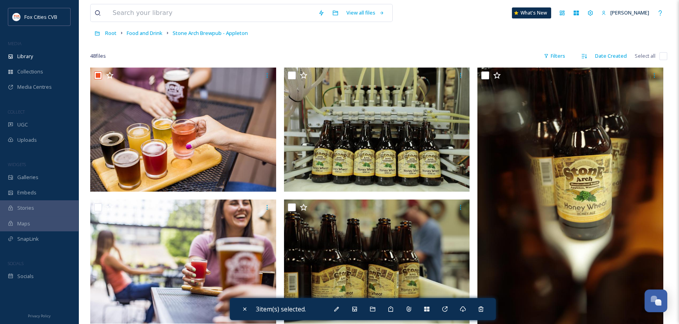
scroll to position [39, 0]
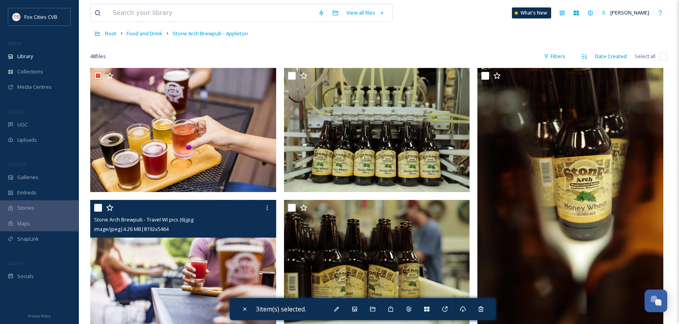
drag, startPoint x: 95, startPoint y: 206, endPoint x: 104, endPoint y: 206, distance: 8.6
click at [96, 206] on input "checkbox" at bounding box center [98, 208] width 8 height 8
checkbox input "true"
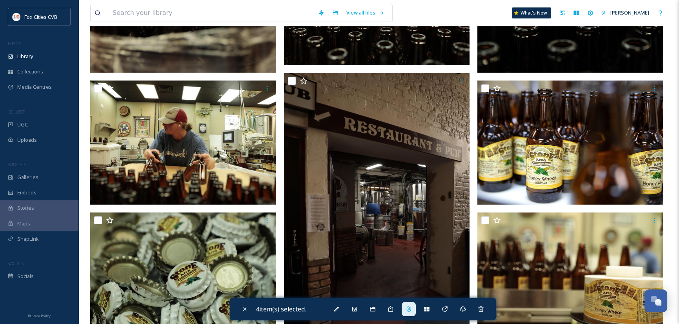
scroll to position [706, 0]
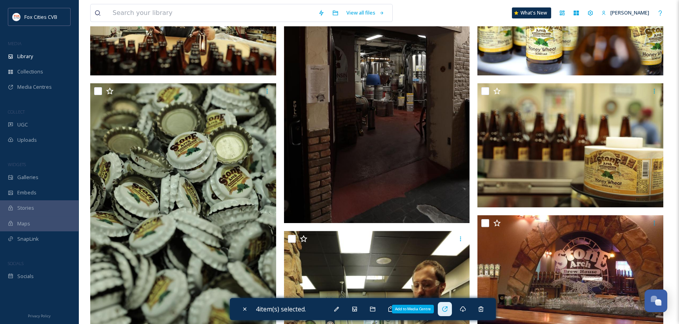
click at [445, 312] on icon at bounding box center [445, 309] width 6 height 6
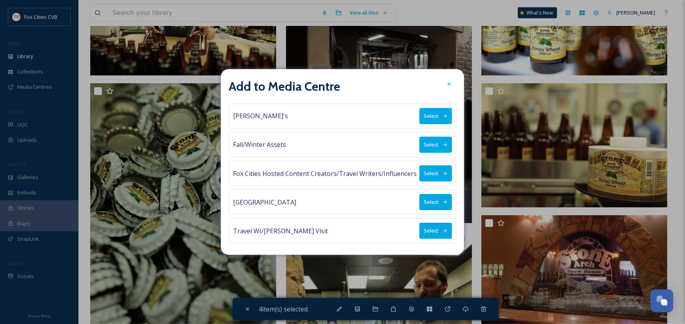
click at [430, 174] on button "Select" at bounding box center [435, 173] width 33 height 16
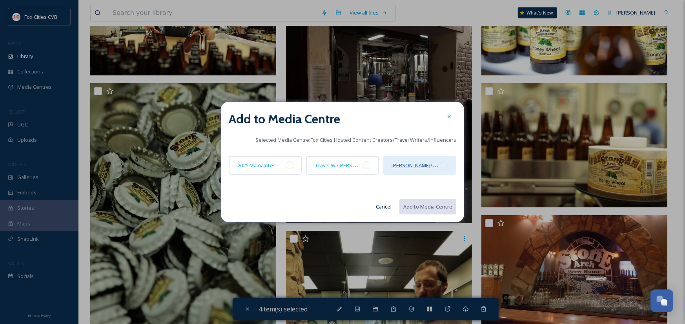
click at [430, 168] on span "[PERSON_NAME]/Midwest Living" at bounding box center [429, 164] width 76 height 7
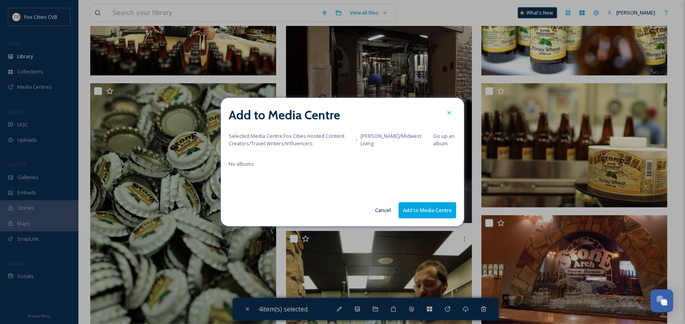
click at [427, 211] on button "Add to Media Centre" at bounding box center [427, 210] width 58 height 16
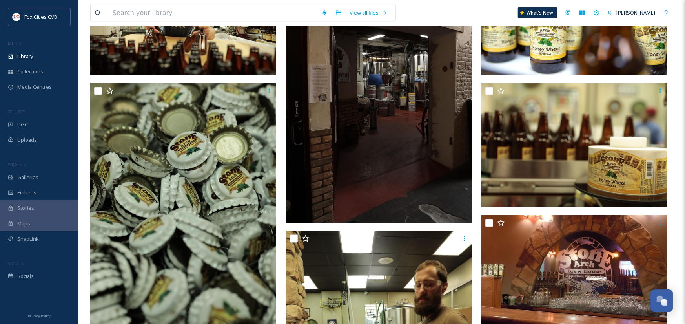
checkbox input "false"
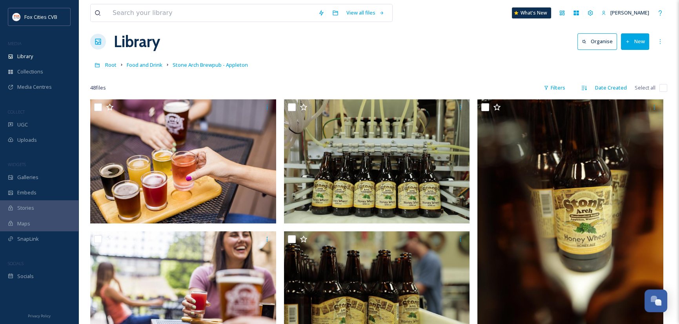
scroll to position [0, 0]
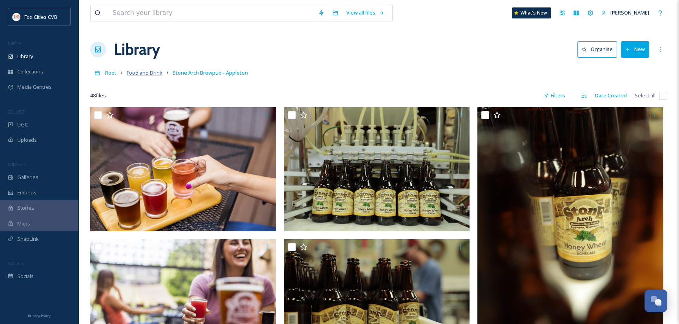
click at [152, 73] on span "Food and Drink" at bounding box center [145, 72] width 36 height 7
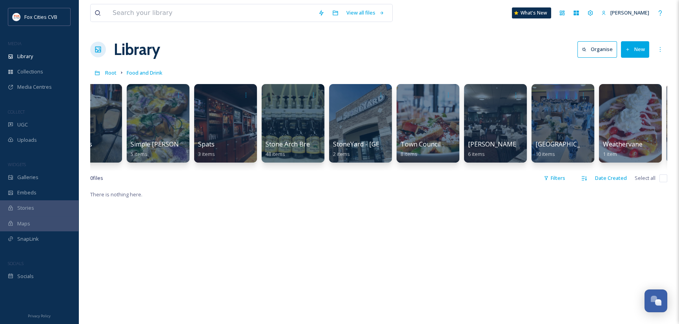
scroll to position [0, 3562]
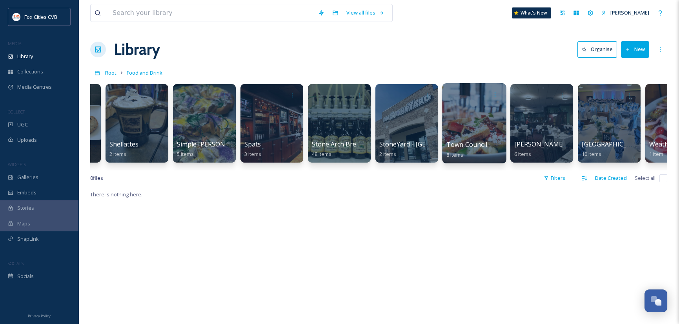
click at [458, 116] on div at bounding box center [474, 123] width 64 height 80
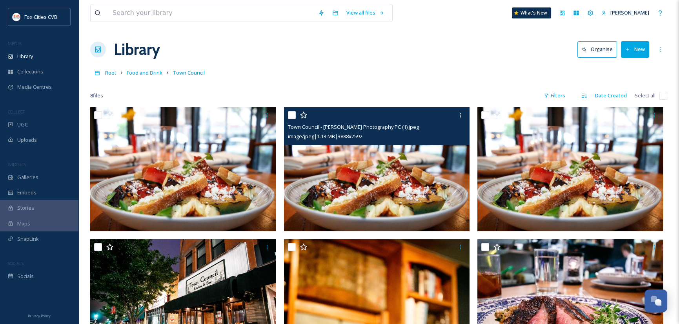
click at [292, 115] on input "checkbox" at bounding box center [292, 115] width 8 height 8
checkbox input "true"
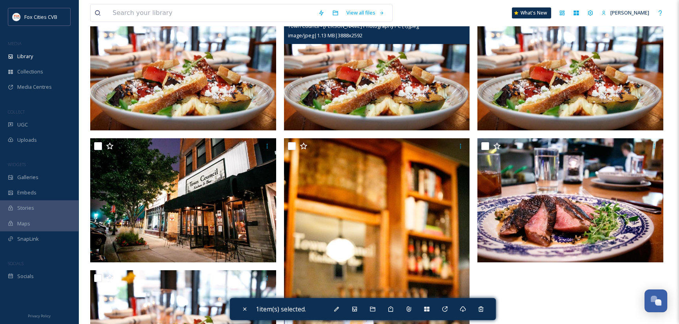
scroll to position [118, 0]
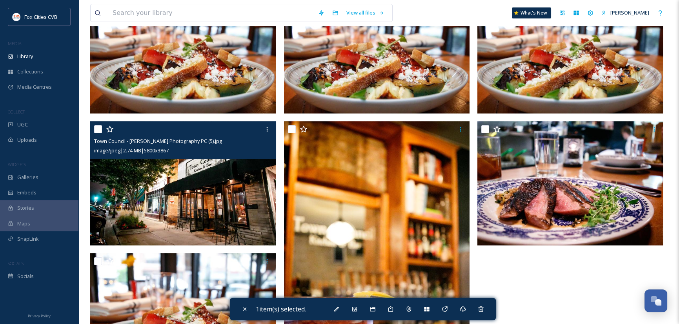
click at [98, 127] on input "checkbox" at bounding box center [98, 129] width 8 height 8
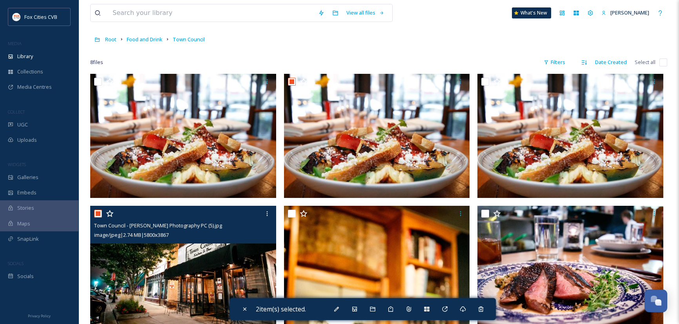
scroll to position [0, 0]
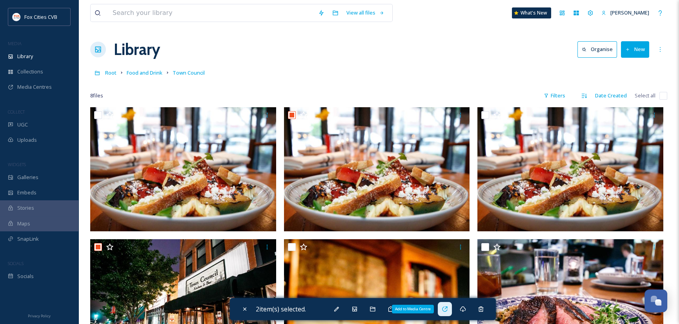
click at [448, 308] on icon at bounding box center [445, 309] width 6 height 6
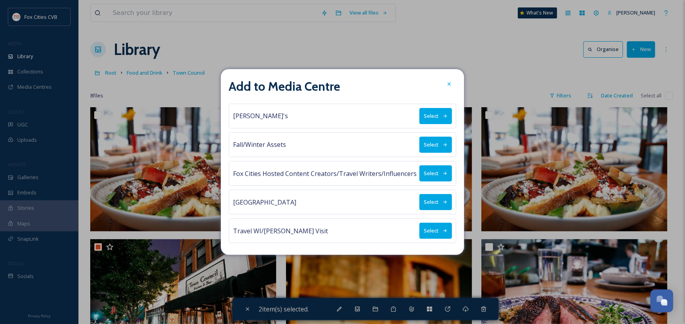
click at [431, 173] on button "Select" at bounding box center [435, 173] width 33 height 16
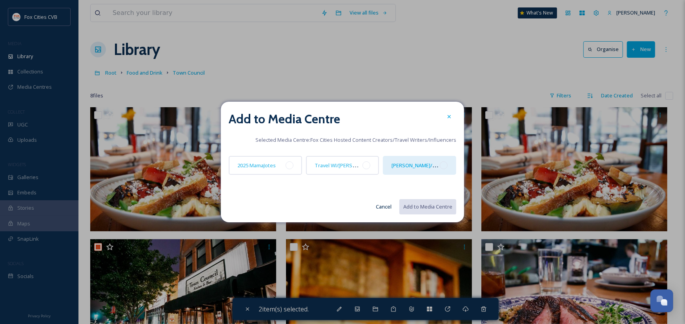
click at [431, 169] on div "[PERSON_NAME]/Midwest Living" at bounding box center [419, 165] width 73 height 19
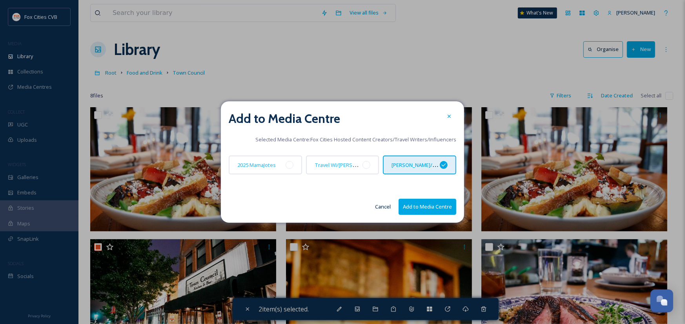
click at [436, 202] on button "Add to Media Centre" at bounding box center [427, 206] width 58 height 16
checkbox input "false"
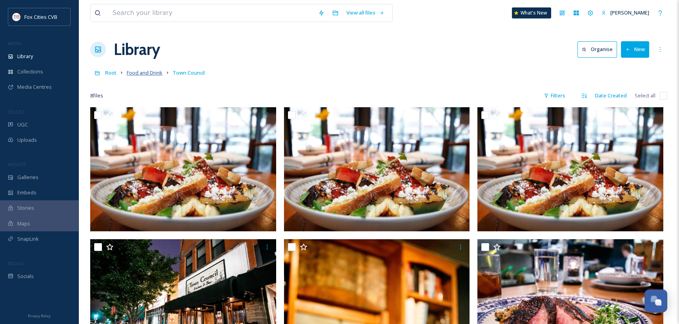
click at [138, 73] on span "Food and Drink" at bounding box center [145, 72] width 36 height 7
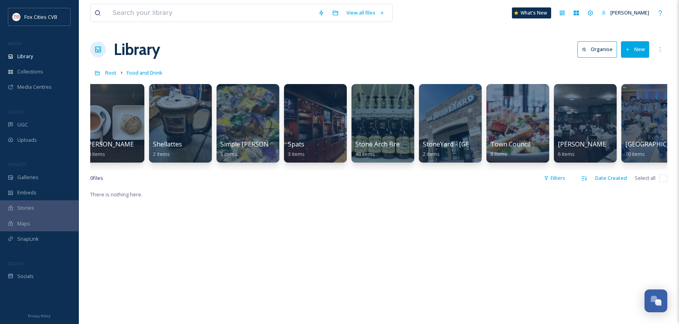
scroll to position [0, 3608]
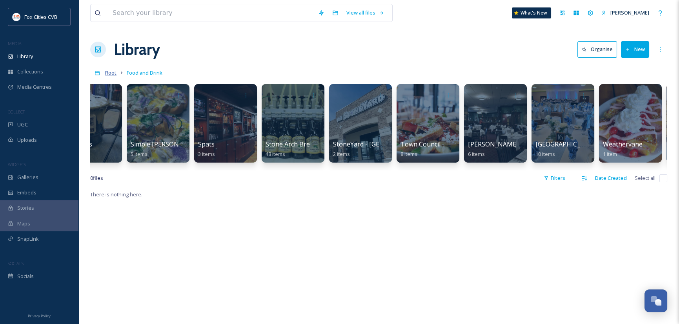
click at [113, 72] on span "Root" at bounding box center [110, 72] width 11 height 7
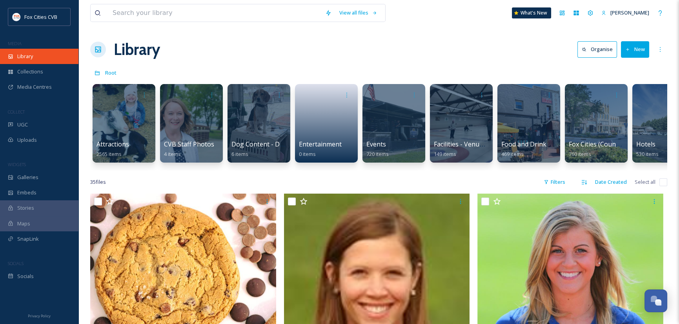
click at [26, 58] on span "Library" at bounding box center [25, 56] width 16 height 7
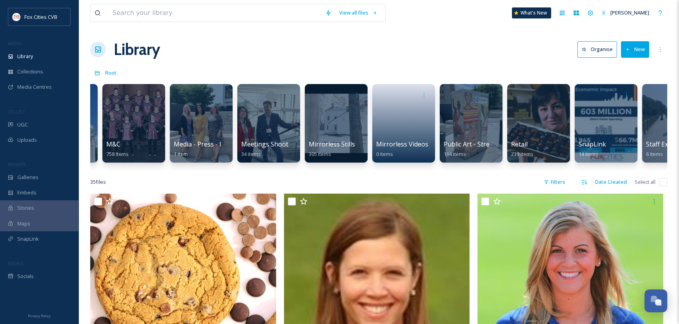
scroll to position [0, 738]
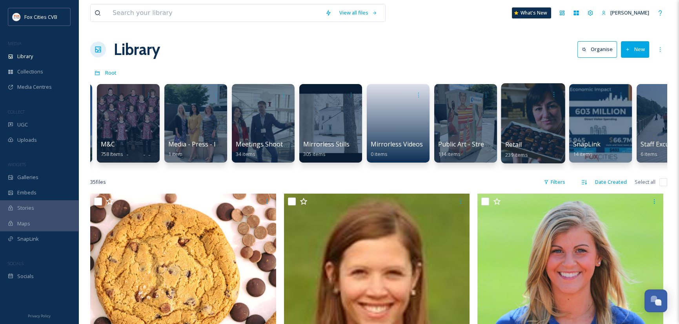
click at [524, 129] on div at bounding box center [533, 123] width 64 height 80
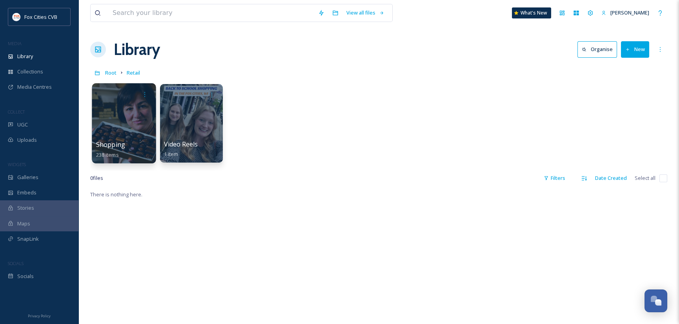
click at [108, 125] on div at bounding box center [124, 123] width 64 height 80
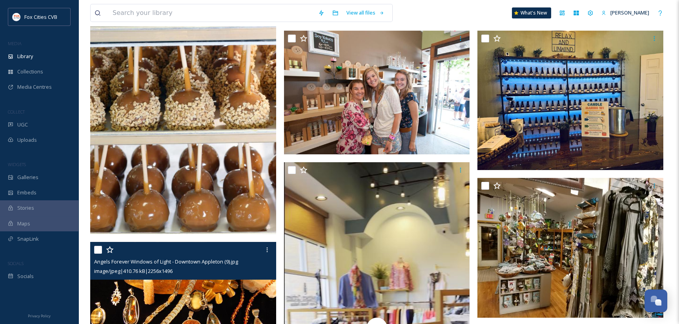
scroll to position [549, 0]
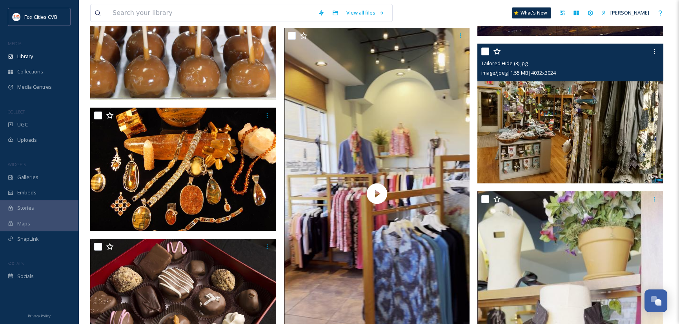
click at [486, 50] on input "checkbox" at bounding box center [485, 51] width 8 height 8
checkbox input "true"
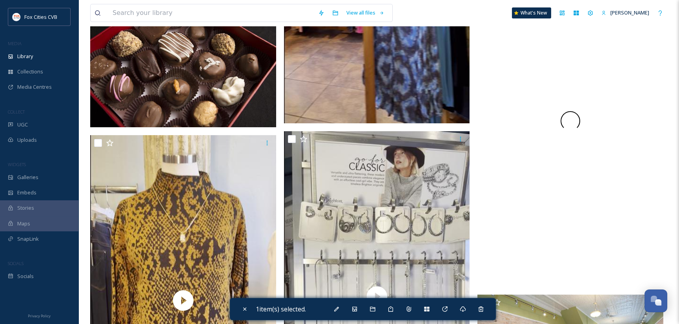
scroll to position [980, 0]
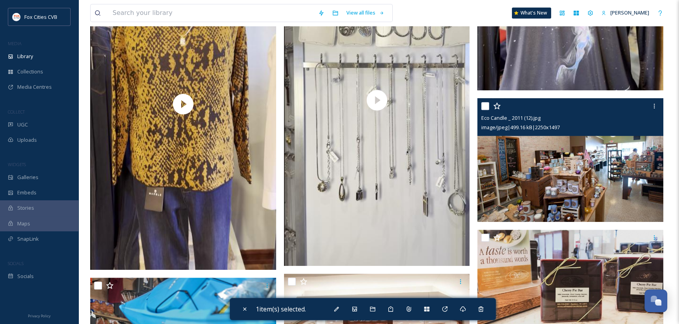
click at [485, 105] on input "checkbox" at bounding box center [485, 106] width 8 height 8
checkbox input "true"
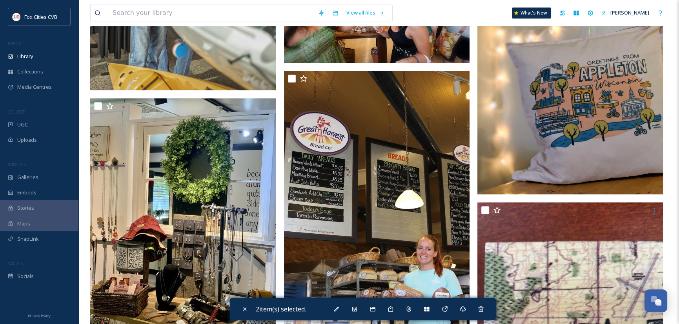
scroll to position [1467, 0]
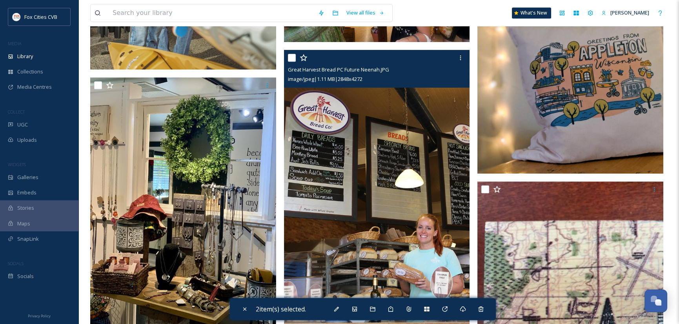
click at [292, 56] on input "checkbox" at bounding box center [292, 58] width 8 height 8
checkbox input "true"
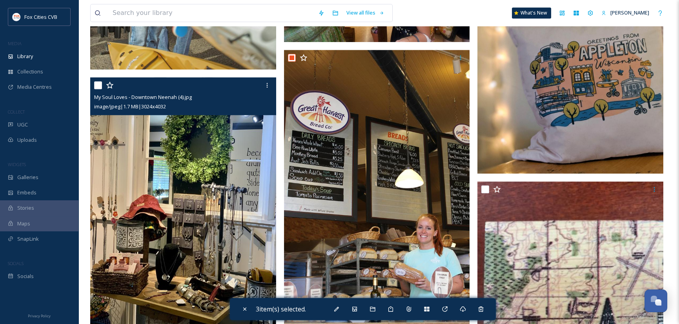
click at [98, 81] on input "checkbox" at bounding box center [98, 85] width 8 height 8
checkbox input "true"
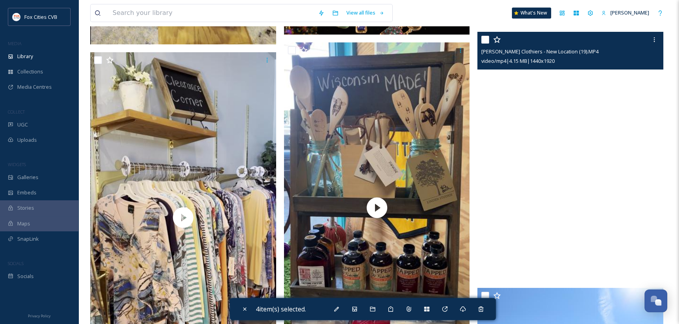
scroll to position [1890, 0]
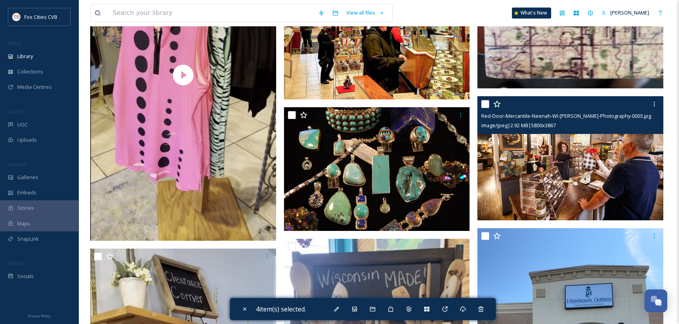
click at [484, 104] on input "checkbox" at bounding box center [485, 104] width 8 height 8
checkbox input "false"
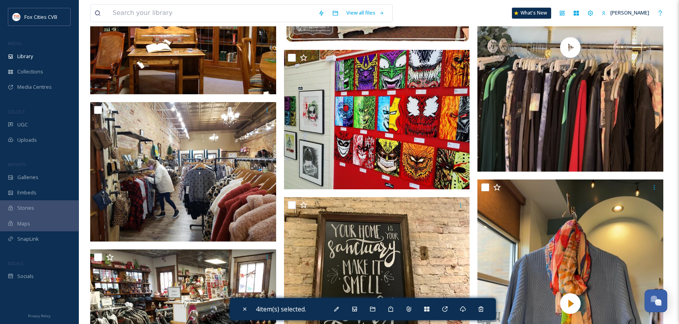
scroll to position [3694, 0]
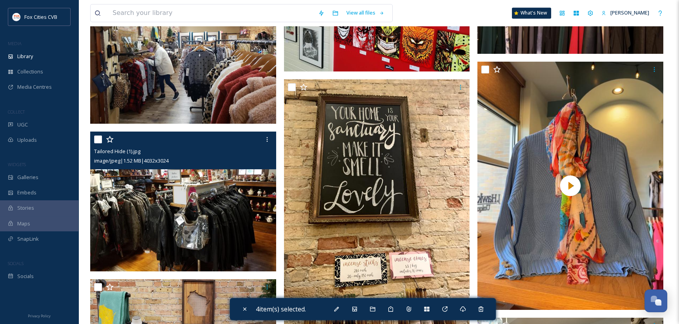
click at [98, 139] on input "checkbox" at bounding box center [98, 139] width 8 height 8
checkbox input "true"
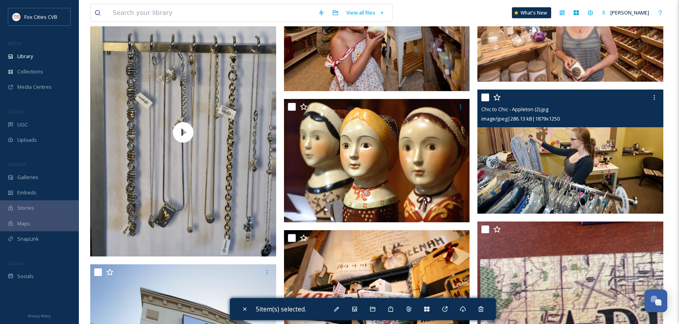
scroll to position [4400, 0]
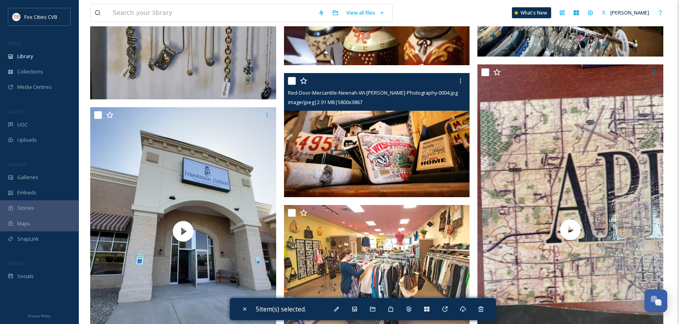
click at [291, 81] on input "checkbox" at bounding box center [292, 81] width 8 height 8
checkbox input "true"
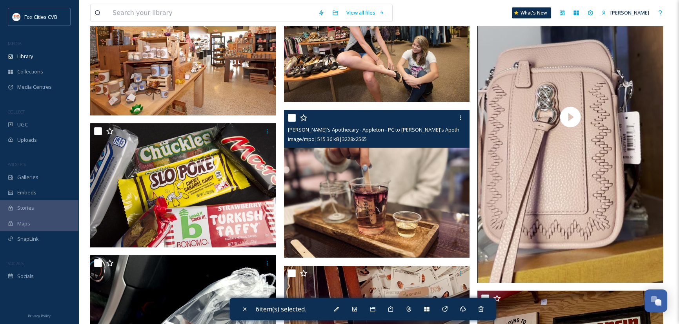
scroll to position [5067, 0]
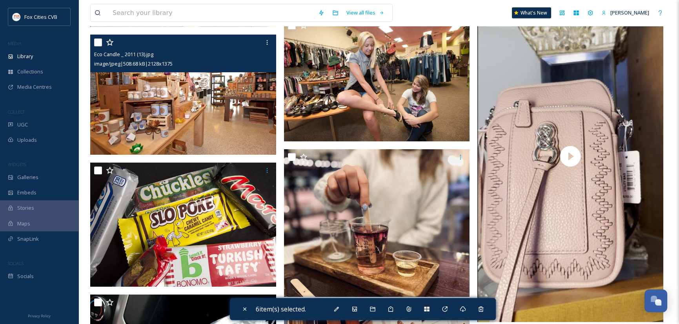
click at [97, 41] on input "checkbox" at bounding box center [98, 42] width 8 height 8
checkbox input "true"
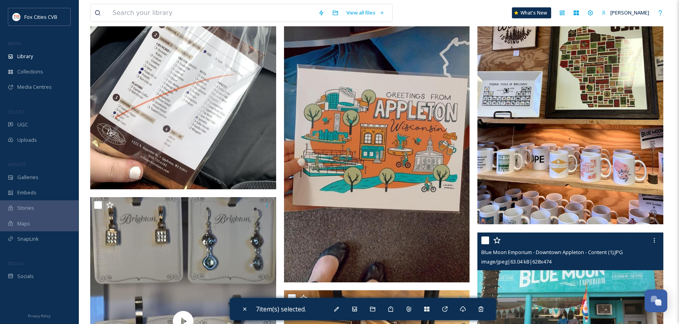
scroll to position [5341, 0]
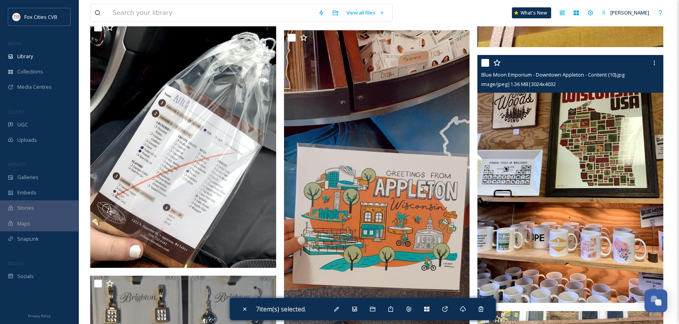
click at [484, 62] on input "checkbox" at bounding box center [485, 63] width 8 height 8
checkbox input "true"
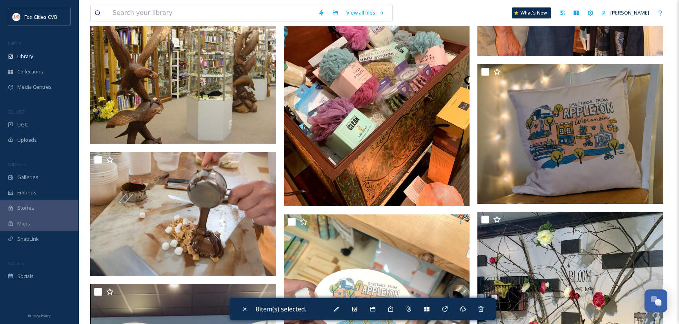
scroll to position [8243, 0]
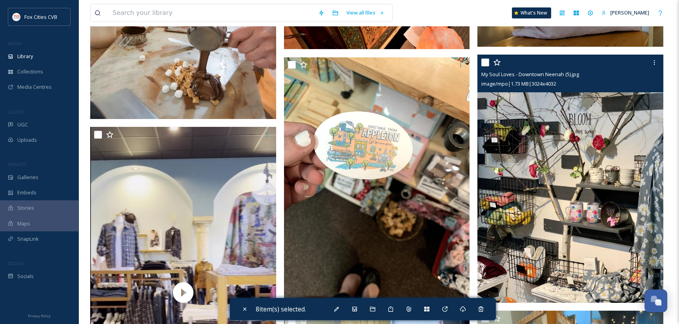
click at [485, 61] on input "checkbox" at bounding box center [485, 62] width 8 height 8
checkbox input "true"
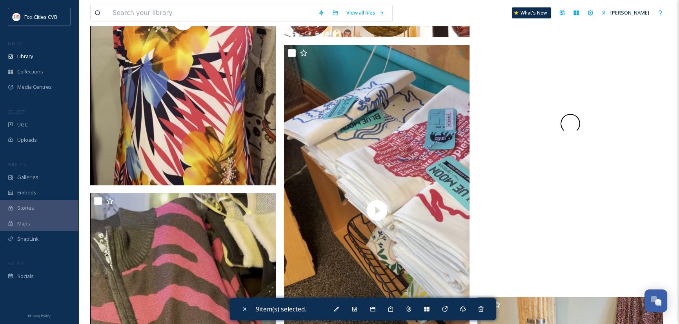
scroll to position [5929, 0]
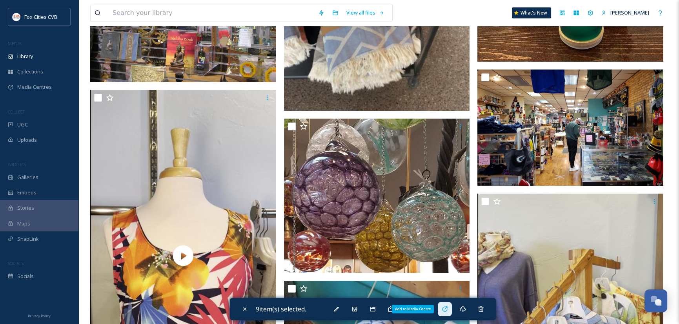
click at [447, 310] on icon at bounding box center [444, 308] width 5 height 5
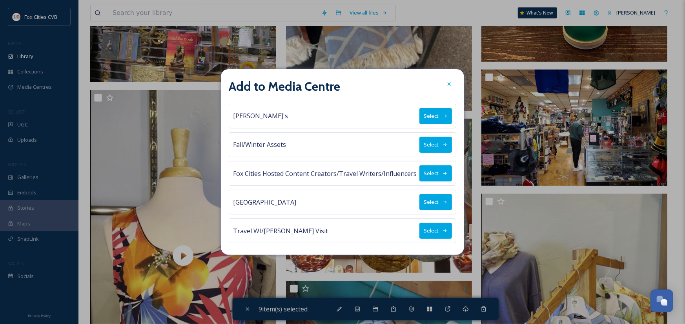
click at [434, 174] on button "Select" at bounding box center [435, 173] width 33 height 16
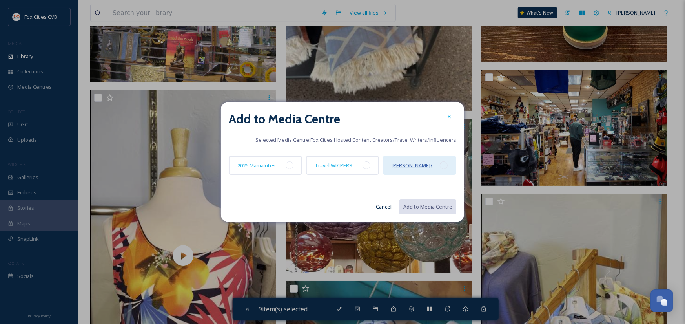
click at [433, 164] on span "[PERSON_NAME]/Midwest Living" at bounding box center [429, 164] width 76 height 7
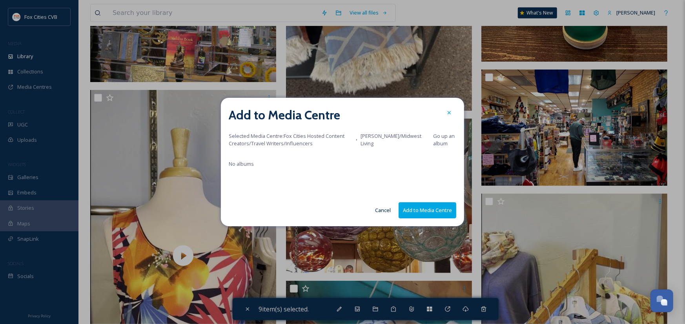
click at [438, 211] on button "Add to Media Centre" at bounding box center [427, 210] width 58 height 16
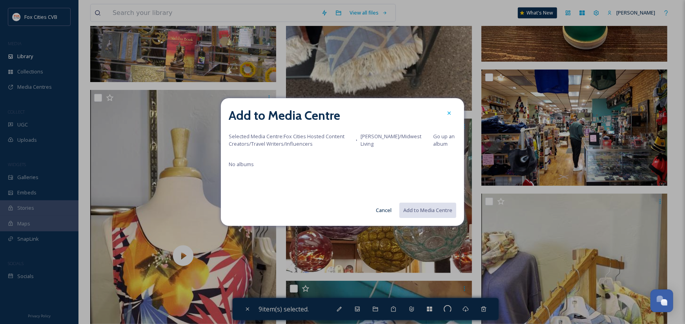
checkbox input "false"
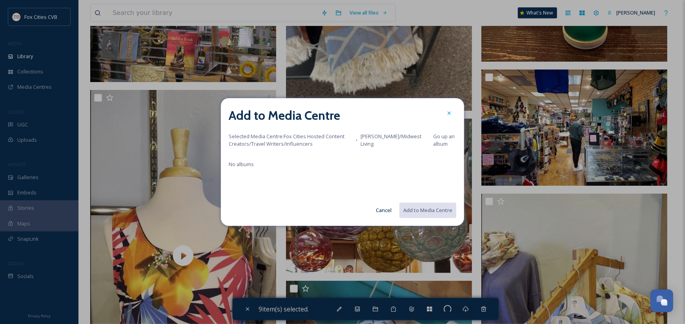
checkbox input "false"
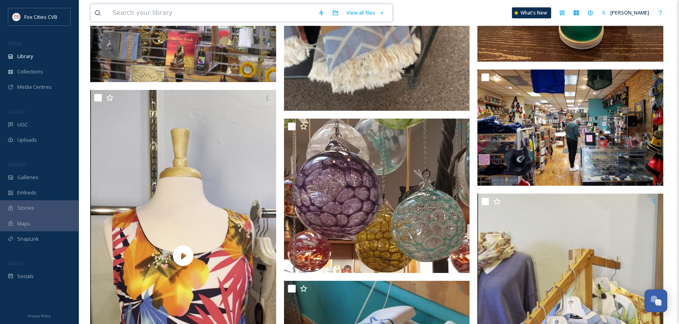
click at [141, 12] on input at bounding box center [212, 12] width 206 height 17
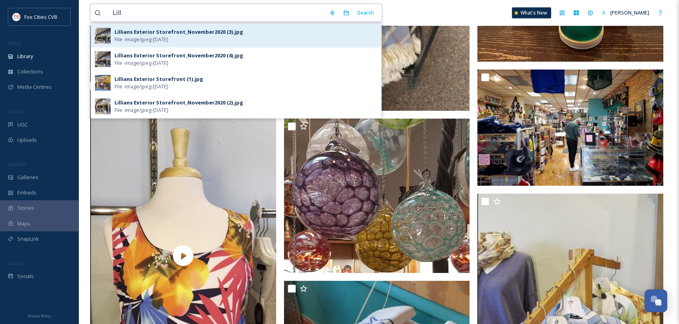
type input "Lill"
click at [141, 36] on span "File - image/jpeg - [DATE]" at bounding box center [142, 39] width 54 height 7
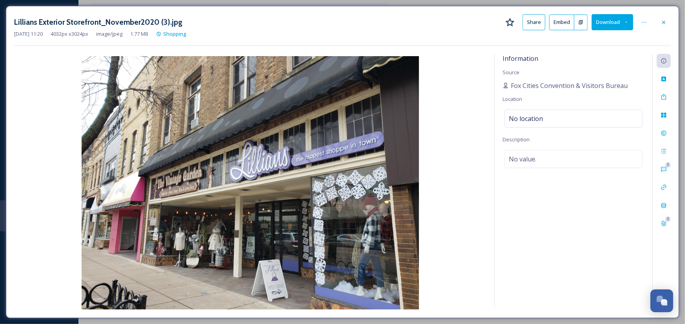
click at [537, 24] on button "Share" at bounding box center [533, 22] width 23 height 16
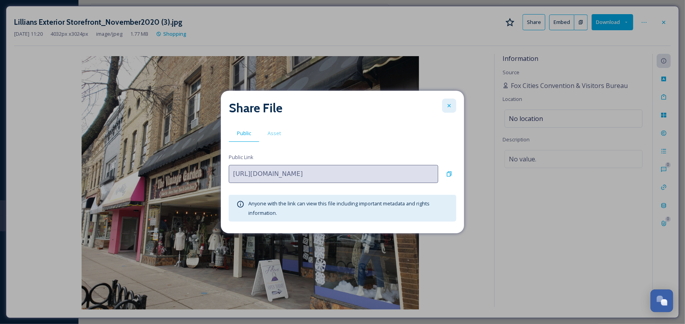
click at [453, 106] on div at bounding box center [449, 105] width 14 height 14
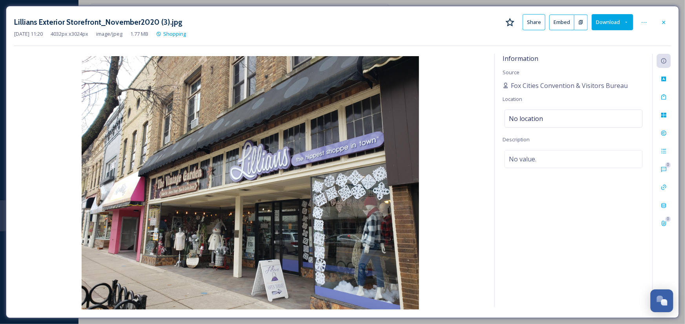
click at [457, 37] on div "[DATE] 11:20 4032 px x 3024 px image/jpeg 1.77 MB Shopping" at bounding box center [342, 33] width 657 height 7
click at [666, 18] on div at bounding box center [664, 22] width 14 height 14
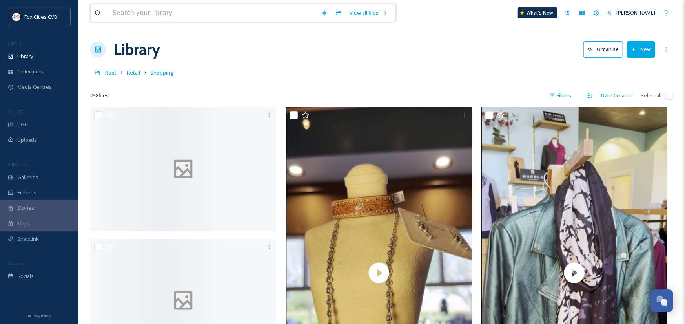
click at [205, 15] on input at bounding box center [213, 12] width 209 height 17
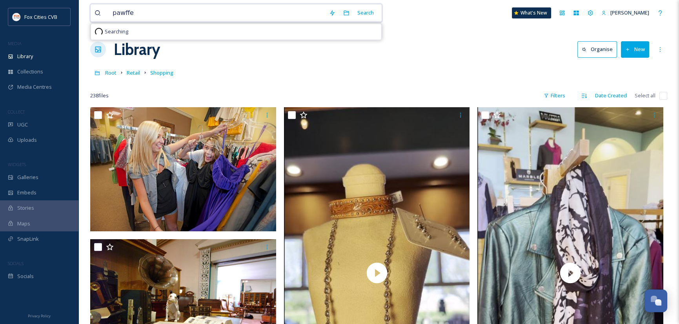
type input "pawffee"
drag, startPoint x: 208, startPoint y: 15, endPoint x: 110, endPoint y: 16, distance: 97.7
click at [110, 16] on input "pawffee" at bounding box center [217, 12] width 216 height 17
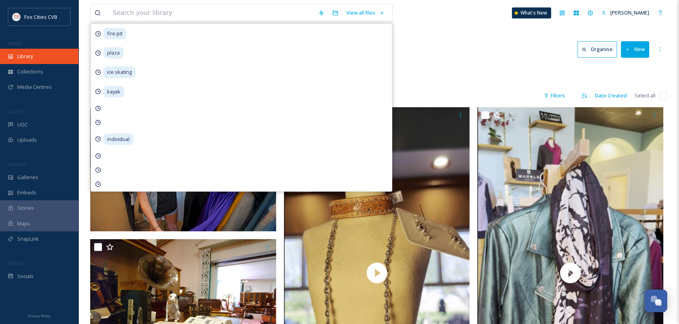
click at [27, 57] on span "Library" at bounding box center [25, 56] width 16 height 7
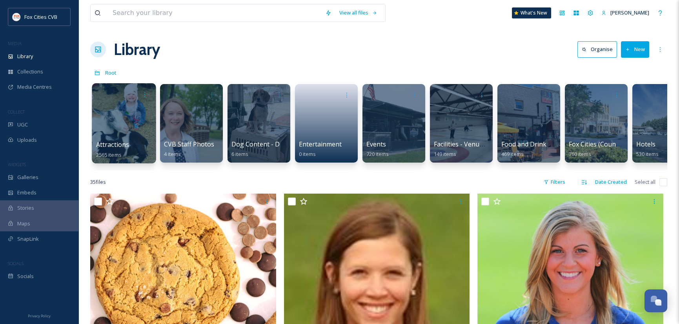
click at [119, 127] on div at bounding box center [124, 123] width 64 height 80
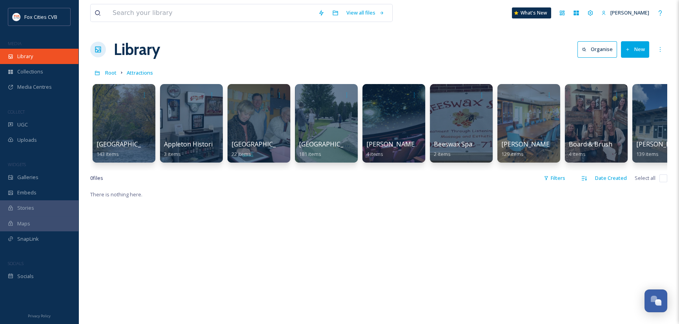
click at [29, 55] on span "Library" at bounding box center [25, 56] width 16 height 7
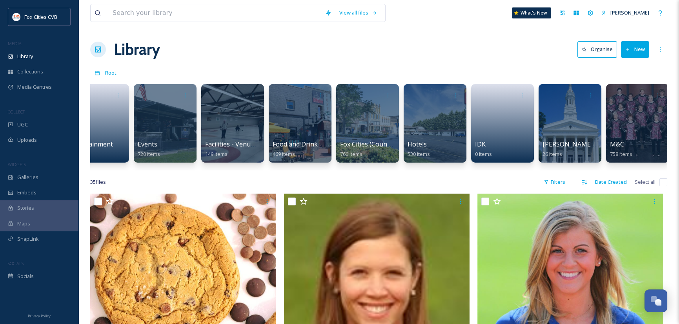
scroll to position [0, 227]
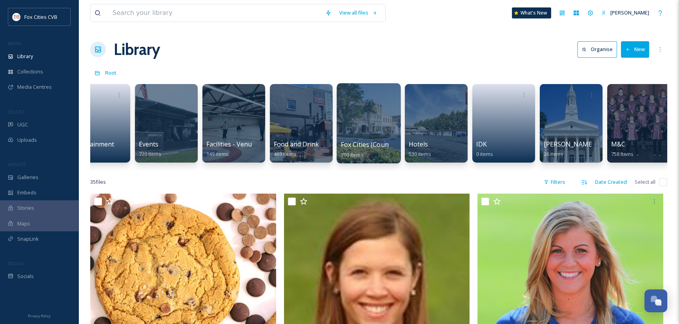
click at [376, 137] on div at bounding box center [368, 123] width 64 height 80
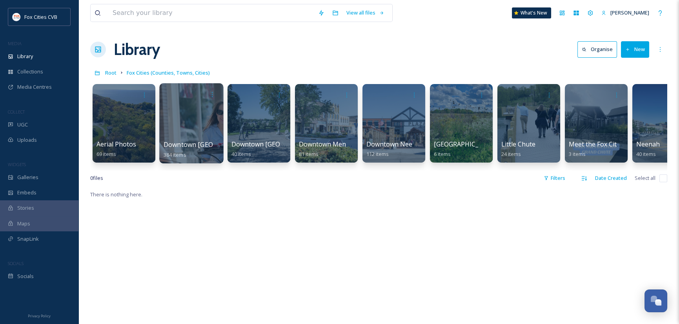
click at [200, 137] on div at bounding box center [191, 123] width 64 height 80
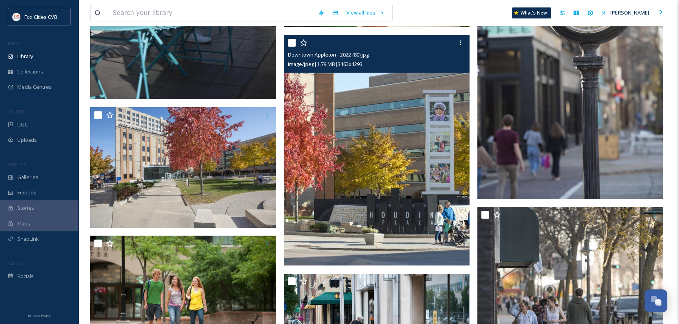
scroll to position [7177, 0]
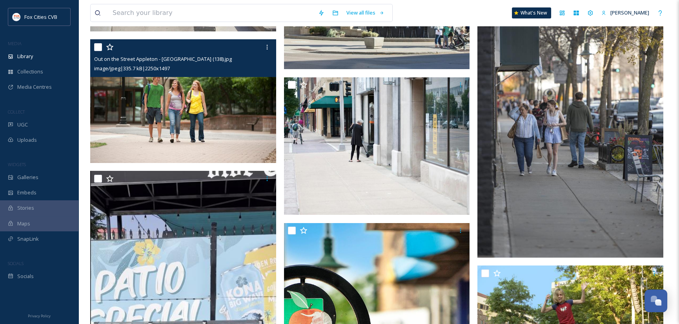
click at [43, 13] on div "Fox Cities CVB" at bounding box center [40, 16] width 33 height 9
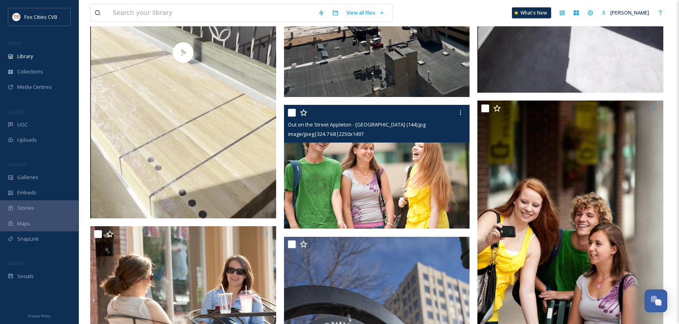
scroll to position [0, 0]
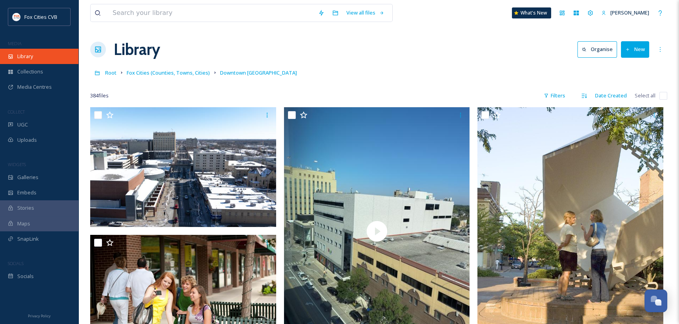
click at [22, 58] on span "Library" at bounding box center [25, 56] width 16 height 7
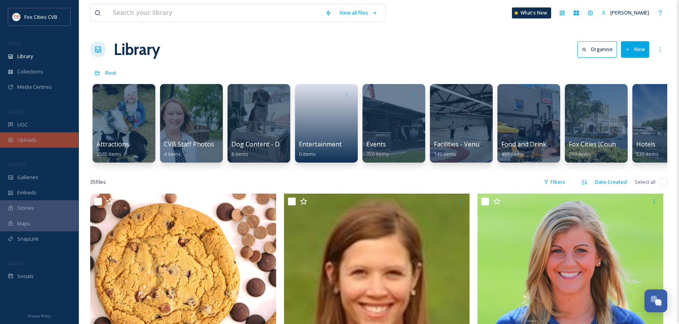
click at [34, 139] on span "Uploads" at bounding box center [27, 139] width 20 height 7
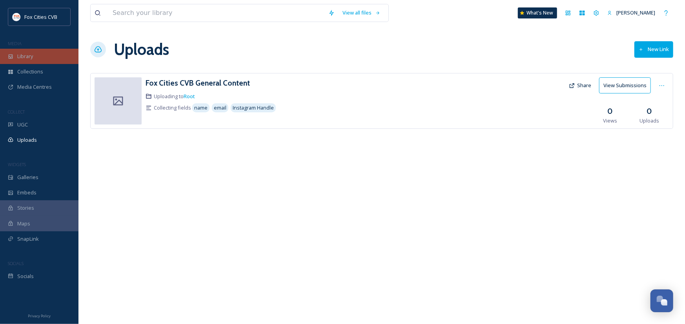
click at [24, 58] on span "Library" at bounding box center [25, 56] width 16 height 7
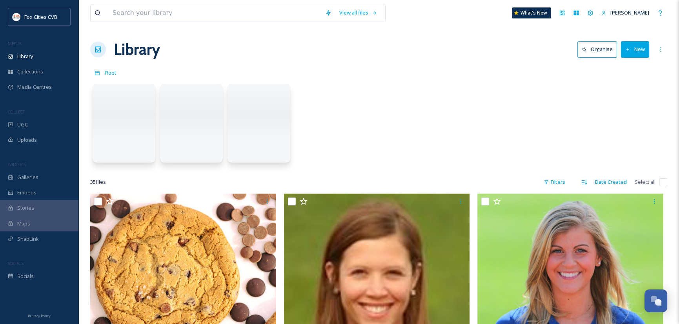
click at [638, 50] on button "New" at bounding box center [635, 49] width 28 height 16
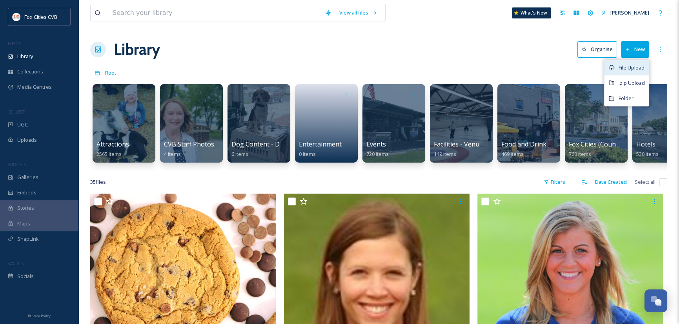
click at [633, 63] on div "File Upload" at bounding box center [626, 67] width 44 height 15
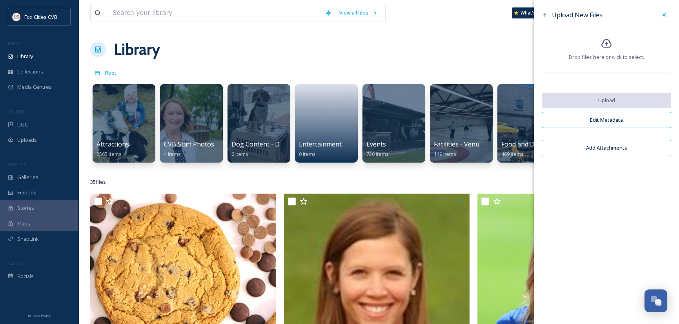
click at [595, 45] on div "Drop files here or click to select." at bounding box center [606, 51] width 129 height 43
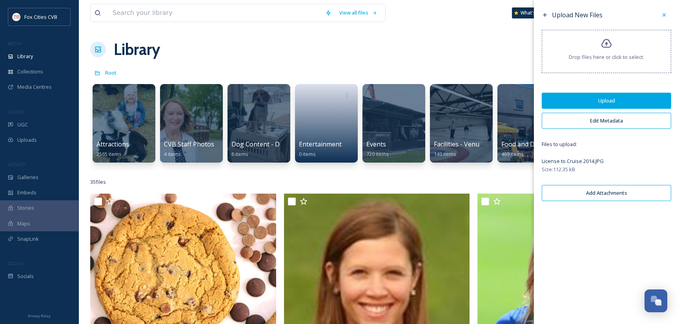
click at [599, 118] on button "Edit Metadata" at bounding box center [606, 121] width 129 height 16
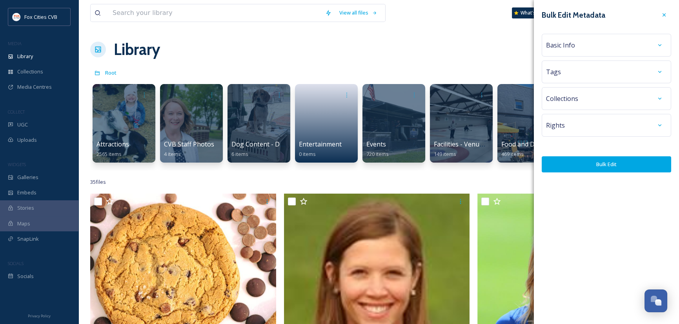
click at [597, 46] on div "Basic Info" at bounding box center [606, 45] width 121 height 14
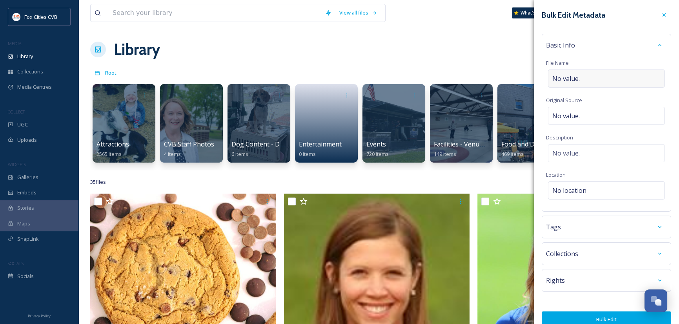
click at [581, 76] on div "No value." at bounding box center [606, 78] width 117 height 18
type input "License to Cruise"
click at [589, 185] on div "No location" at bounding box center [606, 188] width 117 height 18
click at [589, 184] on input at bounding box center [606, 190] width 116 height 17
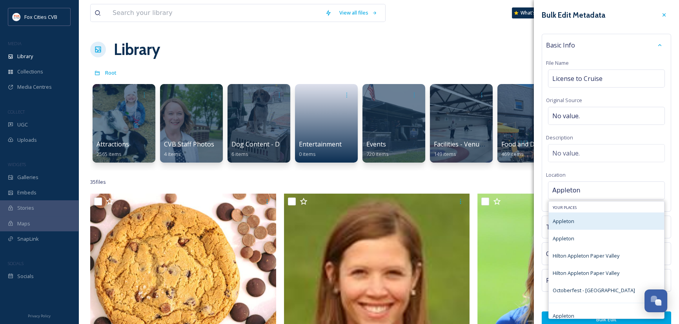
type input "Appleton"
click at [559, 223] on span "Appleton" at bounding box center [564, 220] width 22 height 7
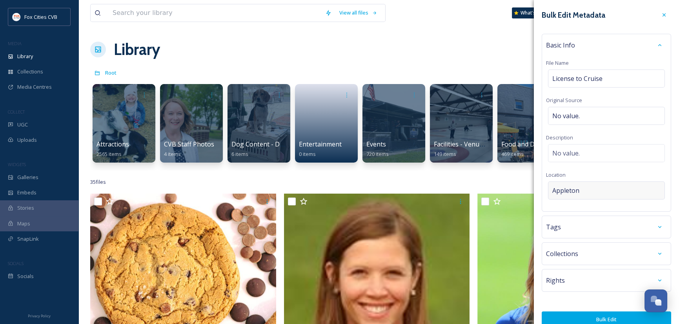
click at [598, 187] on div "Appleton" at bounding box center [606, 190] width 117 height 18
click at [598, 187] on input at bounding box center [606, 190] width 116 height 17
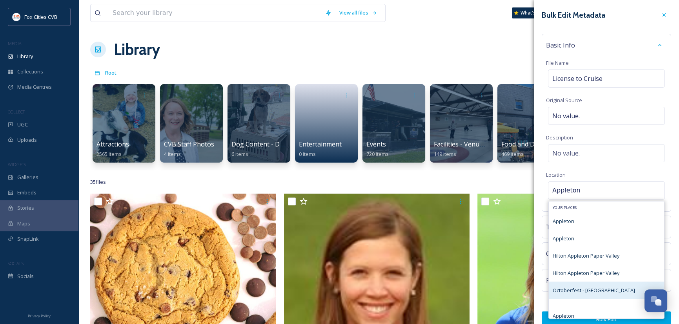
type input "Appleton"
click at [597, 287] on span "Octoberfest - [GEOGRAPHIC_DATA]" at bounding box center [594, 289] width 82 height 7
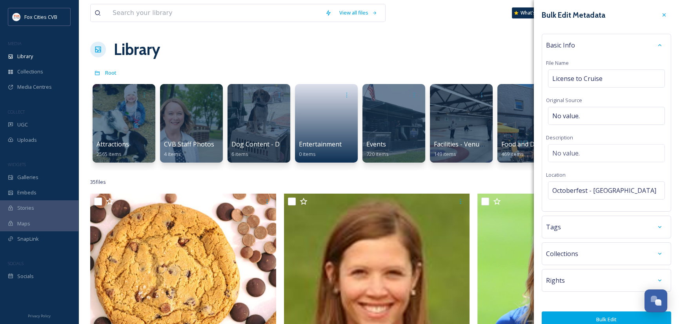
click at [599, 317] on button "Bulk Edit" at bounding box center [606, 319] width 129 height 16
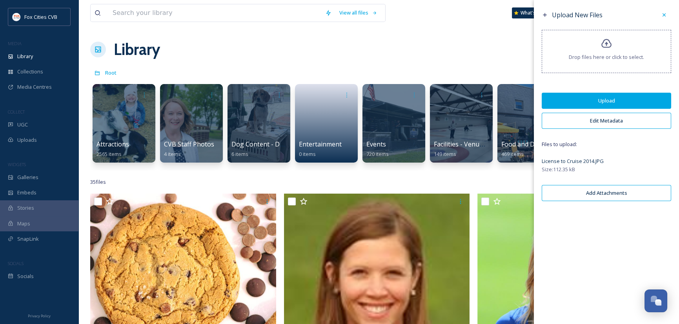
click at [370, 185] on div "35 file s Filters Date Created Select all" at bounding box center [378, 181] width 577 height 15
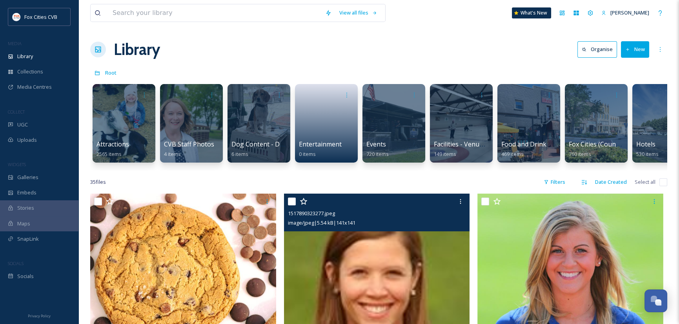
click at [294, 205] on input "checkbox" at bounding box center [292, 201] width 8 height 8
checkbox input "true"
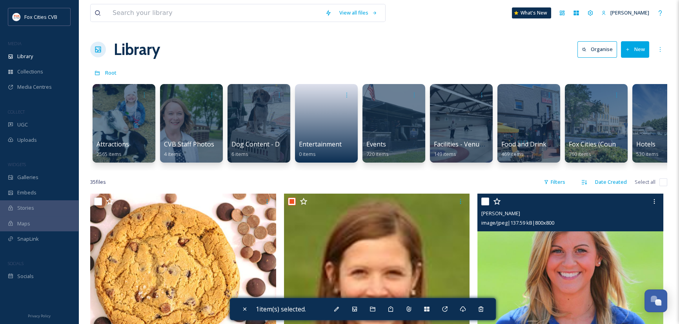
click at [483, 205] on input "checkbox" at bounding box center [485, 201] width 8 height 8
checkbox input "true"
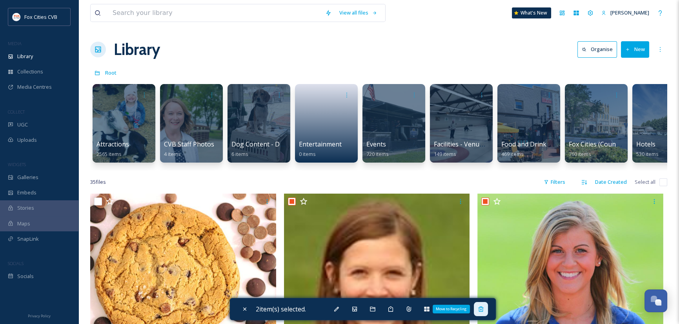
click at [484, 307] on icon at bounding box center [481, 309] width 6 height 6
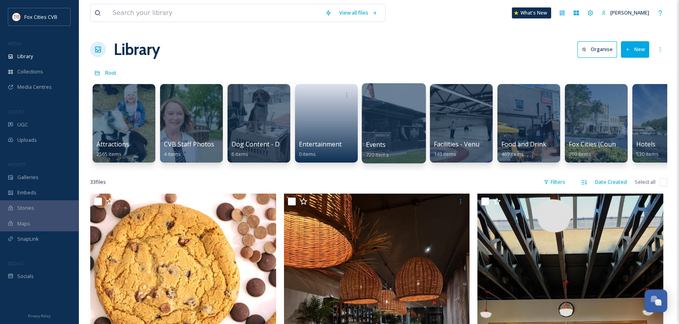
click at [390, 143] on div "Events 720 items" at bounding box center [394, 150] width 56 height 20
click at [390, 123] on div at bounding box center [394, 123] width 64 height 80
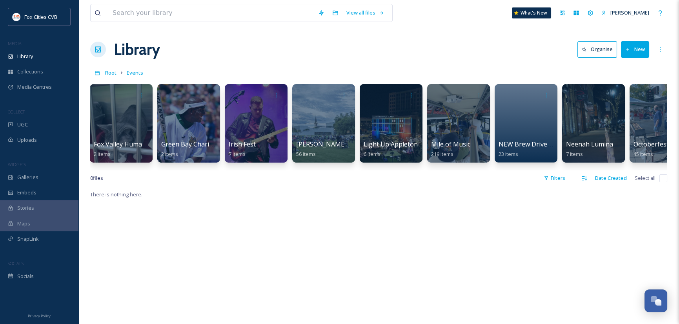
scroll to position [0, 1733]
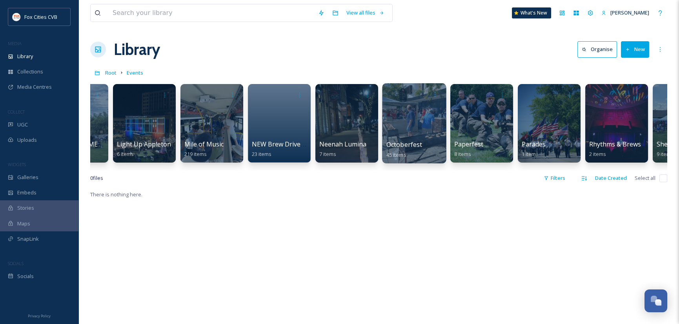
click at [400, 131] on div at bounding box center [414, 123] width 64 height 80
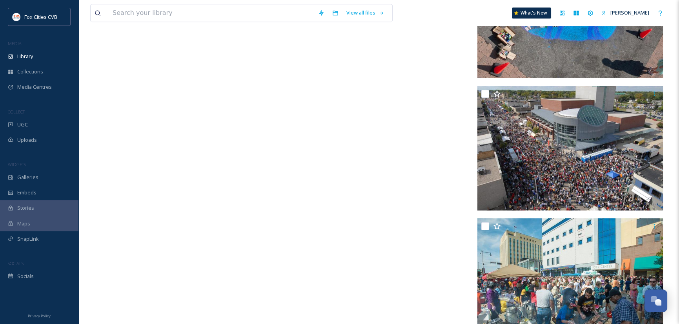
scroll to position [2502, 0]
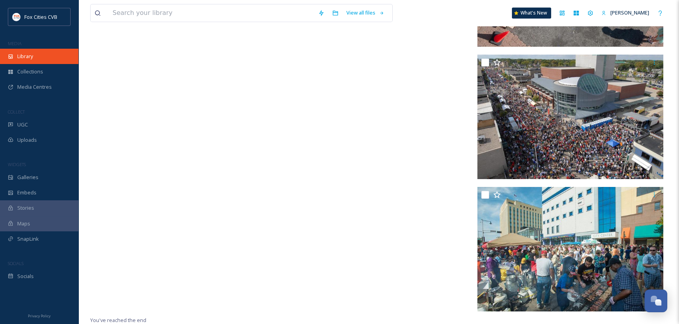
click at [20, 53] on span "Library" at bounding box center [25, 56] width 16 height 7
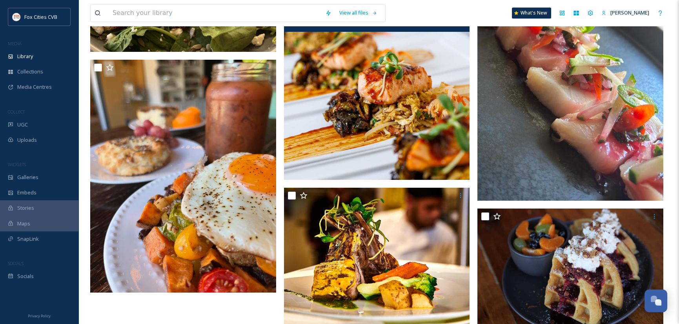
scroll to position [1807, 0]
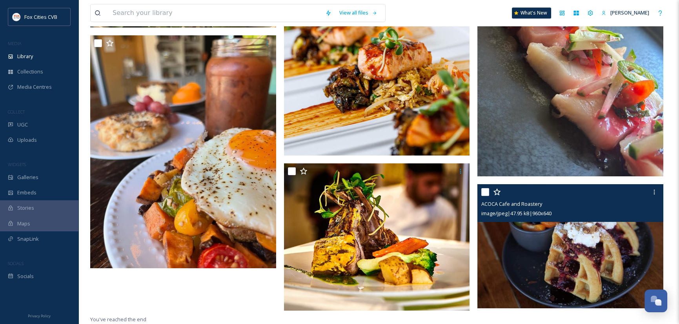
click at [485, 192] on input "checkbox" at bounding box center [485, 192] width 8 height 8
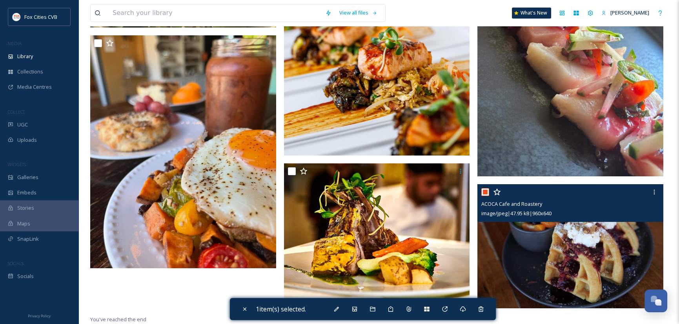
click at [486, 194] on input "checkbox" at bounding box center [485, 192] width 8 height 8
checkbox input "false"
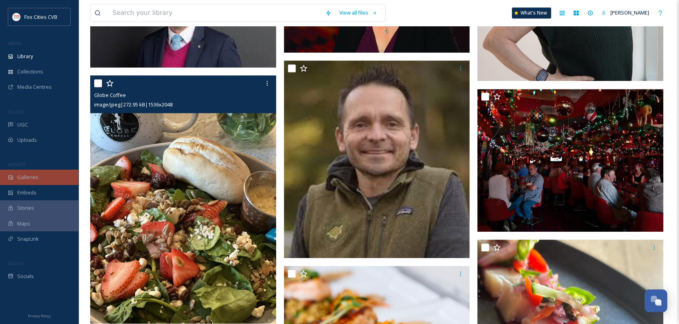
scroll to position [1415, 0]
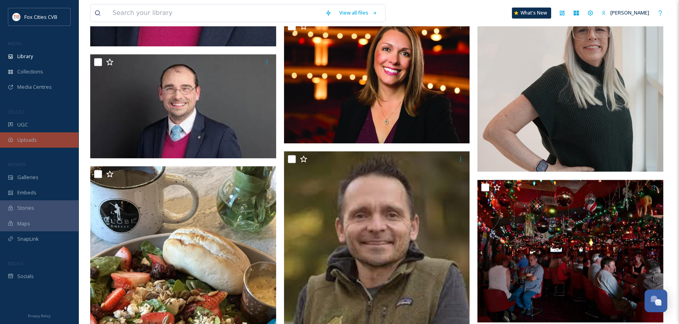
click at [13, 140] on icon at bounding box center [10, 140] width 5 height 4
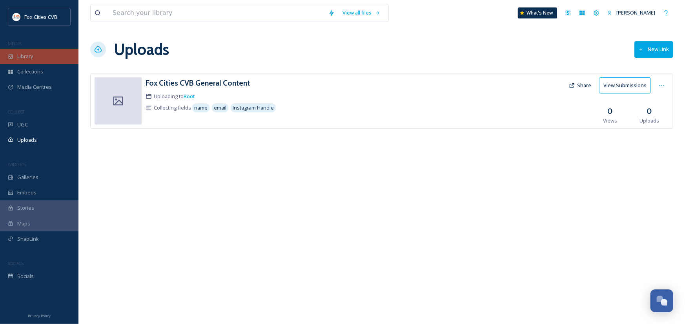
click at [25, 58] on span "Library" at bounding box center [25, 56] width 16 height 7
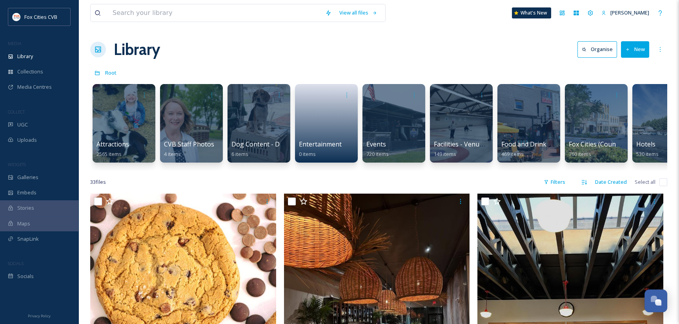
click at [637, 51] on button "New" at bounding box center [635, 49] width 28 height 16
click at [631, 68] on span "File Upload" at bounding box center [631, 67] width 26 height 7
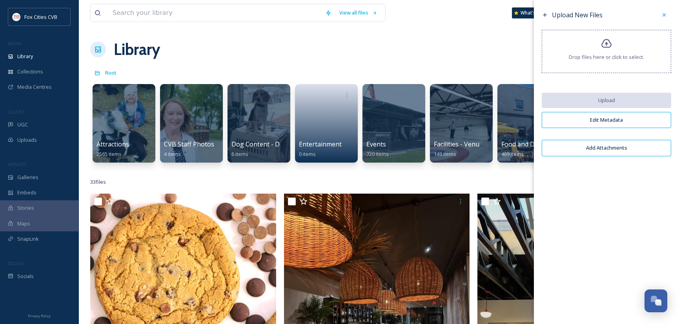
click at [626, 62] on div "Drop files here or click to select." at bounding box center [606, 51] width 129 height 43
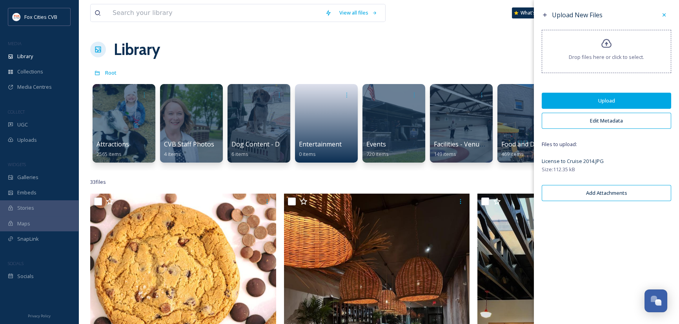
click at [592, 102] on button "Upload" at bounding box center [606, 101] width 129 height 16
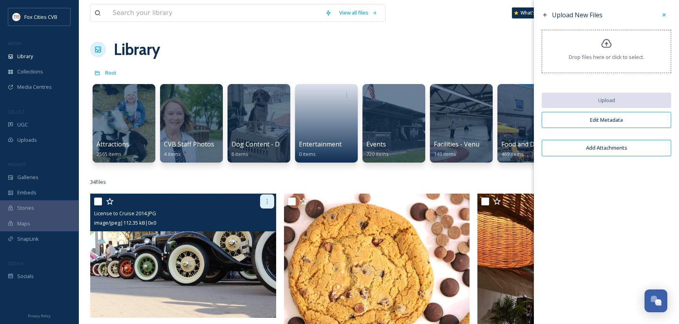
click at [265, 204] on icon at bounding box center [267, 201] width 6 height 6
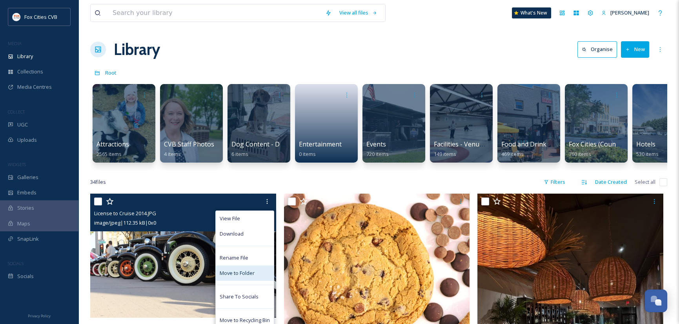
click at [246, 276] on span "Move to Folder" at bounding box center [237, 272] width 35 height 7
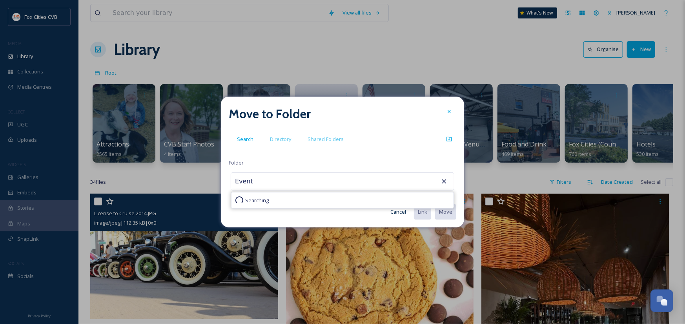
type input "Events"
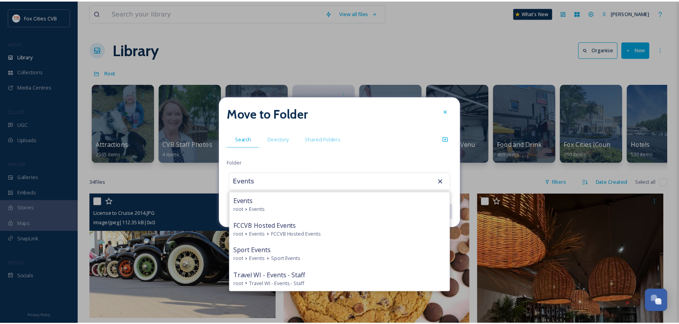
scroll to position [544, 0]
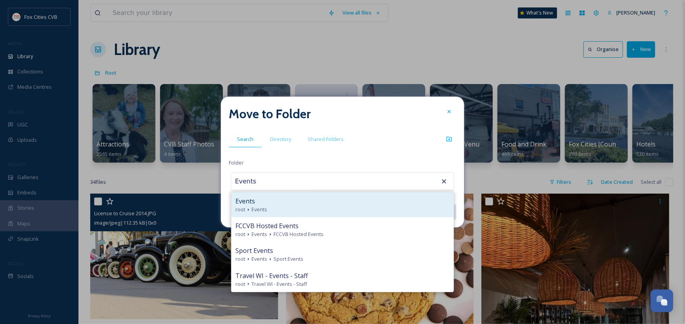
type input "Events"
click at [262, 203] on div "Events" at bounding box center [342, 200] width 214 height 9
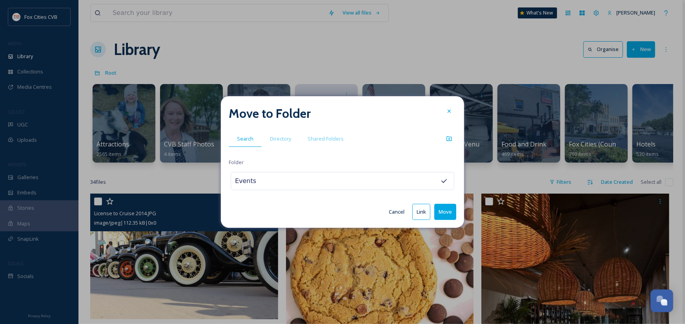
click at [441, 211] on button "Move" at bounding box center [445, 212] width 22 height 16
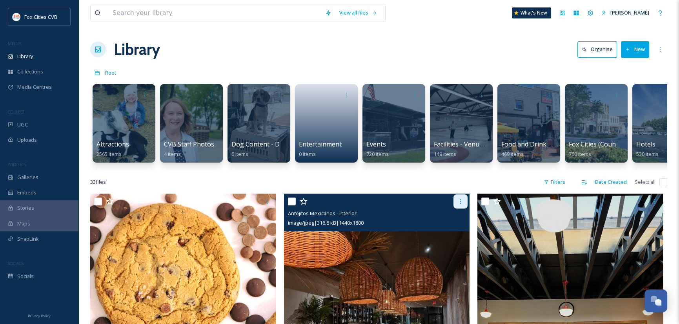
click at [459, 204] on icon at bounding box center [460, 201] width 6 height 6
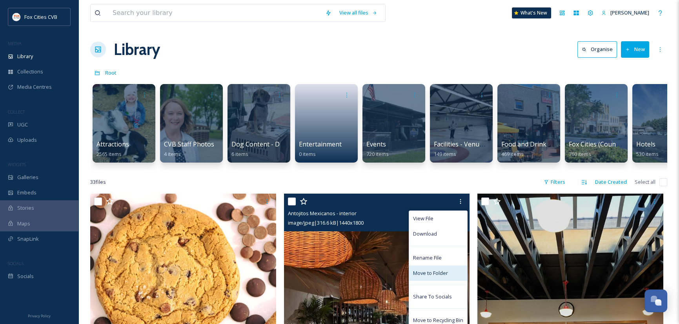
click at [447, 275] on span "Move to Folder" at bounding box center [430, 272] width 35 height 7
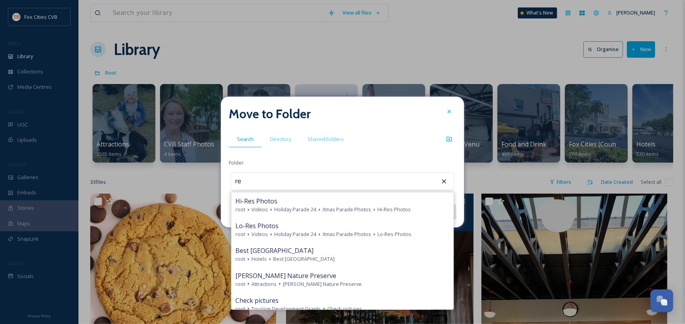
type input "r"
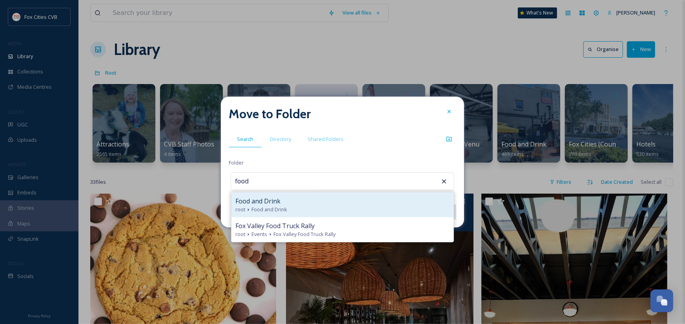
click at [275, 204] on span "Food and Drink" at bounding box center [257, 200] width 45 height 9
type input "Food and Drink"
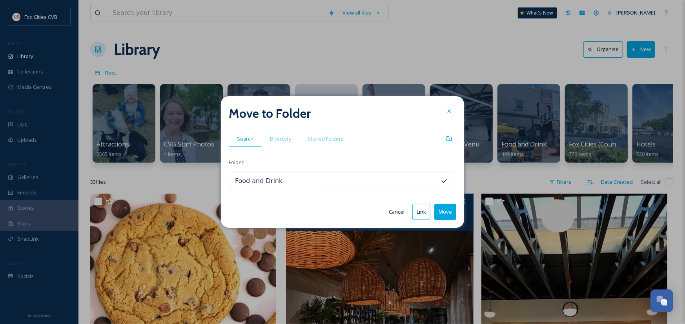
click at [392, 210] on button "Cancel" at bounding box center [397, 211] width 24 height 15
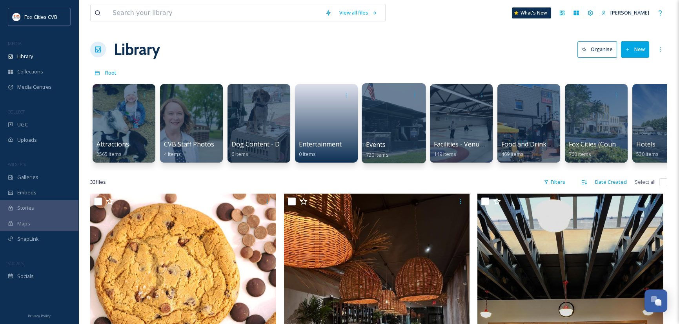
click at [372, 130] on div at bounding box center [394, 123] width 64 height 80
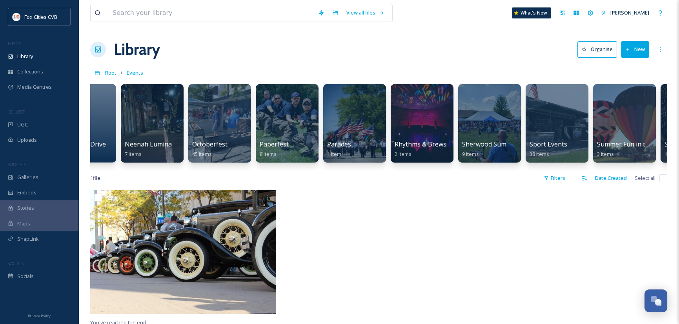
scroll to position [0, 1684]
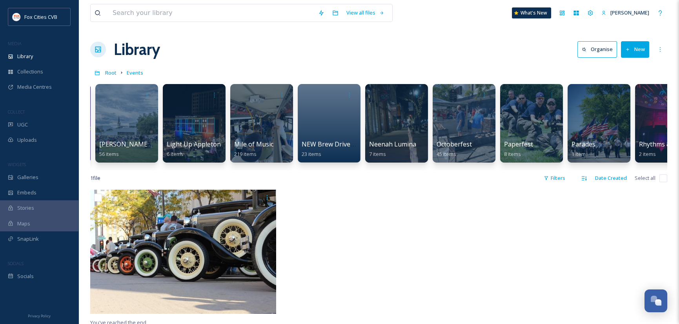
click at [635, 47] on button "New" at bounding box center [635, 49] width 28 height 16
click at [628, 97] on span "Folder" at bounding box center [625, 98] width 15 height 7
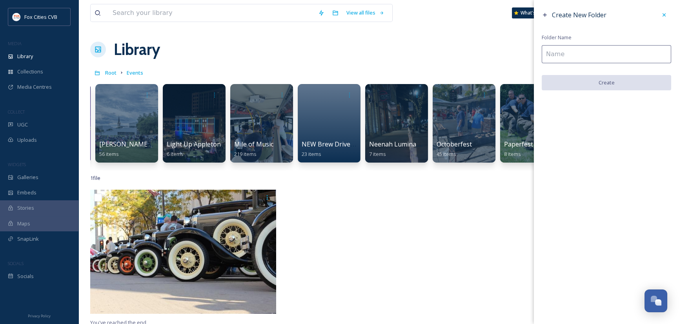
click at [596, 54] on input at bounding box center [606, 54] width 129 height 18
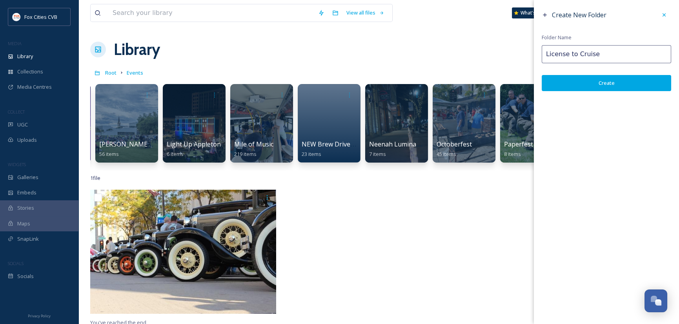
type input "License to Cruise"
click at [593, 79] on button "Create" at bounding box center [606, 83] width 129 height 16
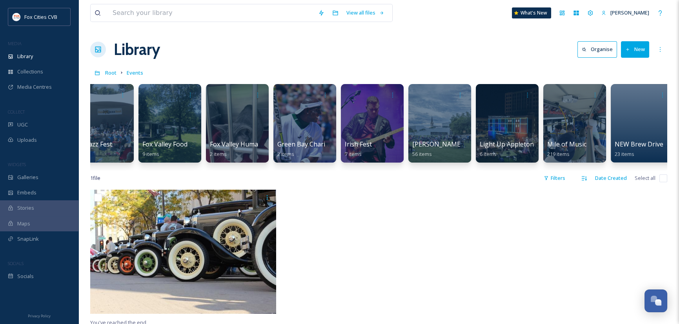
scroll to position [0, 1557]
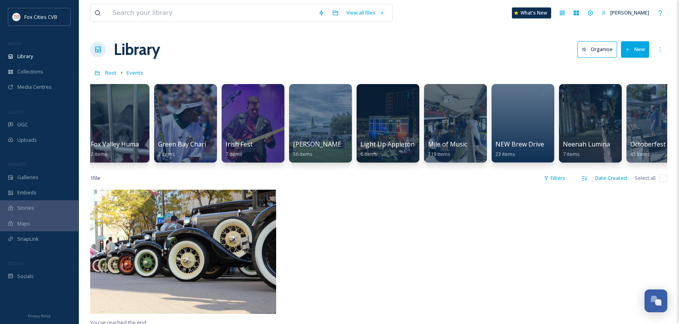
click at [433, 217] on div at bounding box center [379, 253] width 190 height 128
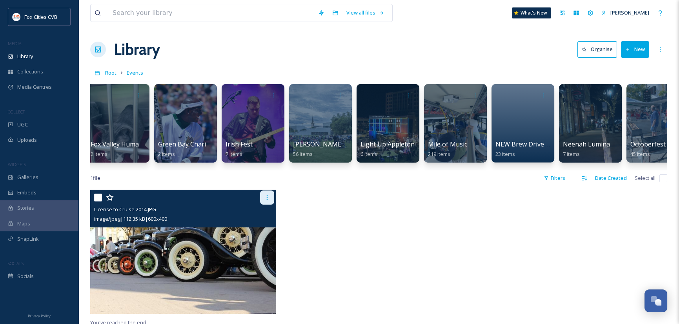
click at [264, 200] on icon at bounding box center [267, 197] width 6 height 6
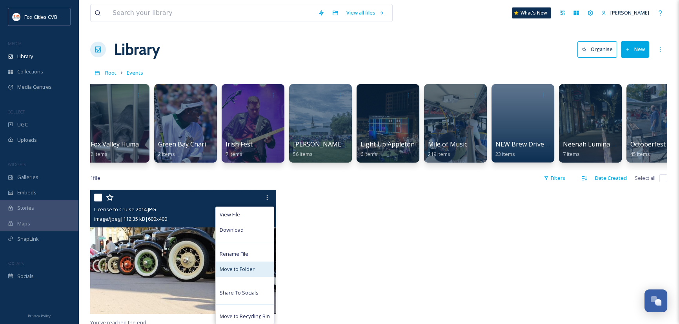
click at [238, 273] on span "Move to Folder" at bounding box center [237, 268] width 35 height 7
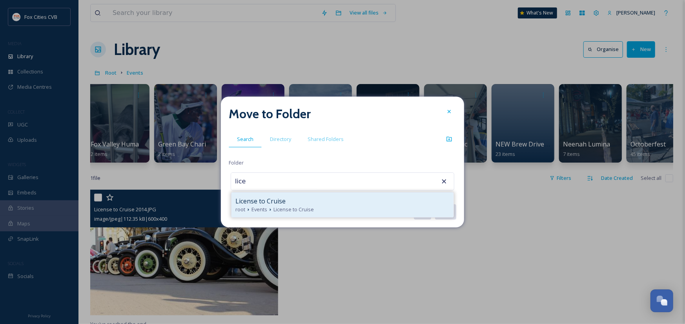
click at [269, 207] on icon at bounding box center [270, 209] width 6 height 6
type input "License to Cruise"
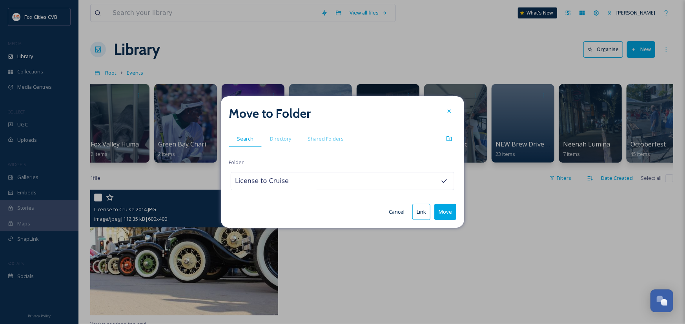
click at [447, 212] on button "Move" at bounding box center [445, 212] width 22 height 16
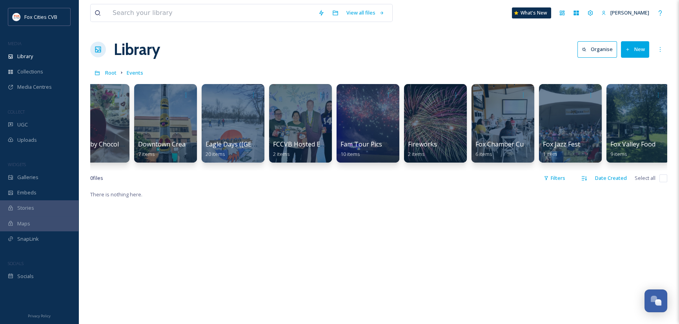
scroll to position [0, 0]
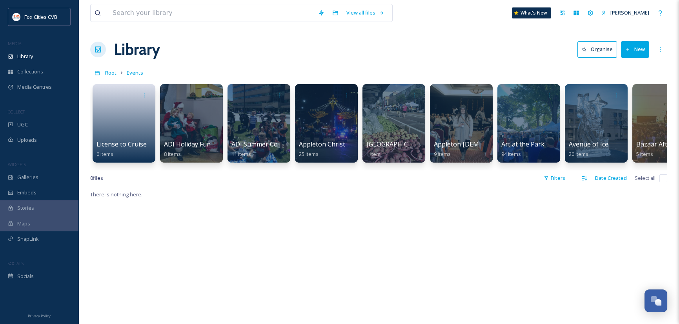
click at [612, 45] on button "Organise" at bounding box center [597, 49] width 40 height 16
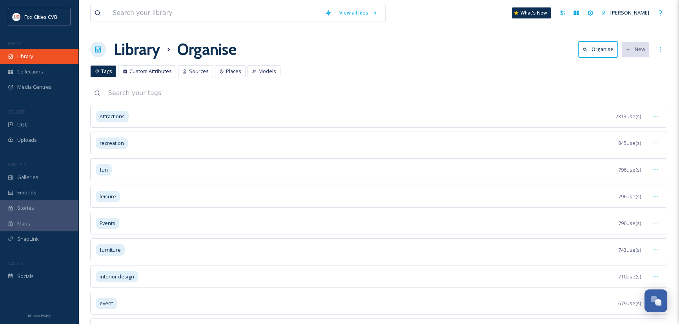
click at [28, 58] on span "Library" at bounding box center [25, 56] width 16 height 7
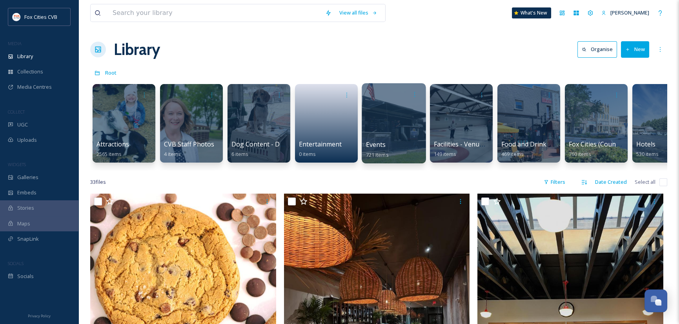
click at [390, 136] on div at bounding box center [394, 123] width 64 height 80
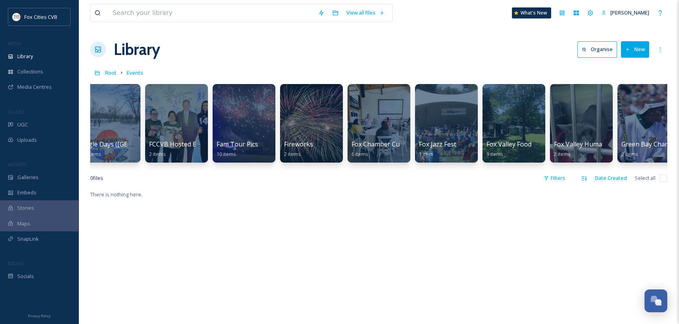
scroll to position [0, 1679]
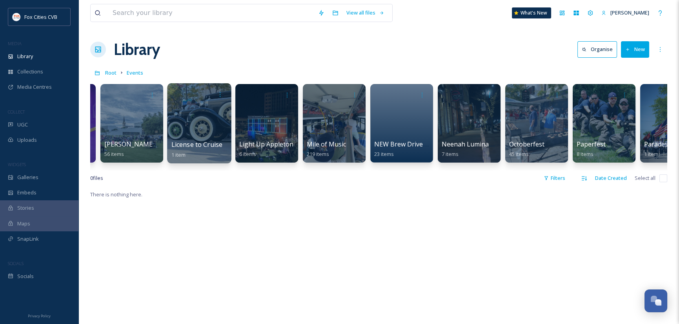
click at [195, 125] on div at bounding box center [199, 123] width 64 height 80
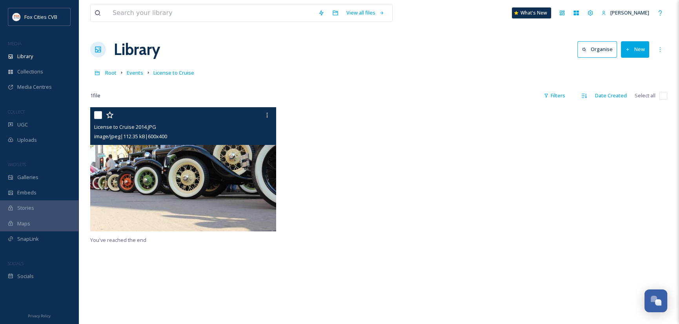
click at [267, 179] on img at bounding box center [183, 169] width 186 height 124
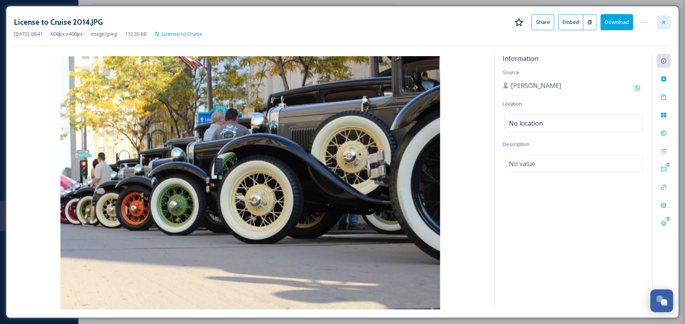
click at [665, 23] on icon at bounding box center [663, 22] width 6 height 6
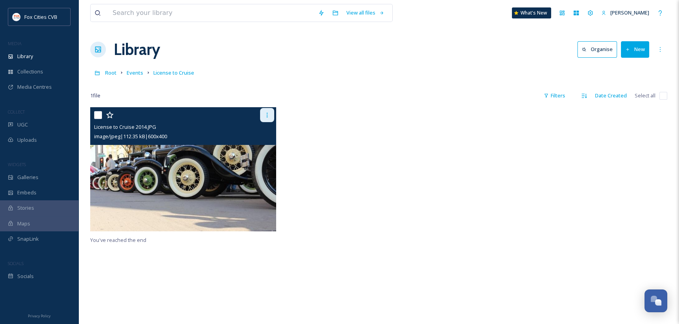
click at [266, 113] on icon at bounding box center [267, 115] width 6 height 6
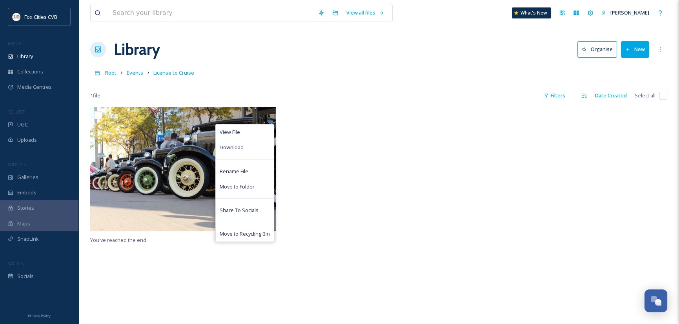
click at [341, 144] on div at bounding box center [379, 171] width 190 height 128
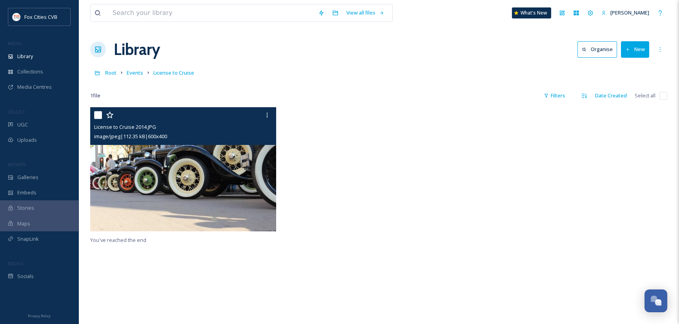
click at [98, 113] on input "checkbox" at bounding box center [98, 115] width 8 height 8
checkbox input "true"
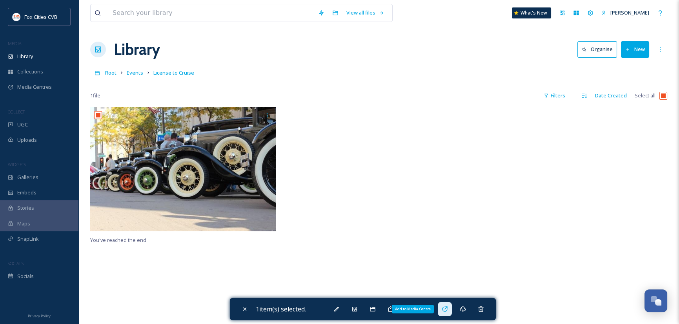
click at [447, 307] on icon at bounding box center [445, 309] width 6 height 6
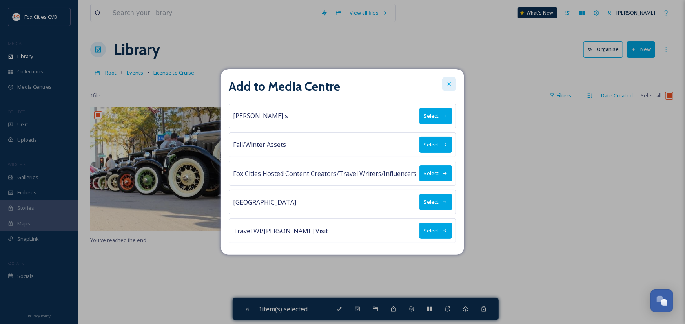
click at [452, 83] on icon at bounding box center [449, 84] width 6 height 6
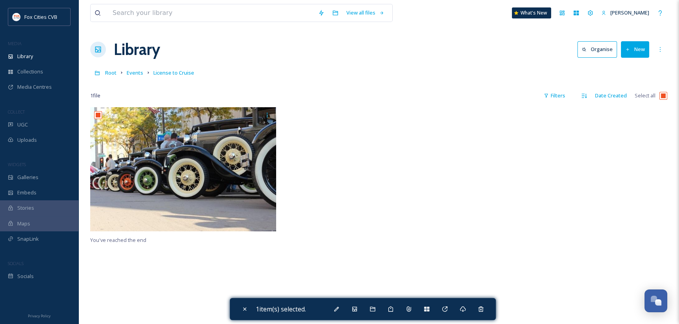
click at [363, 190] on div at bounding box center [379, 171] width 190 height 128
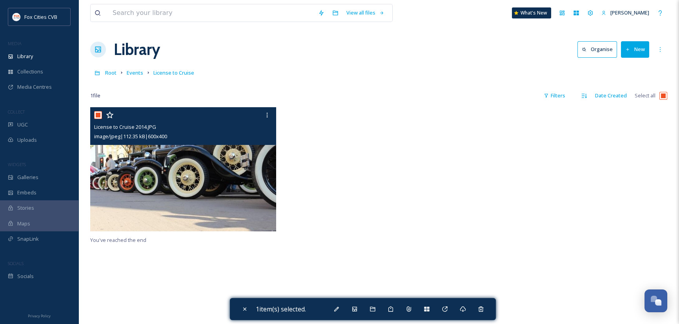
click at [175, 163] on img at bounding box center [183, 169] width 186 height 124
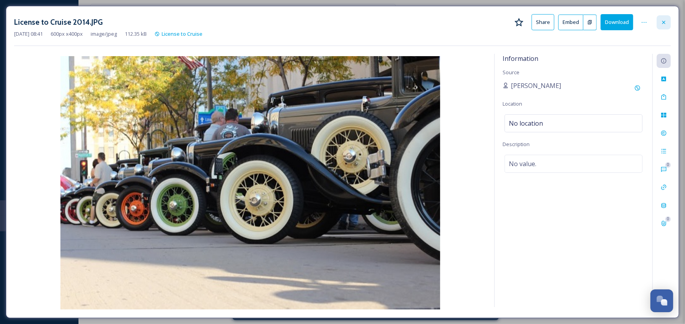
click at [665, 22] on icon at bounding box center [663, 22] width 6 height 6
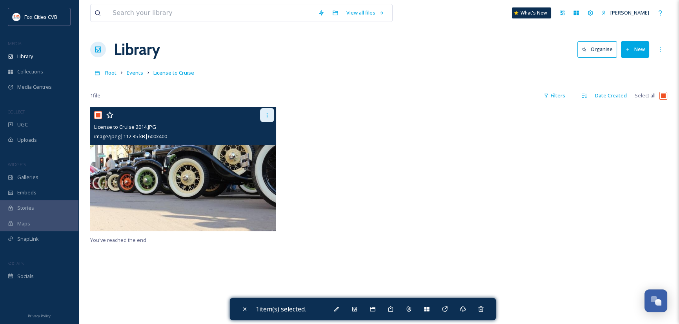
click at [271, 113] on div at bounding box center [267, 115] width 14 height 14
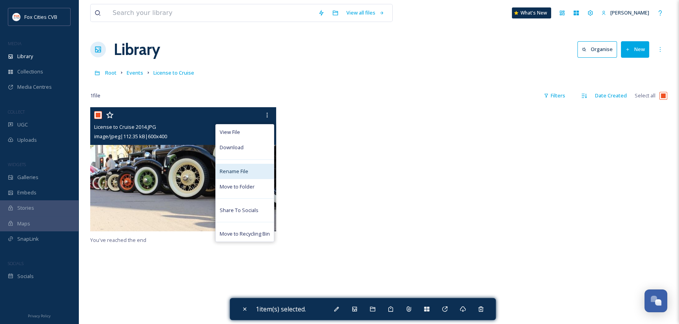
click at [239, 167] on span "Rename File" at bounding box center [234, 170] width 29 height 7
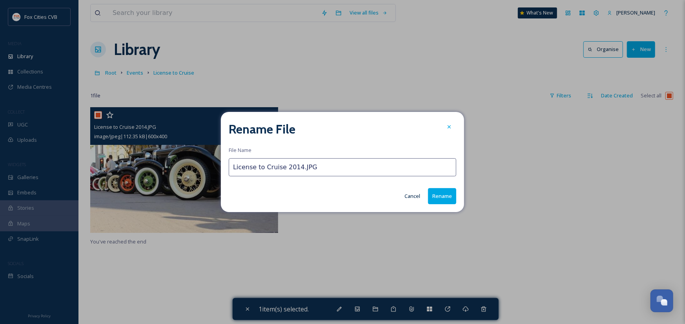
drag, startPoint x: 314, startPoint y: 167, endPoint x: 281, endPoint y: 168, distance: 33.3
click at [281, 168] on input "License to Cruise 2014.JPG" at bounding box center [342, 167] width 227 height 18
type input "License to Cruise"
click at [442, 194] on button "Rename" at bounding box center [442, 196] width 28 height 16
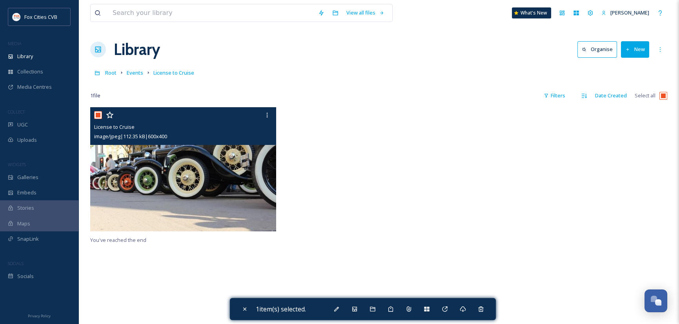
click at [333, 165] on div at bounding box center [379, 171] width 190 height 128
click at [241, 168] on img at bounding box center [183, 169] width 186 height 124
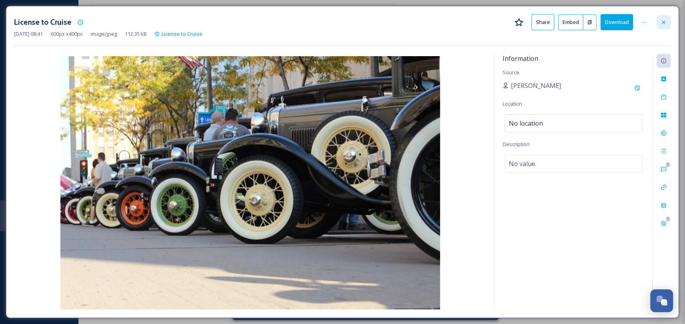
click at [662, 21] on icon at bounding box center [663, 22] width 6 height 6
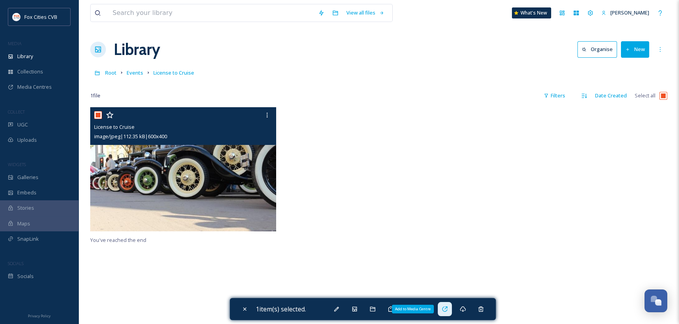
click at [447, 311] on icon at bounding box center [444, 308] width 5 height 5
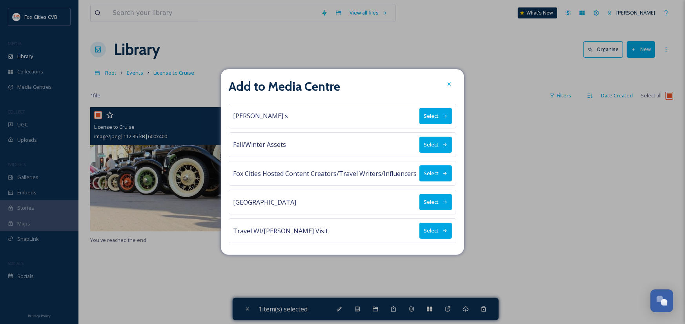
click at [438, 171] on button "Select" at bounding box center [435, 173] width 33 height 16
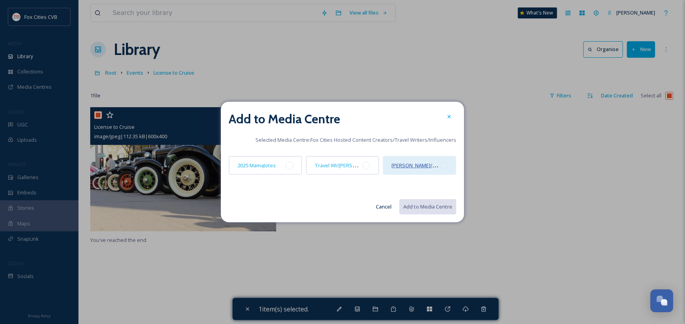
click at [435, 166] on span "[PERSON_NAME]/Midwest Living" at bounding box center [429, 164] width 76 height 7
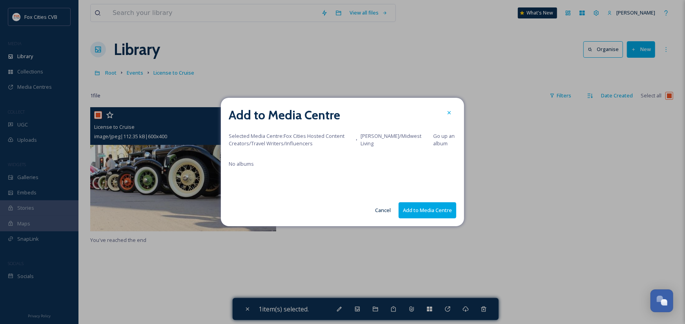
click at [438, 213] on button "Add to Media Centre" at bounding box center [427, 210] width 58 height 16
checkbox input "false"
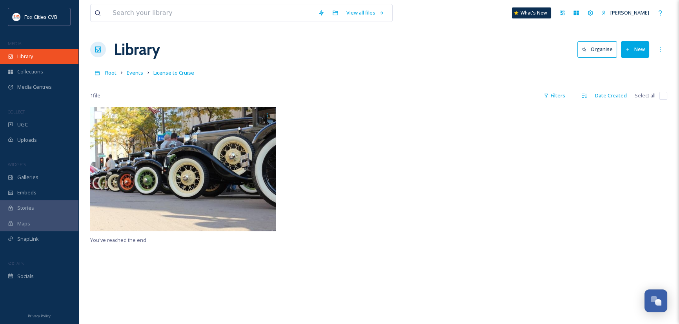
click at [35, 57] on div "Library" at bounding box center [39, 56] width 78 height 15
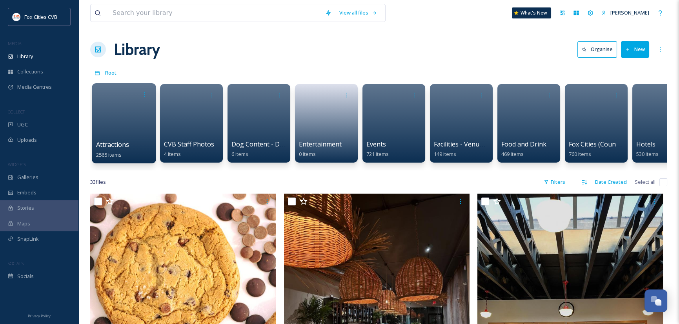
click at [111, 131] on div at bounding box center [124, 123] width 64 height 80
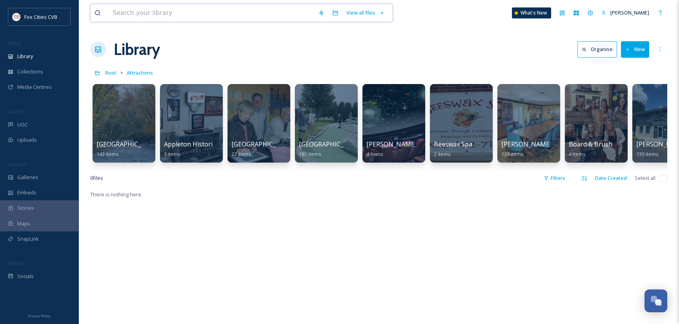
click at [174, 11] on input at bounding box center [212, 12] width 206 height 17
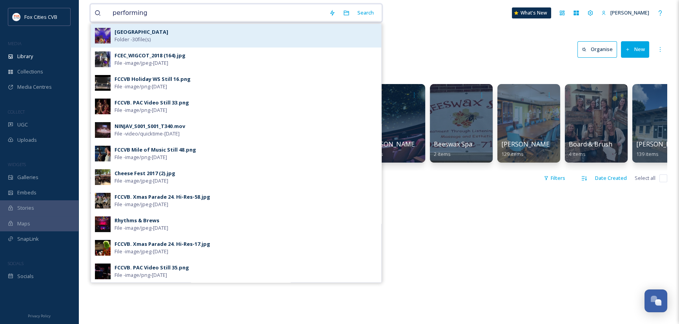
type input "performing"
click at [133, 36] on span "Folder - 30 file(s)" at bounding box center [133, 39] width 36 height 7
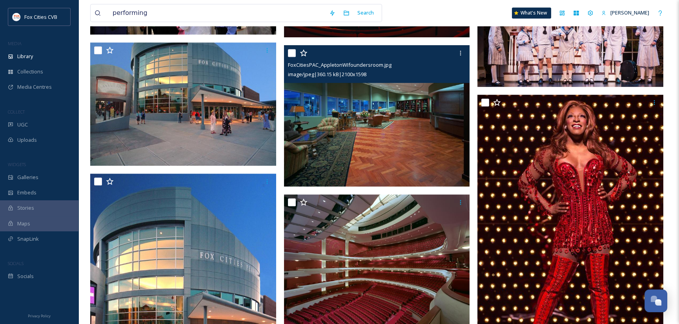
scroll to position [1294, 0]
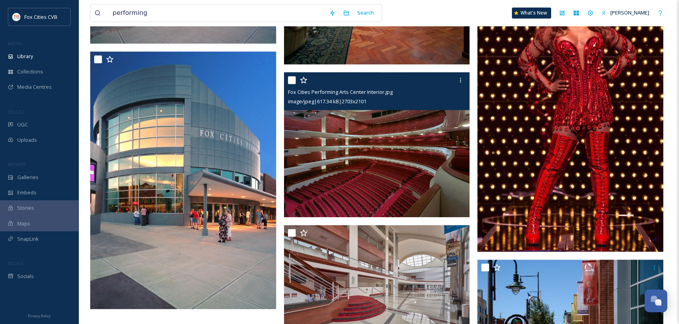
click at [291, 81] on input "checkbox" at bounding box center [292, 80] width 8 height 8
checkbox input "true"
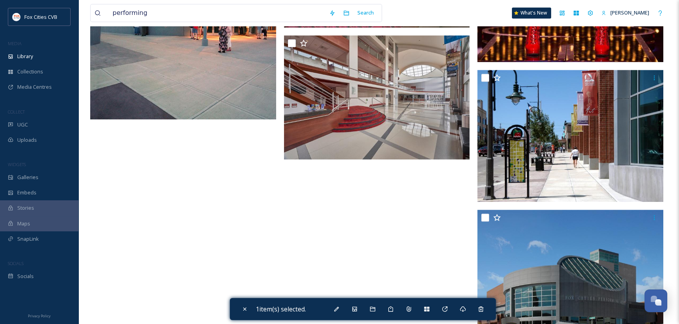
scroll to position [1531, 0]
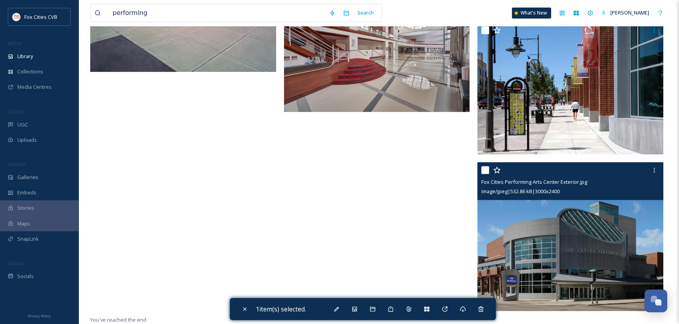
click at [484, 167] on input "checkbox" at bounding box center [485, 170] width 8 height 8
checkbox input "true"
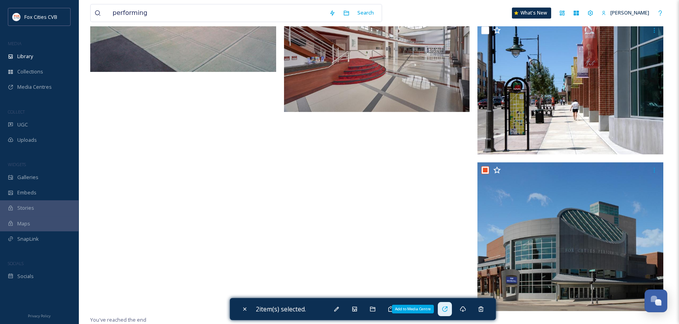
click at [447, 306] on icon at bounding box center [444, 308] width 5 height 5
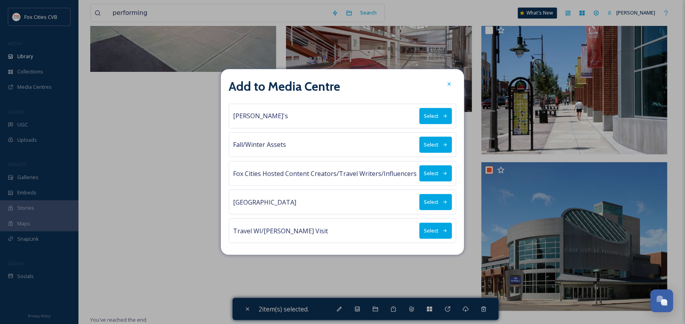
click at [438, 173] on button "Select" at bounding box center [435, 173] width 33 height 16
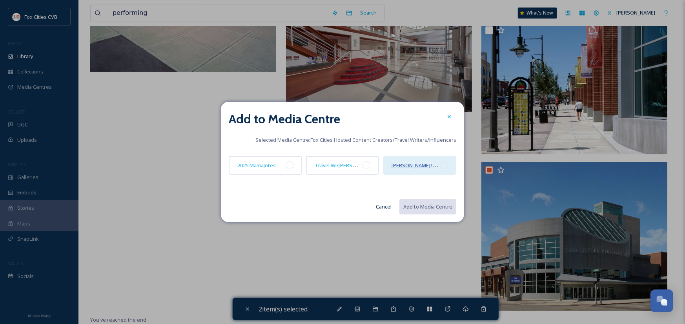
click at [393, 163] on span "[PERSON_NAME]/Midwest Living" at bounding box center [429, 164] width 76 height 7
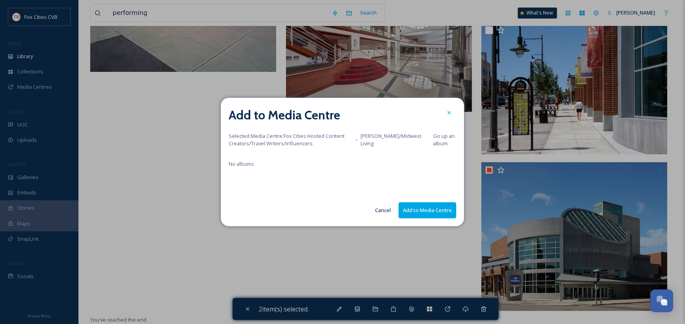
click at [428, 210] on button "Add to Media Centre" at bounding box center [427, 210] width 58 height 16
checkbox input "false"
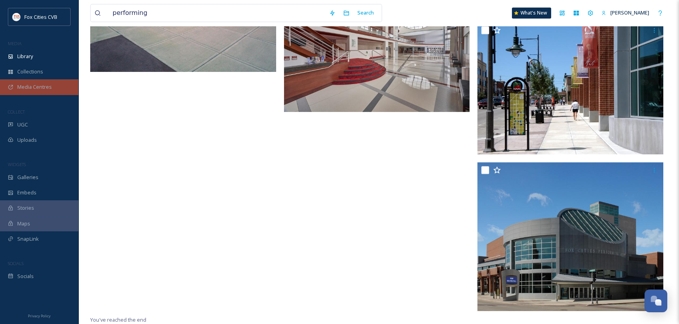
click at [33, 90] on span "Media Centres" at bounding box center [34, 86] width 35 height 7
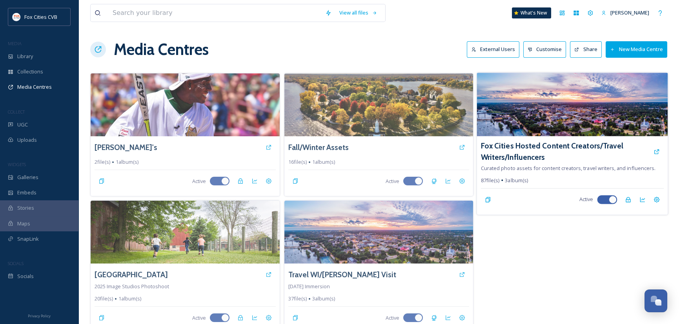
click at [569, 118] on img at bounding box center [572, 105] width 191 height 64
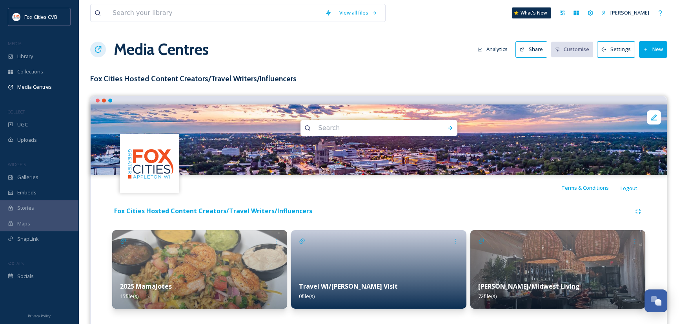
scroll to position [16, 0]
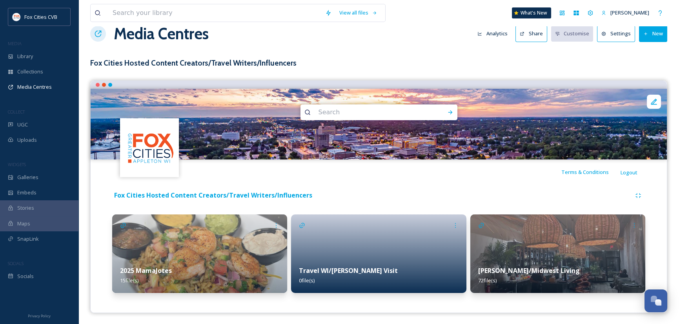
click at [547, 239] on img at bounding box center [557, 253] width 175 height 78
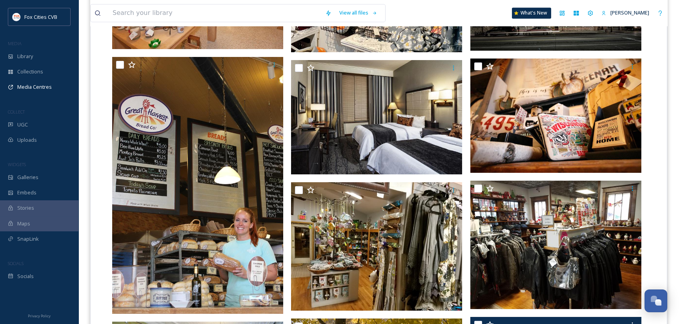
scroll to position [3679, 0]
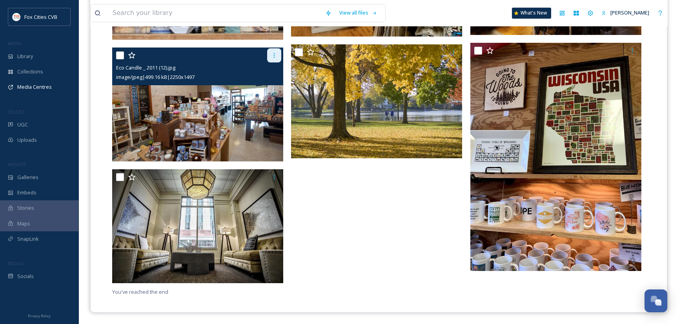
click at [273, 53] on icon at bounding box center [274, 55] width 6 height 6
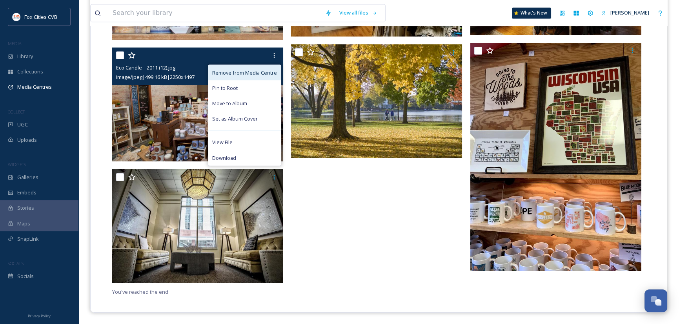
click at [261, 71] on span "Remove from Media Centre" at bounding box center [244, 72] width 65 height 7
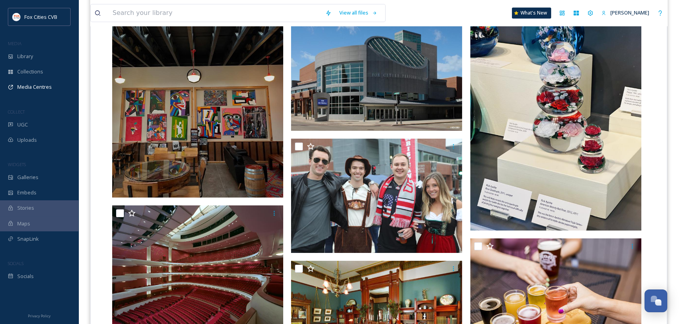
scroll to position [0, 0]
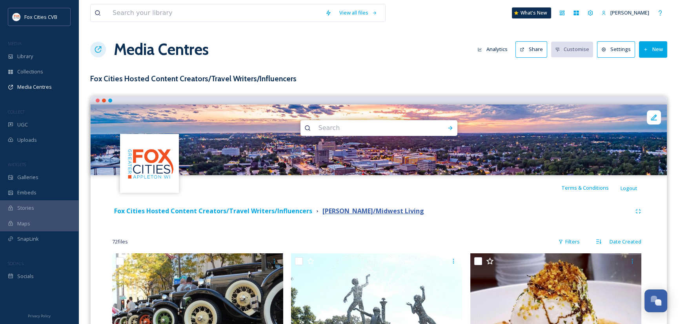
click at [394, 210] on strong "[PERSON_NAME]/Midwest Living" at bounding box center [373, 210] width 102 height 9
click at [652, 120] on icon at bounding box center [654, 117] width 8 height 8
click at [435, 206] on div "Fox Cities Hosted Content Creators/Travel Writers/Influencers Kelly Aiglon/Midw…" at bounding box center [371, 211] width 519 height 10
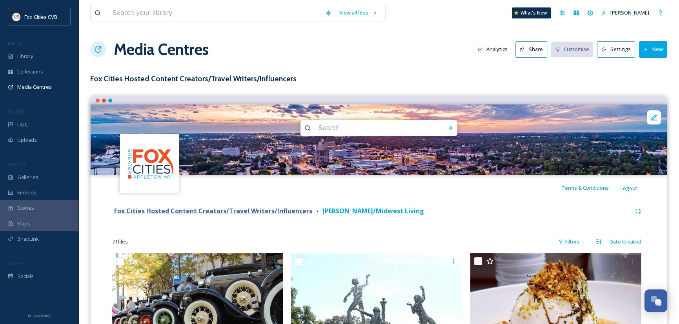
click at [278, 211] on strong "Fox Cities Hosted Content Creators/Travel Writers/Influencers" at bounding box center [213, 210] width 198 height 9
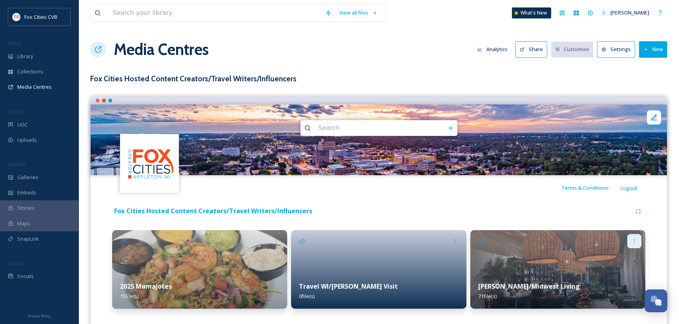
click at [633, 239] on icon at bounding box center [634, 241] width 6 height 6
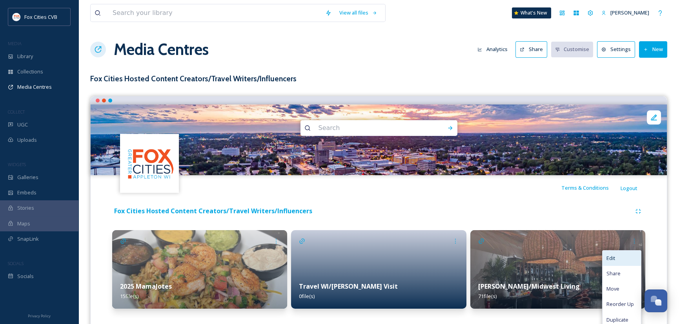
click at [620, 258] on div "Edit" at bounding box center [621, 257] width 38 height 15
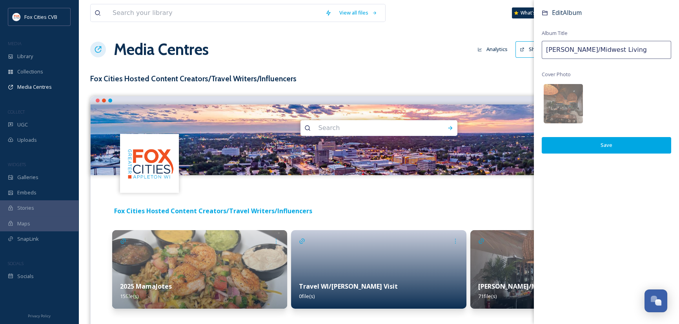
drag, startPoint x: 629, startPoint y: 49, endPoint x: 579, endPoint y: 53, distance: 49.5
click at [579, 53] on input "[PERSON_NAME]/Midwest Living" at bounding box center [606, 50] width 129 height 18
type input "[PERSON_NAME]"
click at [623, 146] on button "Save" at bounding box center [606, 145] width 129 height 16
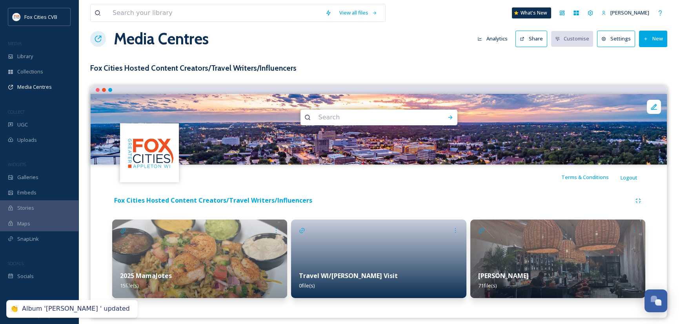
scroll to position [16, 0]
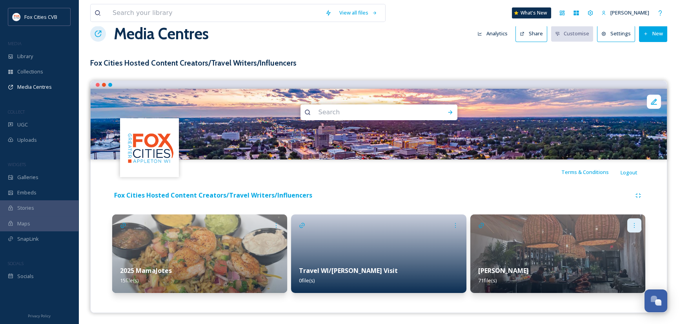
click at [634, 224] on icon at bounding box center [634, 225] width 6 height 6
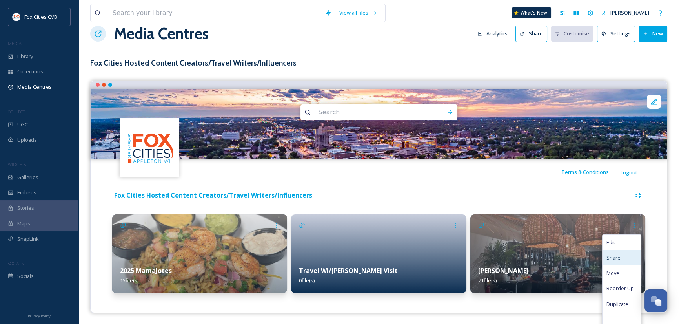
click at [615, 255] on span "Share" at bounding box center [613, 257] width 14 height 7
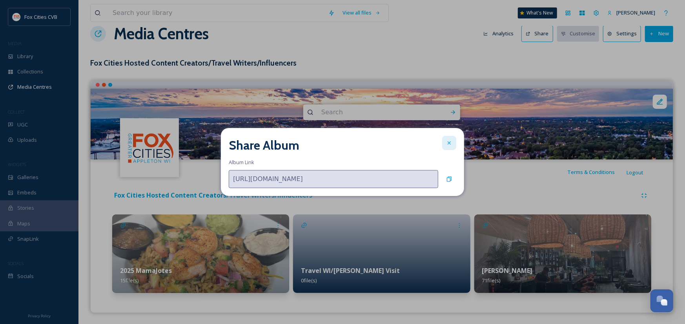
click at [448, 143] on icon at bounding box center [449, 143] width 6 height 6
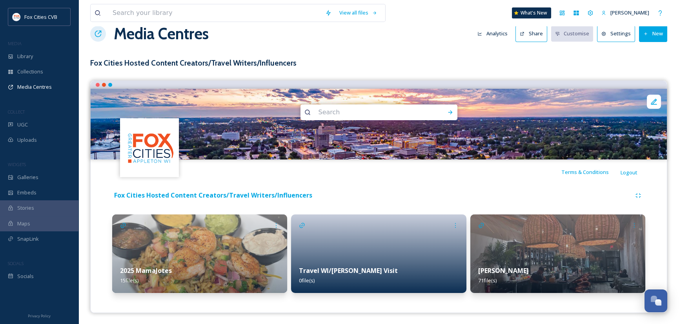
click at [620, 239] on img at bounding box center [557, 253] width 175 height 78
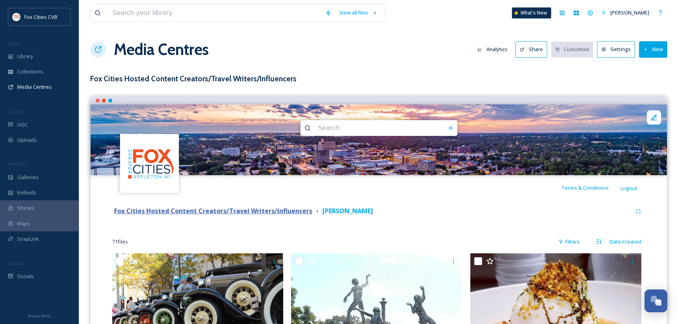
click at [211, 212] on strong "Fox Cities Hosted Content Creators/Travel Writers/Influencers" at bounding box center [213, 210] width 198 height 9
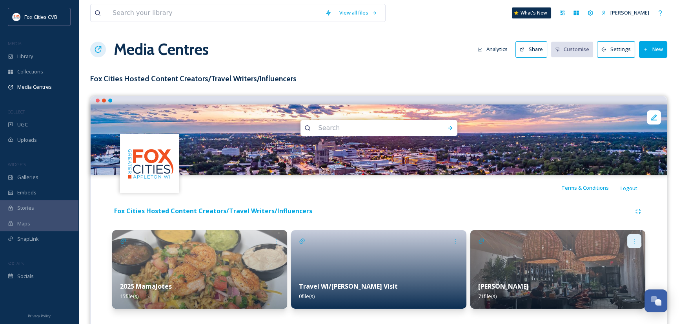
click at [635, 240] on icon at bounding box center [634, 241] width 6 height 6
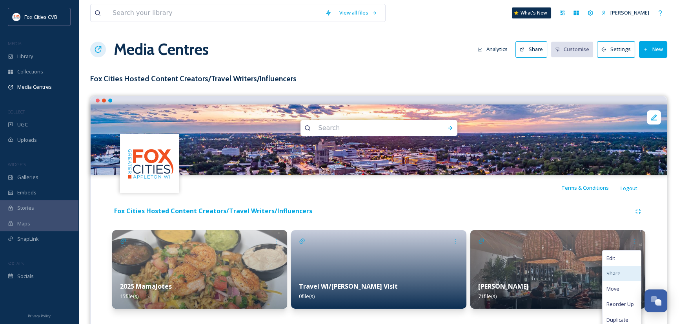
click at [617, 272] on span "Share" at bounding box center [613, 272] width 14 height 7
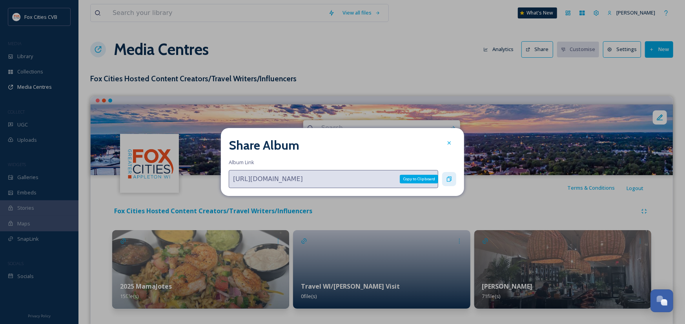
click at [447, 178] on icon at bounding box center [449, 179] width 6 height 6
click at [451, 140] on icon at bounding box center [449, 143] width 6 height 6
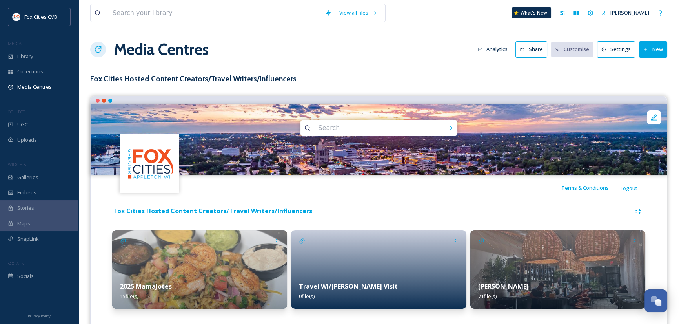
click at [618, 47] on button "Settings" at bounding box center [616, 49] width 38 height 16
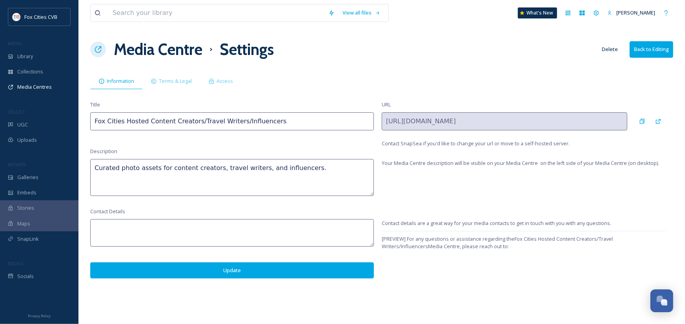
click at [663, 53] on button "Back to Editing" at bounding box center [651, 49] width 44 height 16
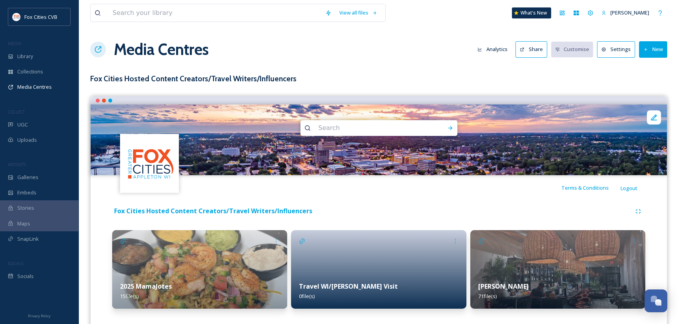
click at [597, 262] on img at bounding box center [557, 269] width 175 height 78
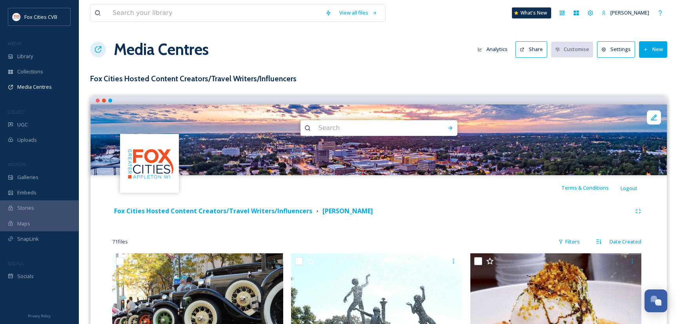
click at [621, 45] on button "Settings" at bounding box center [616, 49] width 38 height 16
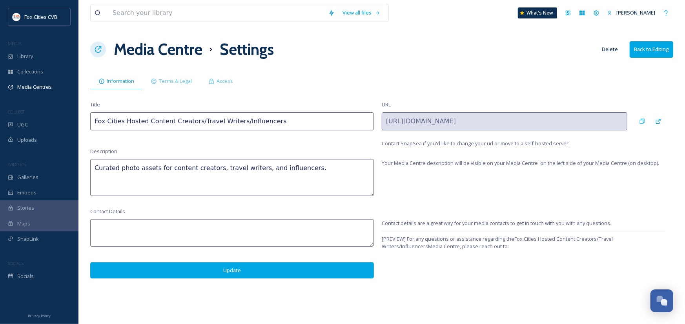
click at [647, 51] on button "Back to Editing" at bounding box center [651, 49] width 44 height 16
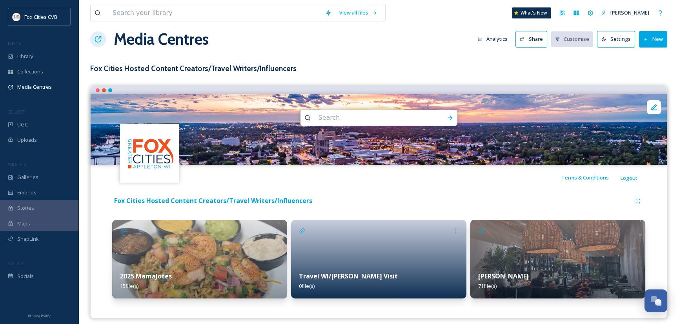
scroll to position [16, 0]
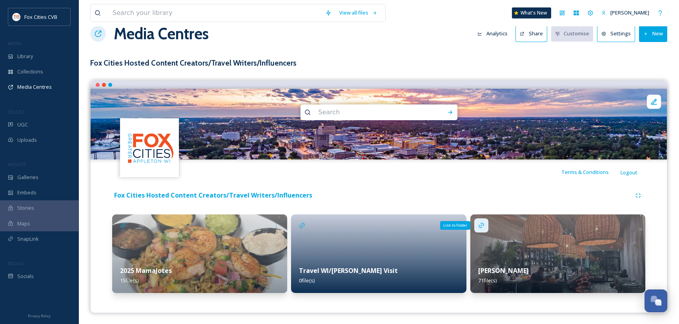
click at [480, 224] on icon at bounding box center [481, 225] width 6 height 6
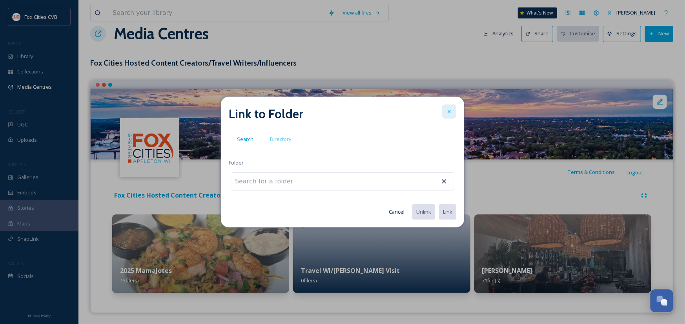
click at [450, 113] on icon at bounding box center [449, 111] width 6 height 6
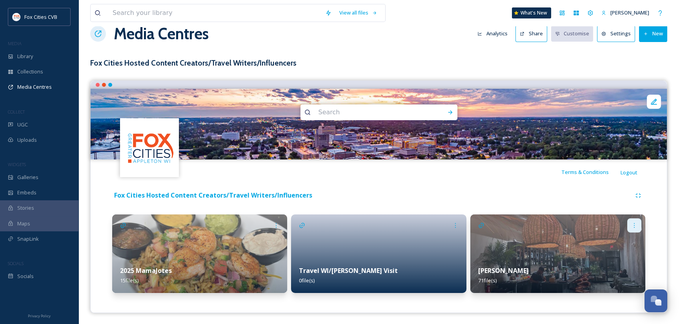
click at [637, 223] on icon at bounding box center [634, 225] width 6 height 6
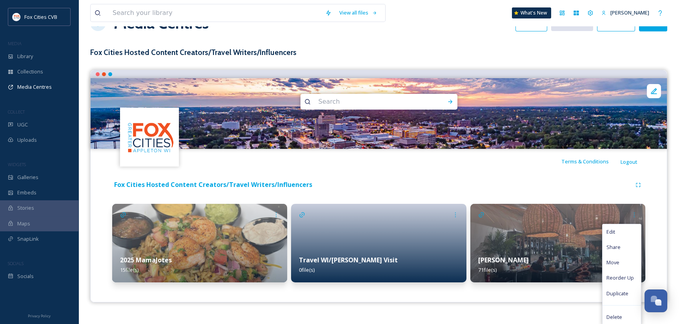
scroll to position [27, 0]
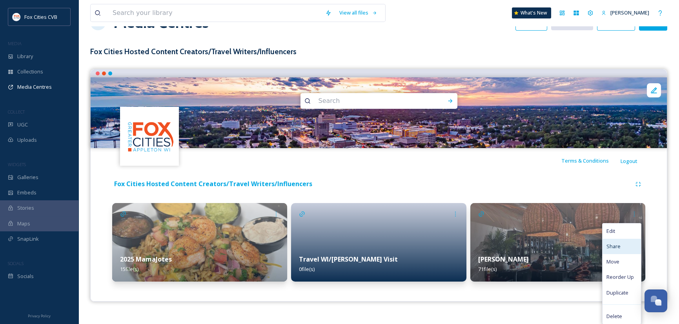
click at [613, 243] on span "Share" at bounding box center [613, 245] width 14 height 7
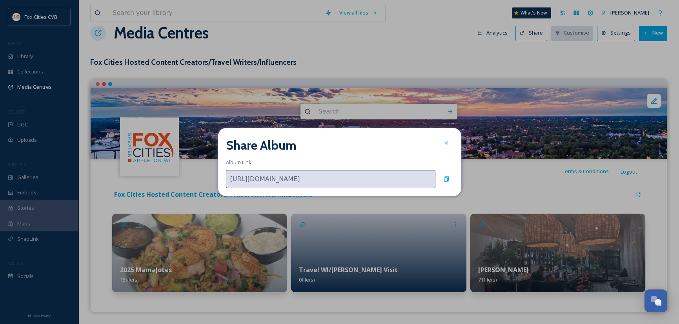
scroll to position [16, 0]
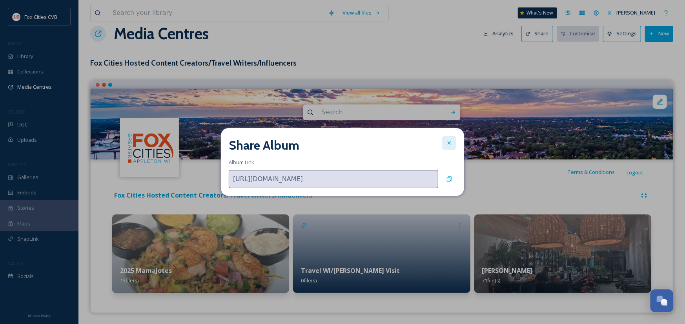
click at [449, 141] on icon at bounding box center [449, 143] width 6 height 6
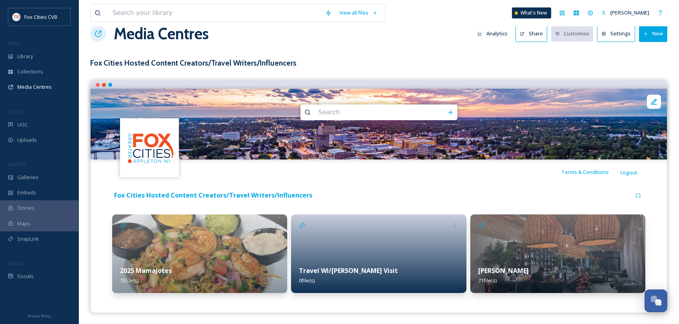
click at [618, 37] on button "Settings" at bounding box center [616, 33] width 38 height 16
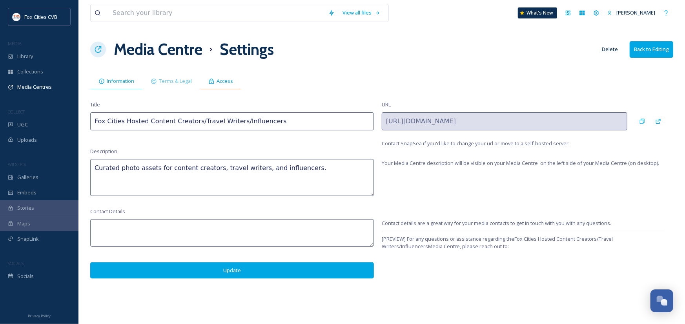
click at [227, 82] on span "Access" at bounding box center [224, 80] width 16 height 7
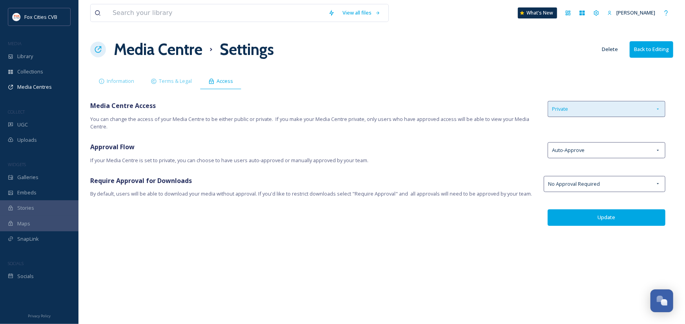
click at [659, 109] on icon at bounding box center [658, 109] width 6 height 6
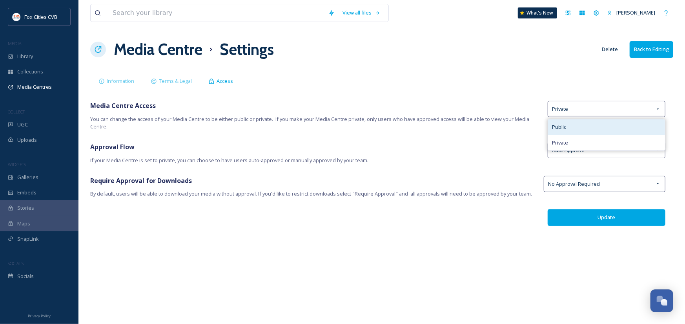
click at [603, 124] on div "Public" at bounding box center [606, 126] width 117 height 15
click at [624, 218] on button "Update" at bounding box center [606, 217] width 118 height 16
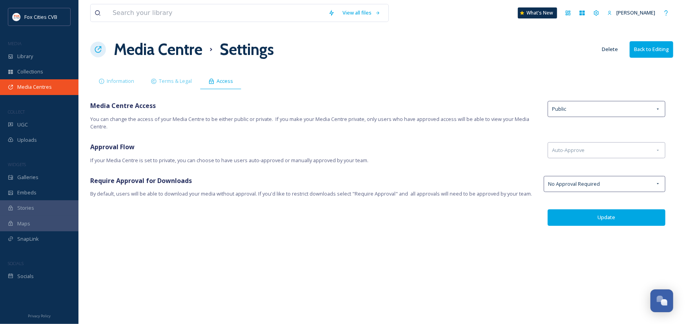
click at [29, 89] on span "Media Centres" at bounding box center [34, 86] width 35 height 7
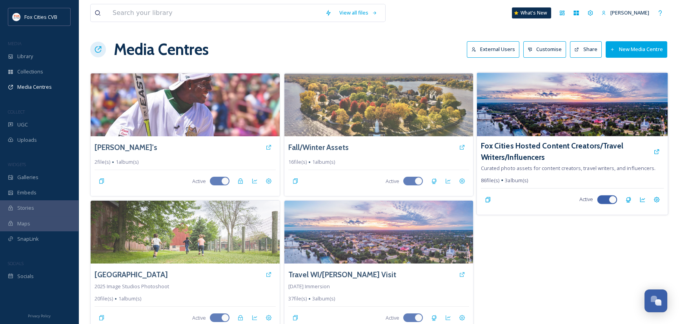
click at [604, 106] on img at bounding box center [572, 105] width 191 height 64
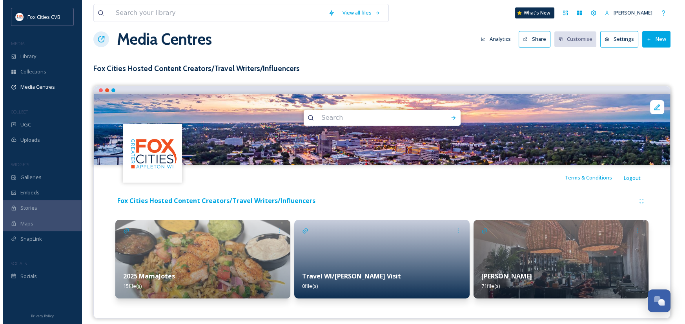
scroll to position [16, 0]
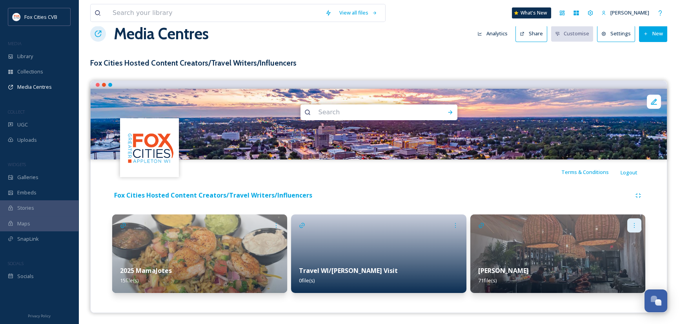
click at [632, 223] on icon at bounding box center [634, 225] width 6 height 6
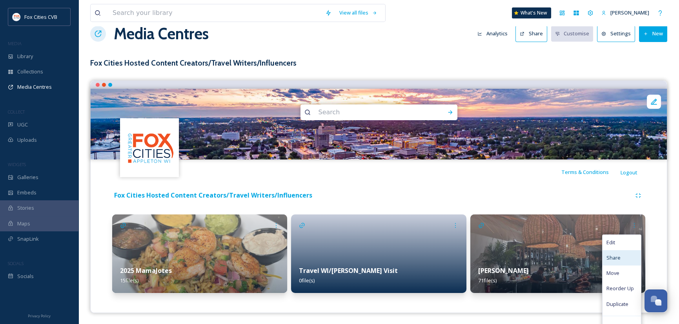
click at [612, 256] on span "Share" at bounding box center [613, 257] width 14 height 7
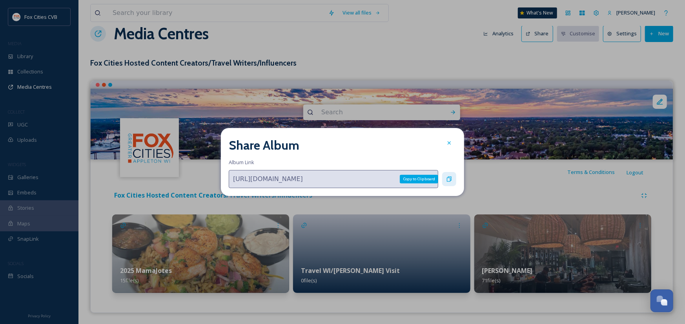
click at [449, 178] on icon at bounding box center [449, 179] width 6 height 6
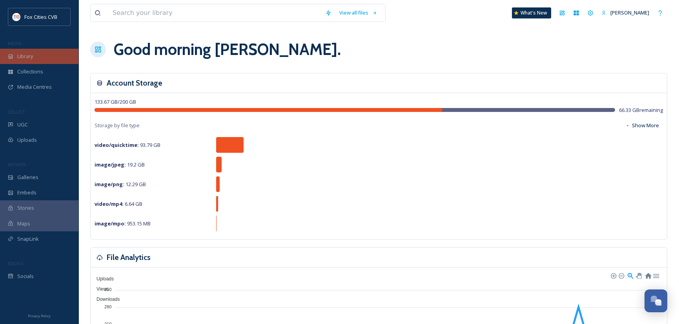
click at [27, 57] on span "Library" at bounding box center [25, 56] width 16 height 7
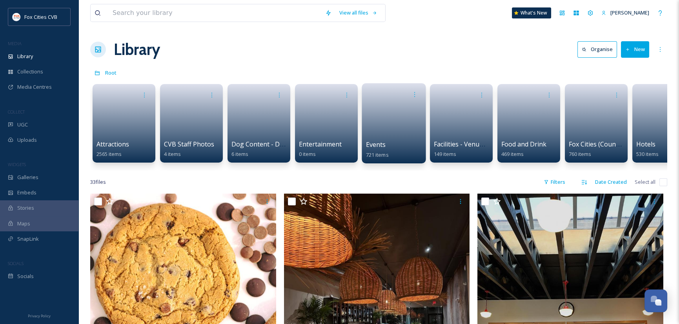
click at [389, 133] on link at bounding box center [394, 121] width 56 height 38
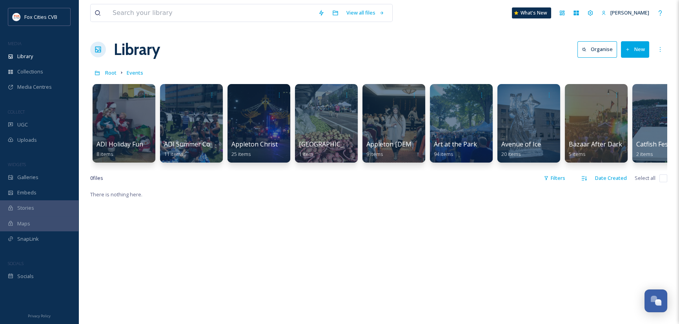
click at [632, 54] on button "New" at bounding box center [635, 49] width 28 height 16
click at [530, 66] on div "Root Events" at bounding box center [378, 72] width 577 height 15
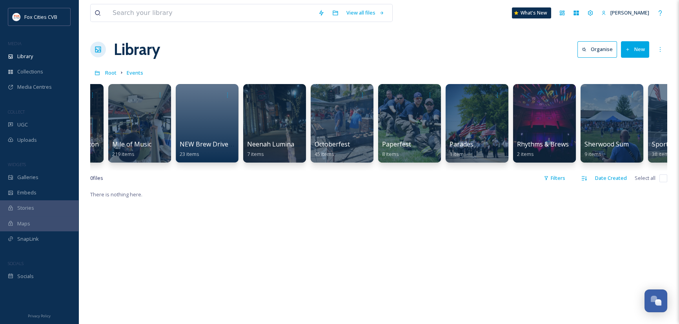
scroll to position [0, 1779]
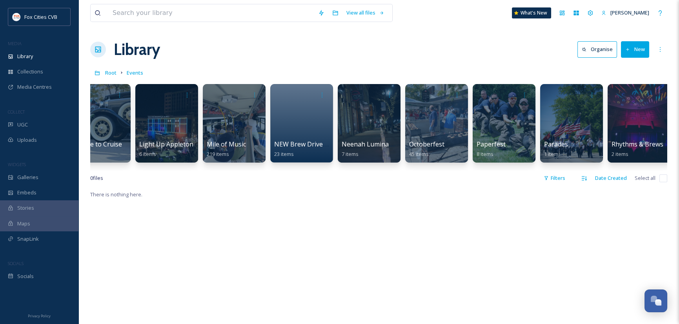
click at [637, 49] on button "New" at bounding box center [635, 49] width 28 height 16
click at [626, 80] on span ".zip Upload" at bounding box center [631, 82] width 26 height 7
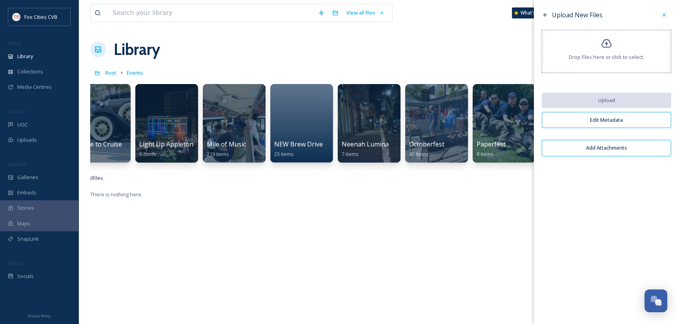
click at [621, 59] on span "Drop files here or click to select." at bounding box center [606, 56] width 75 height 7
